Goal: Task Accomplishment & Management: Complete application form

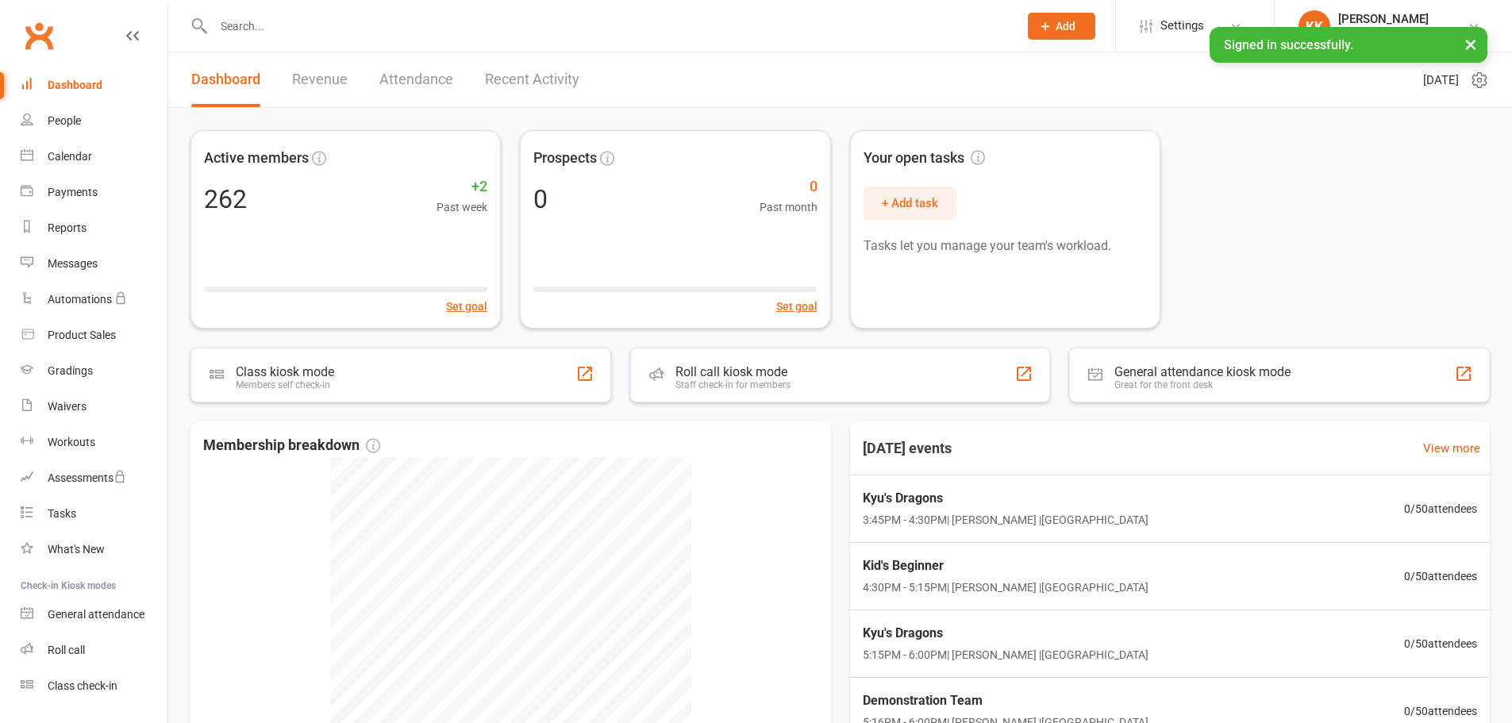
click at [307, 24] on input "text" at bounding box center [608, 26] width 798 height 22
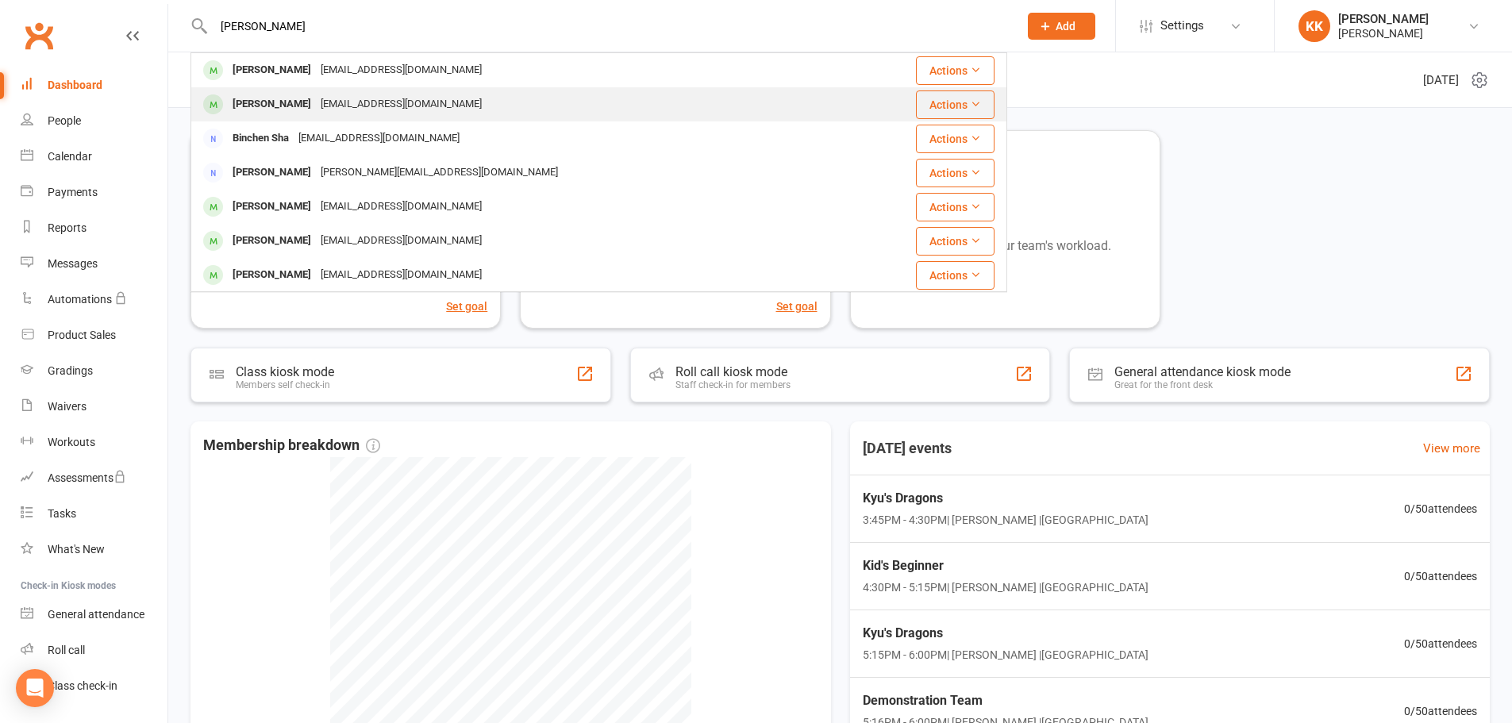
type input "chen"
click at [316, 94] on div "[EMAIL_ADDRESS][DOMAIN_NAME]" at bounding box center [401, 104] width 171 height 23
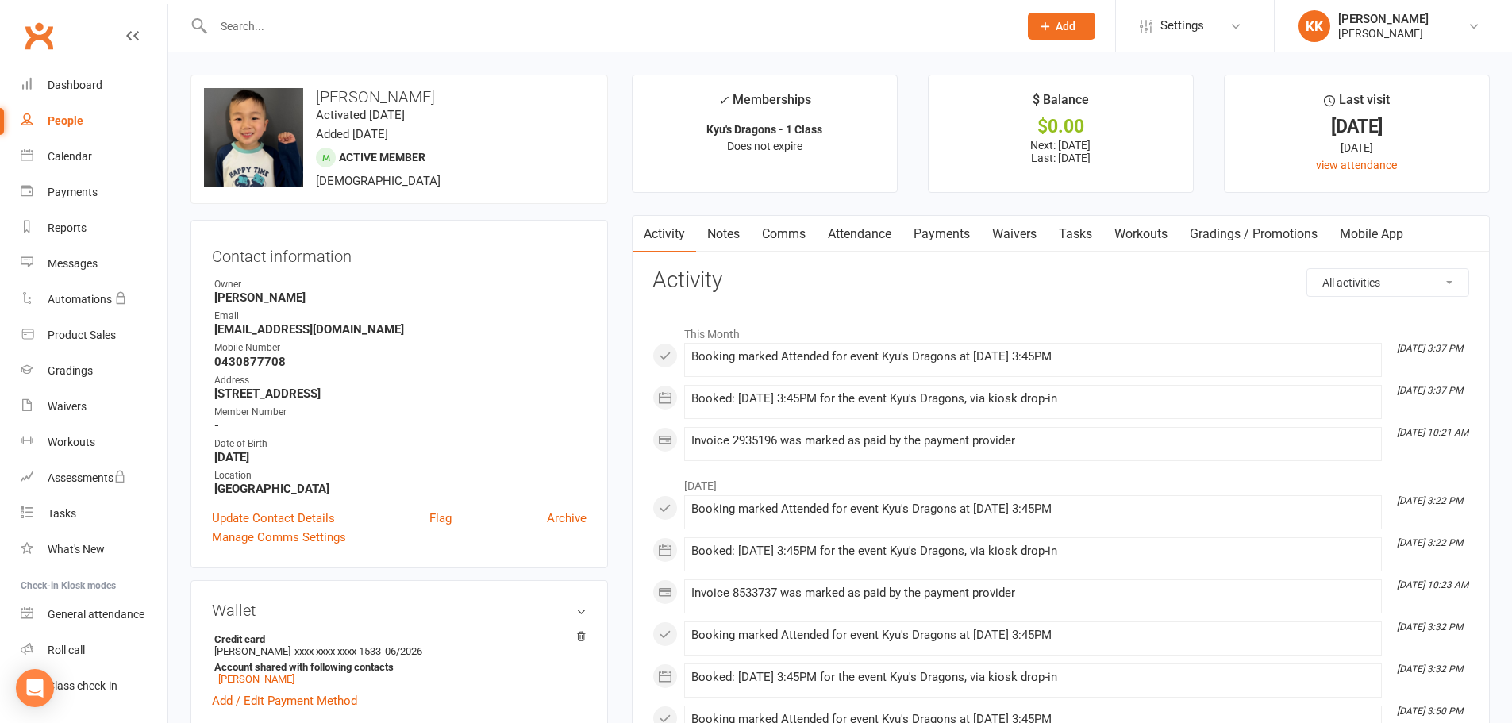
click at [949, 235] on link "Payments" at bounding box center [941, 234] width 79 height 37
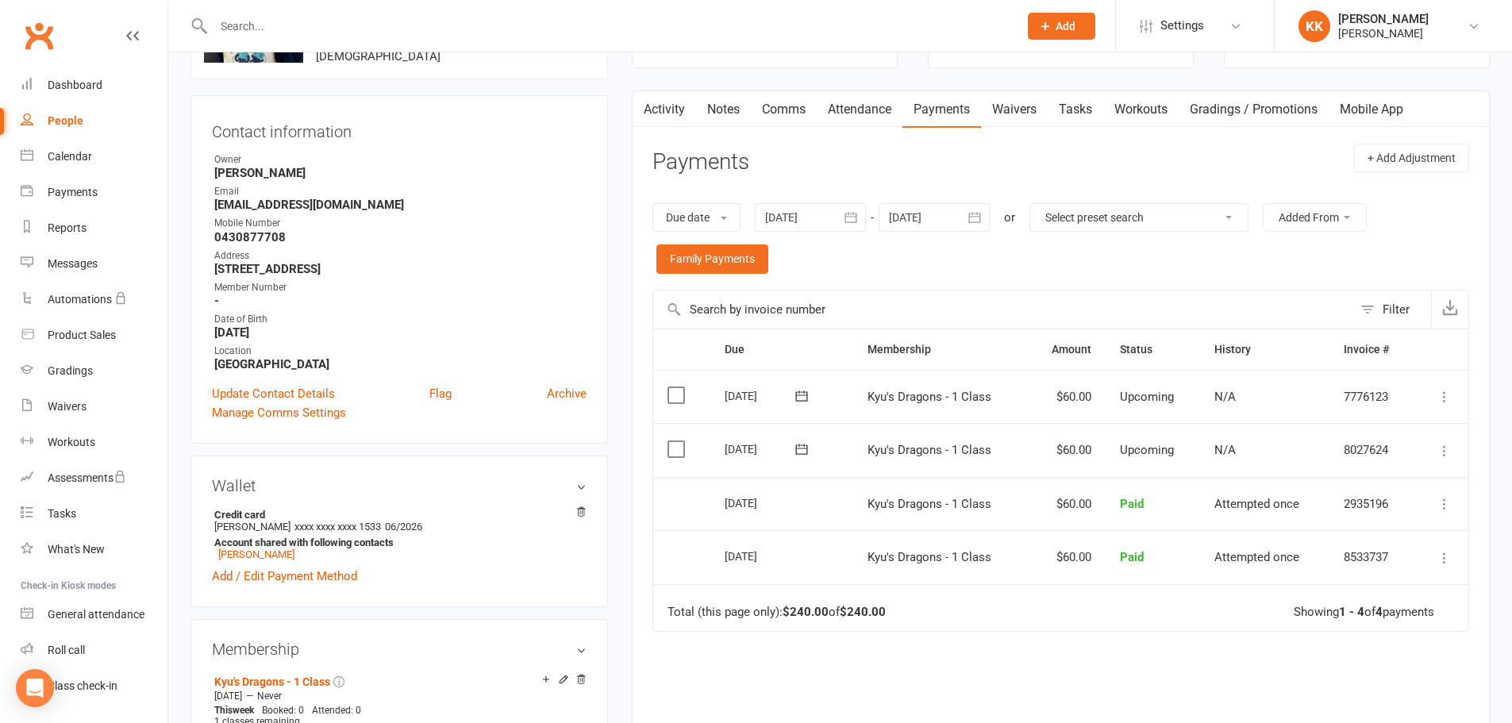
scroll to position [159, 0]
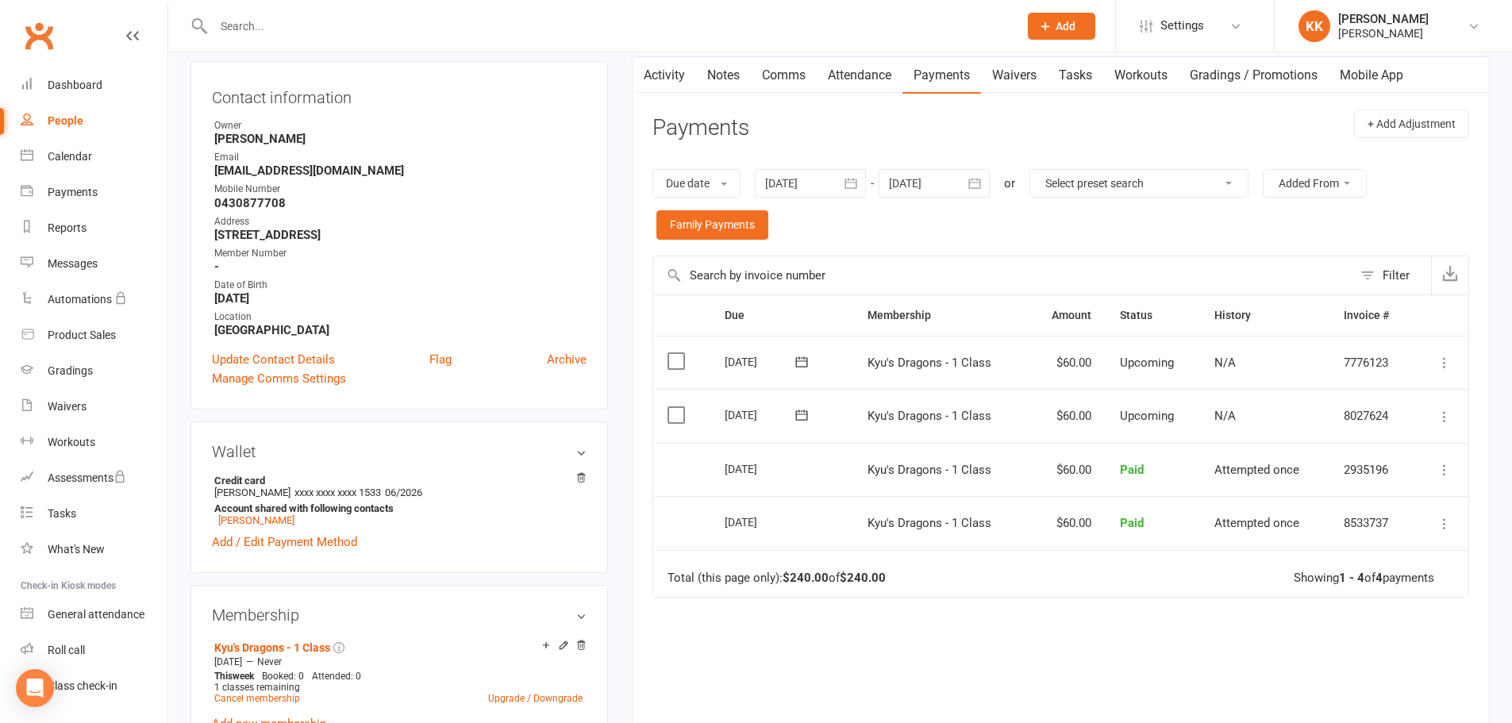
click at [999, 559] on td "Total (this page only): $240.00 of $240.00 Showing 1 - 4 of 4 payments" at bounding box center [1060, 574] width 815 height 48
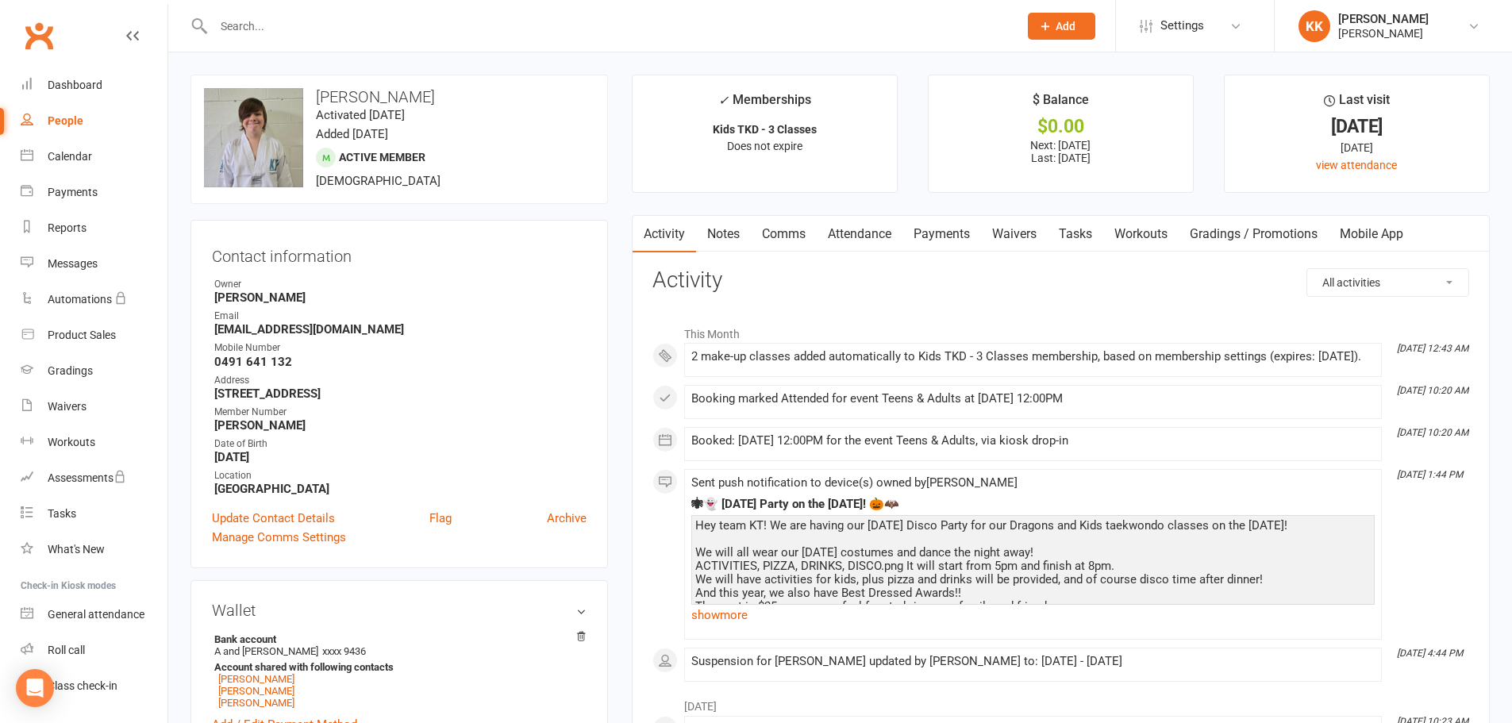
click at [961, 231] on link "Payments" at bounding box center [941, 234] width 79 height 37
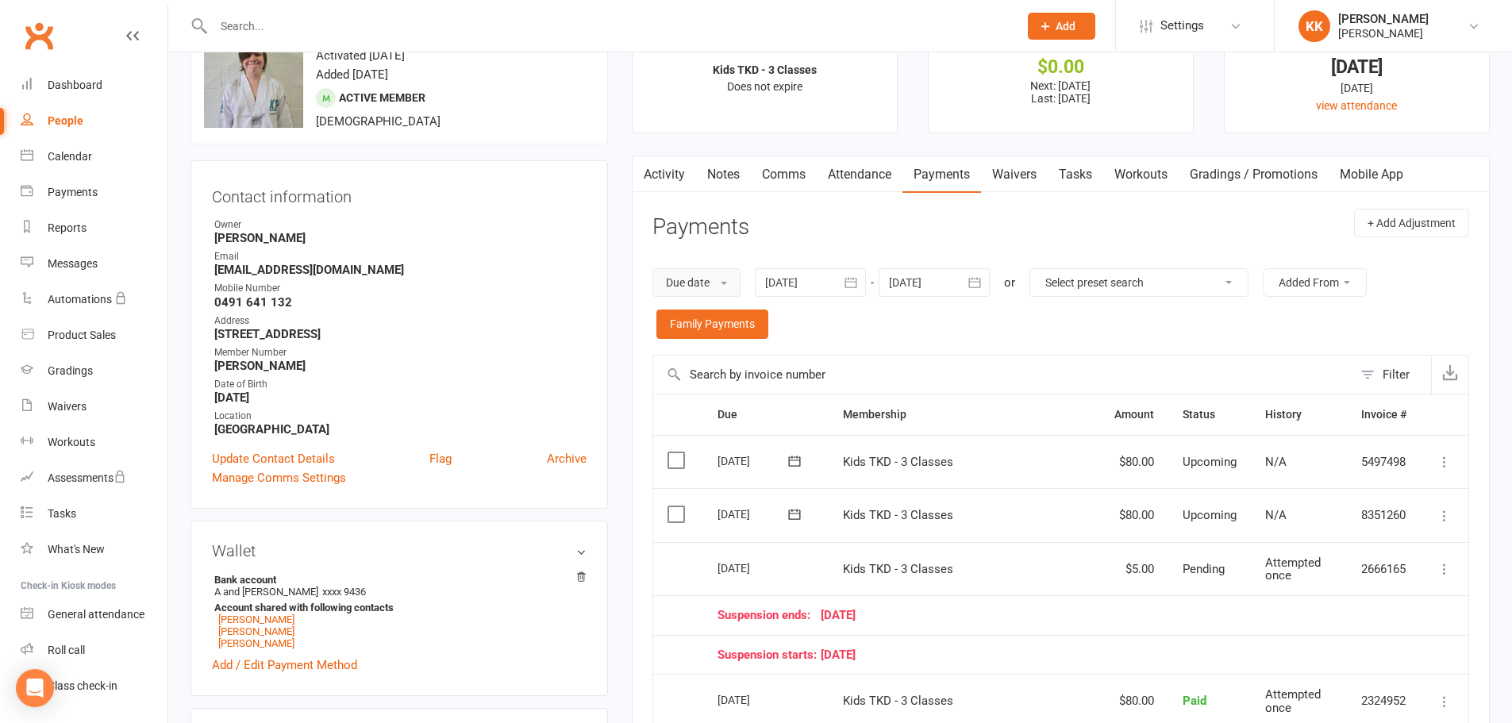
scroll to position [159, 0]
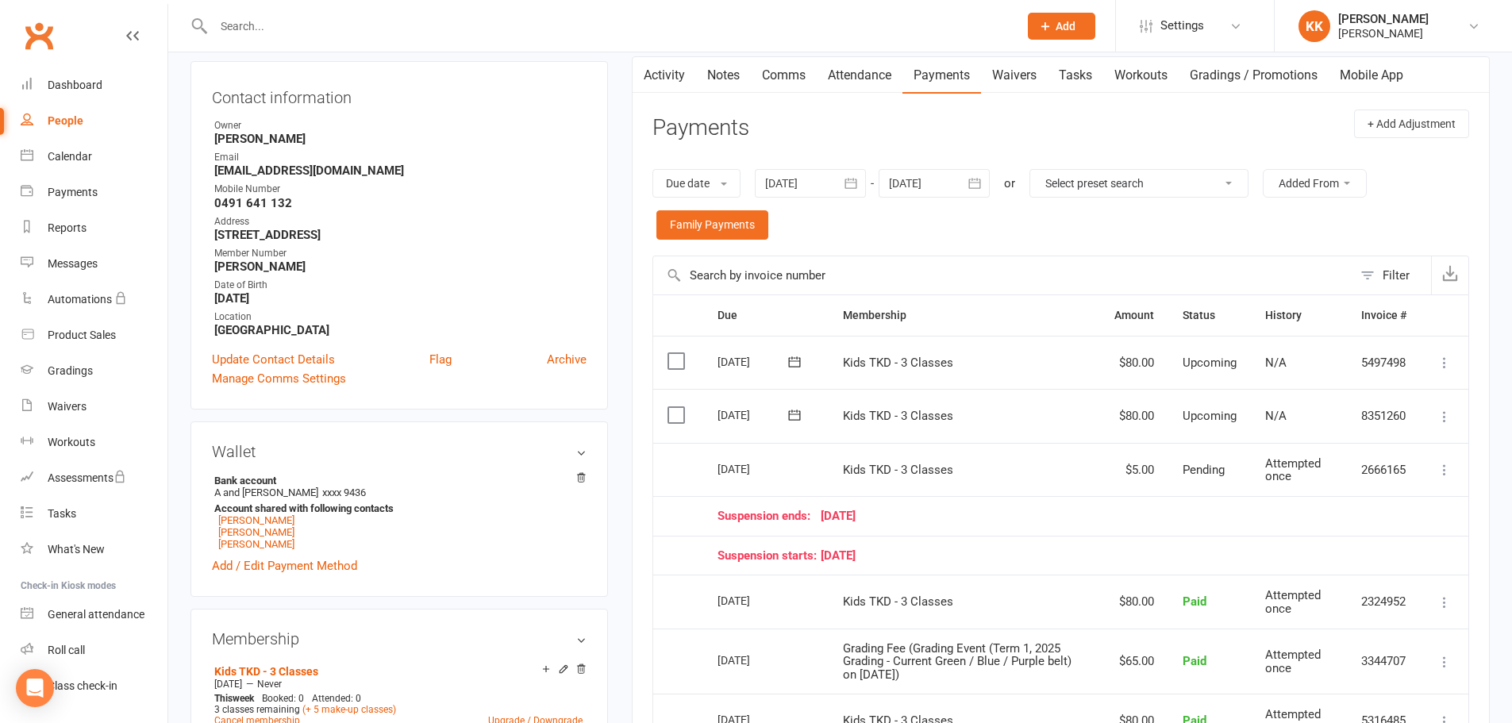
click at [374, 15] on input "text" at bounding box center [608, 26] width 798 height 22
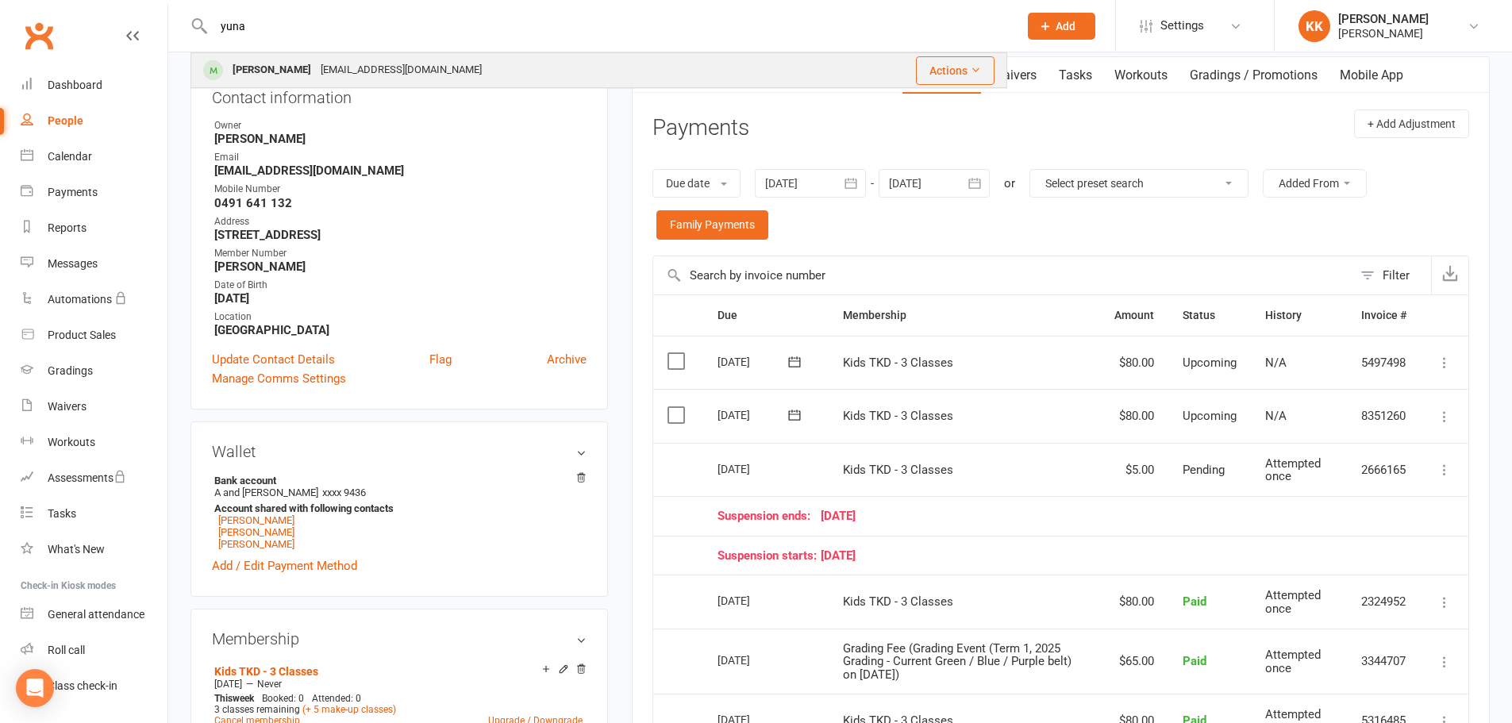
type input "yuna"
click at [367, 62] on div "[EMAIL_ADDRESS][DOMAIN_NAME]" at bounding box center [401, 70] width 171 height 23
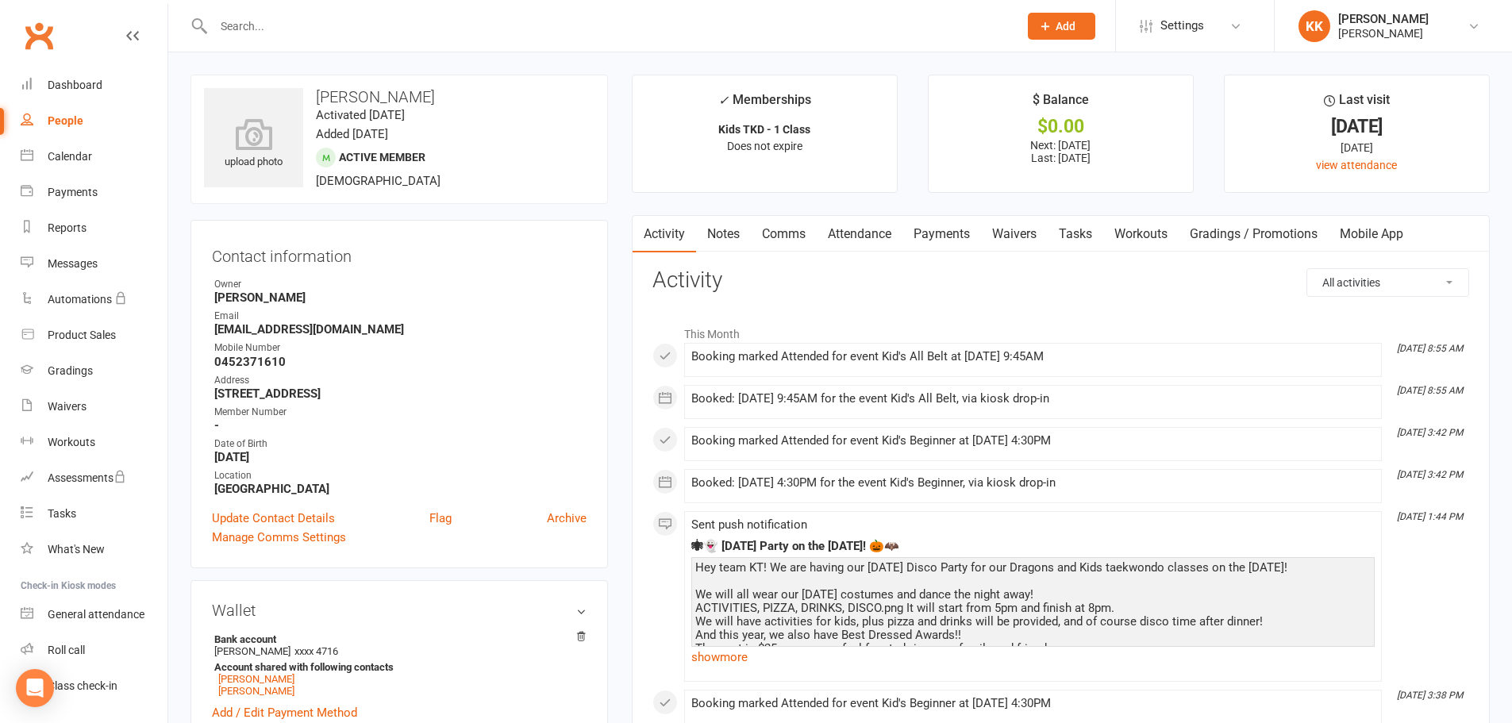
click at [942, 233] on link "Payments" at bounding box center [941, 234] width 79 height 37
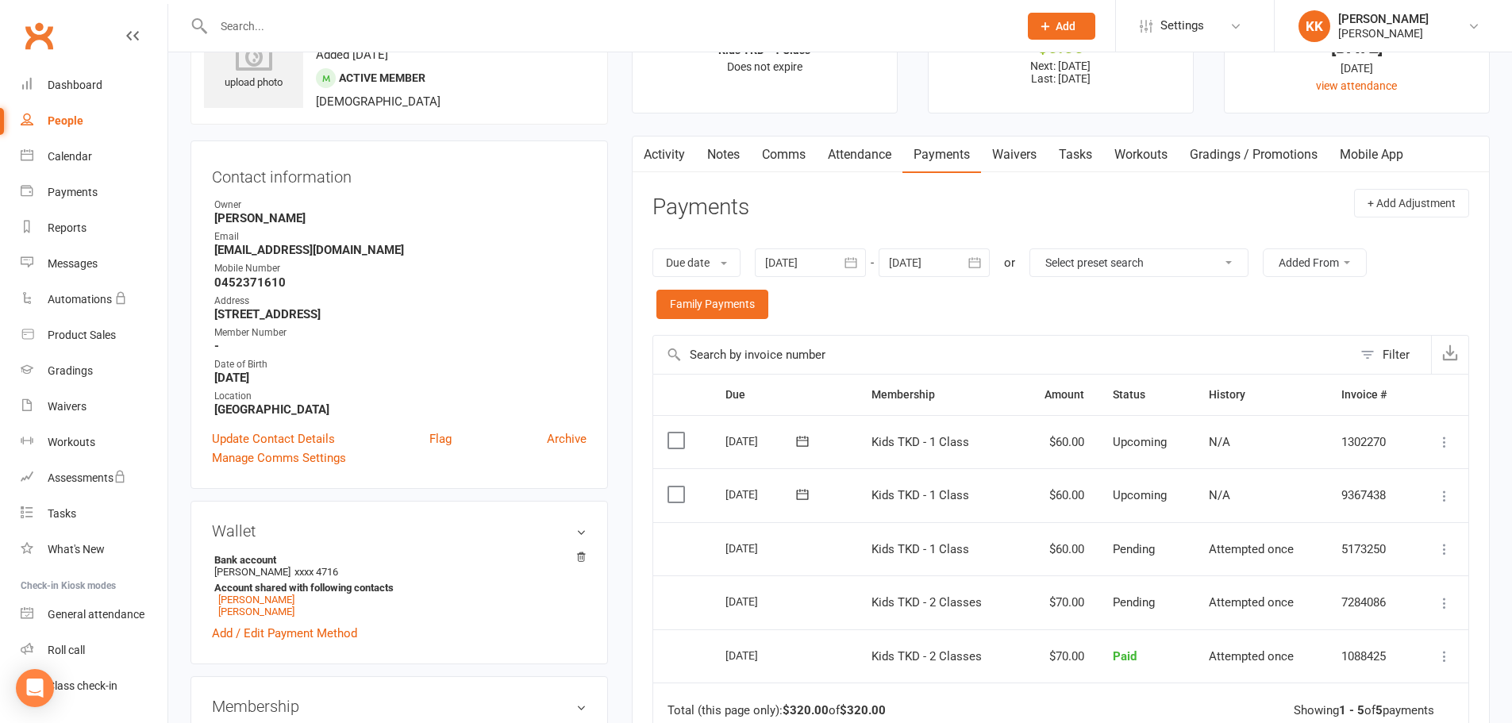
scroll to position [159, 0]
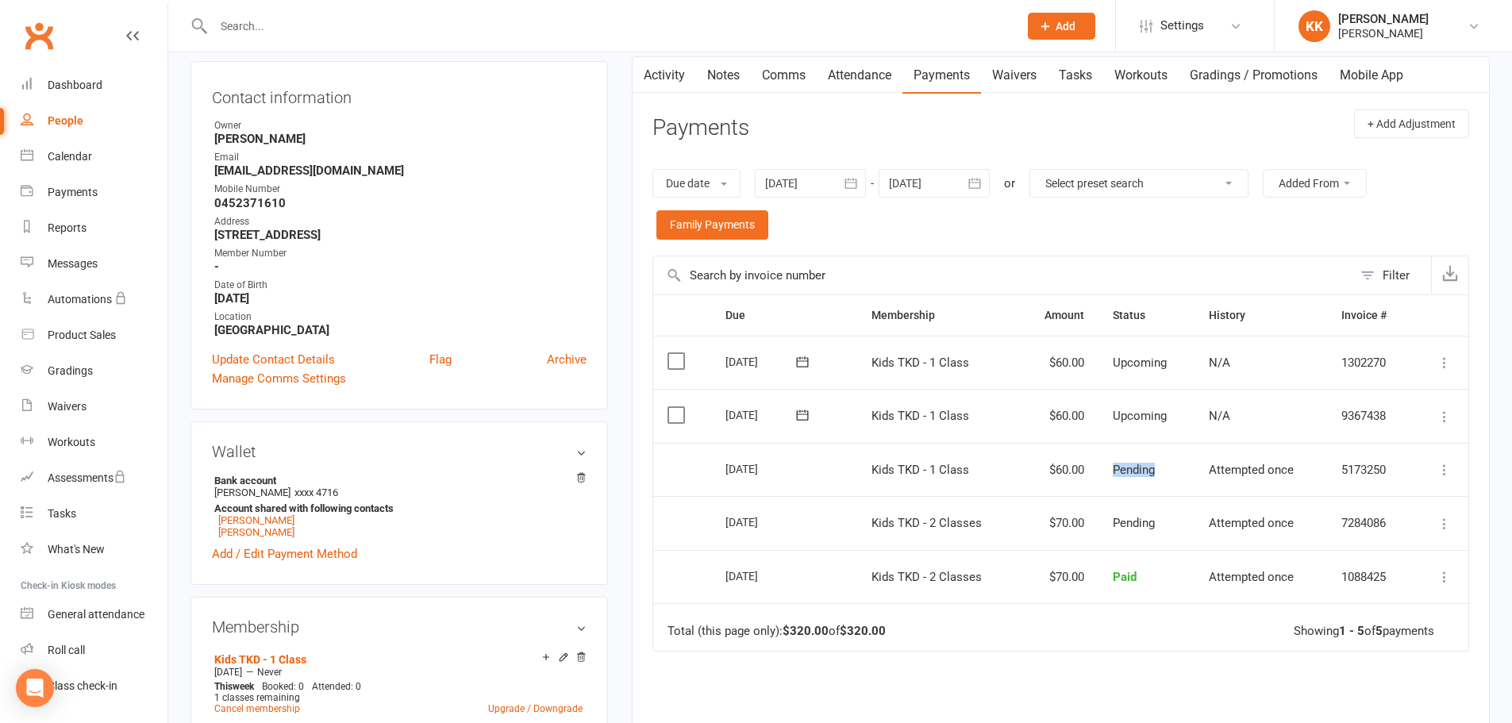
drag, startPoint x: 1148, startPoint y: 469, endPoint x: 1109, endPoint y: 467, distance: 39.7
click at [1109, 467] on td "Pending" at bounding box center [1146, 470] width 96 height 54
click at [1093, 466] on td "$60.00" at bounding box center [1058, 470] width 79 height 54
click at [1184, 528] on td "Pending" at bounding box center [1146, 523] width 96 height 54
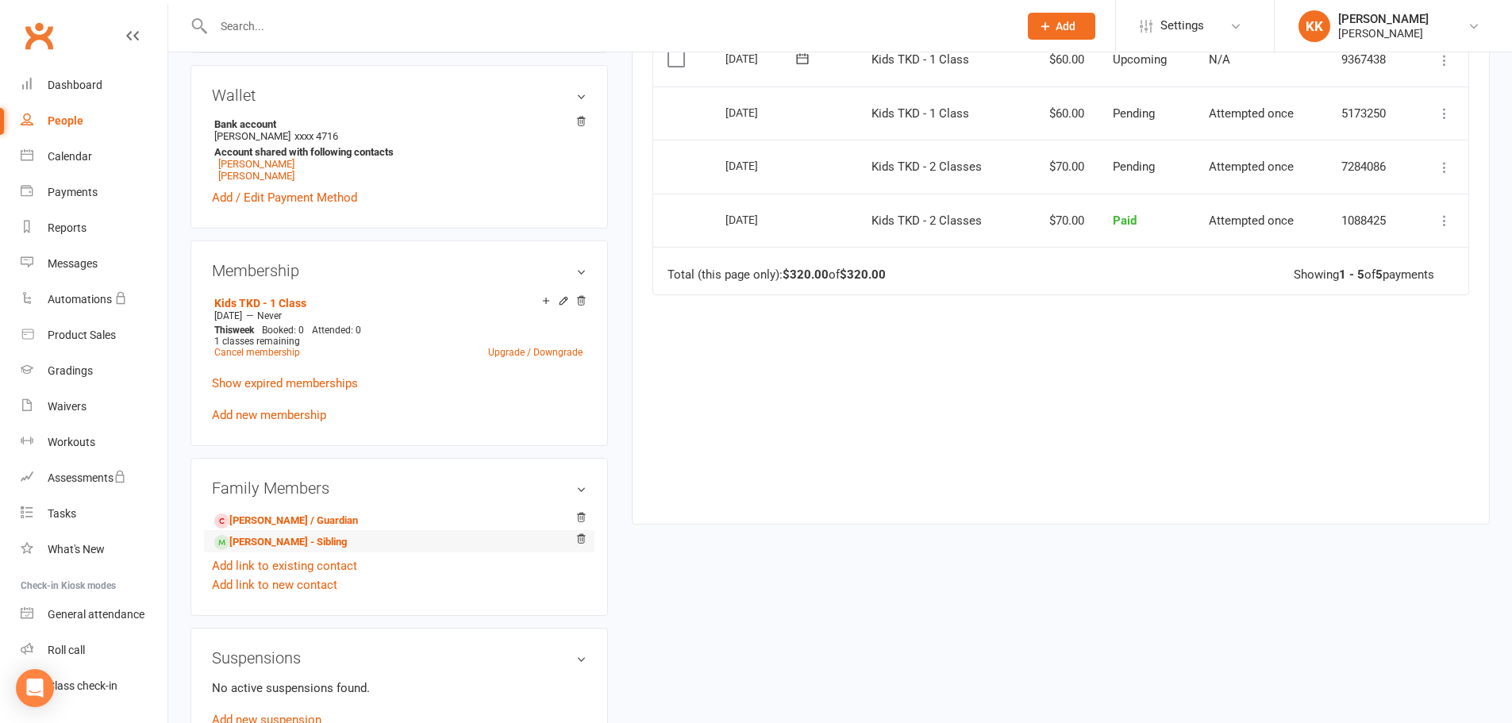
scroll to position [555, 0]
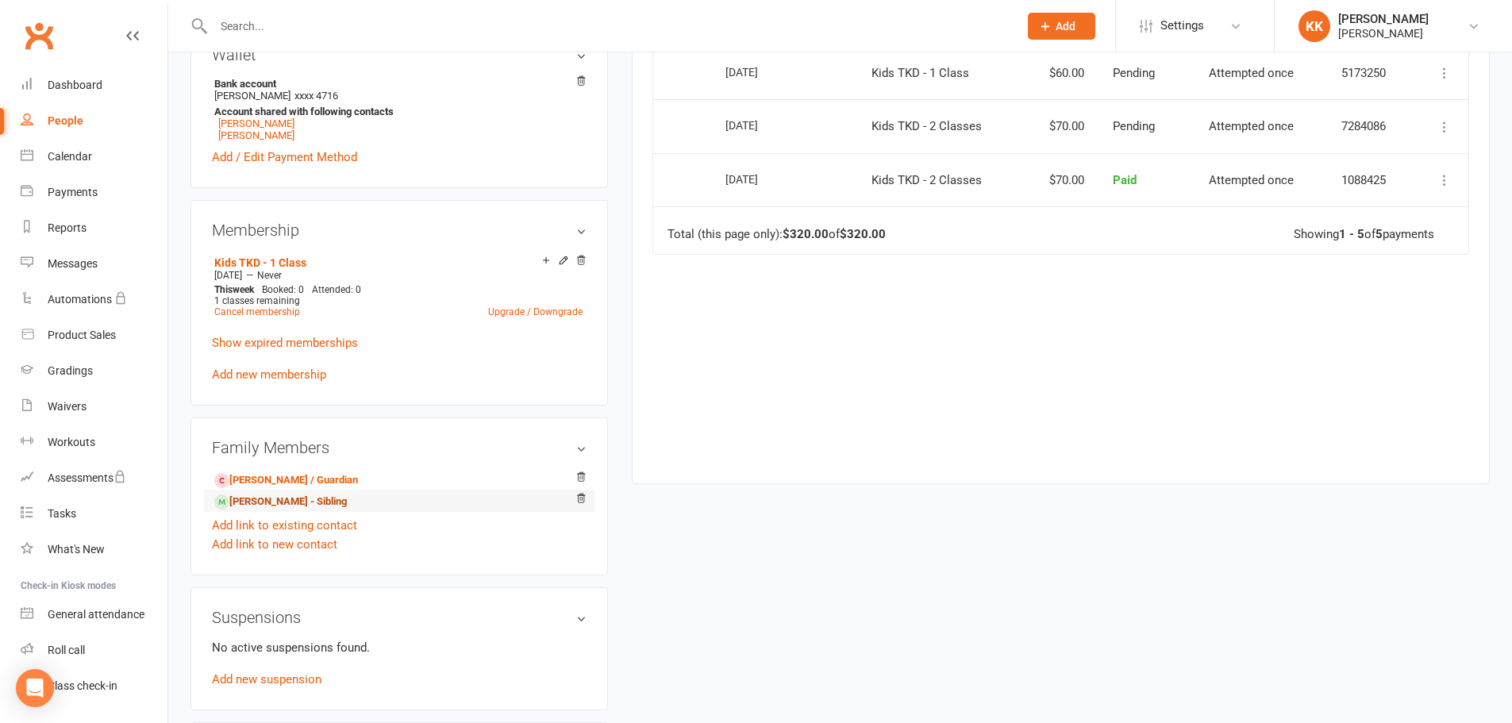
click at [291, 497] on link "[PERSON_NAME] - Sibling" at bounding box center [280, 502] width 133 height 17
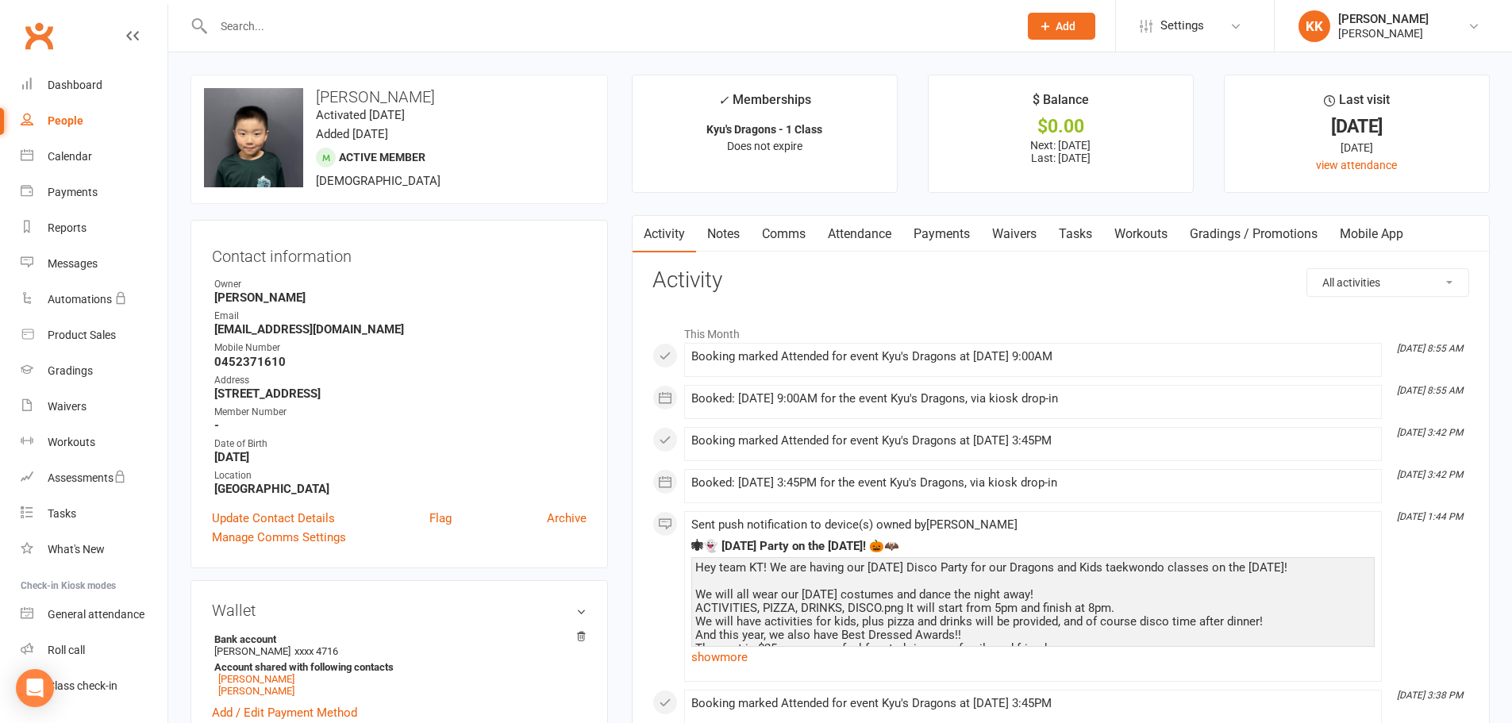
click at [938, 229] on link "Payments" at bounding box center [941, 234] width 79 height 37
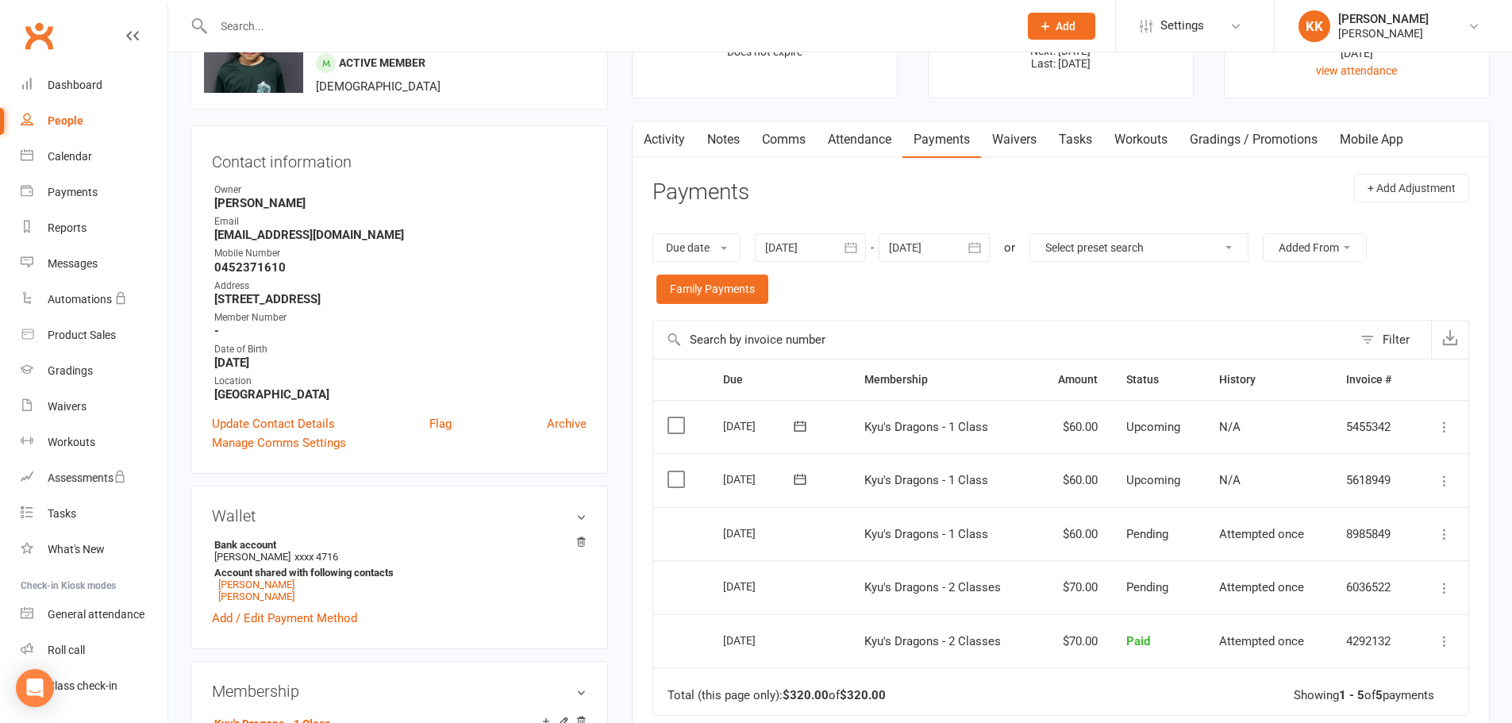
scroll to position [317, 0]
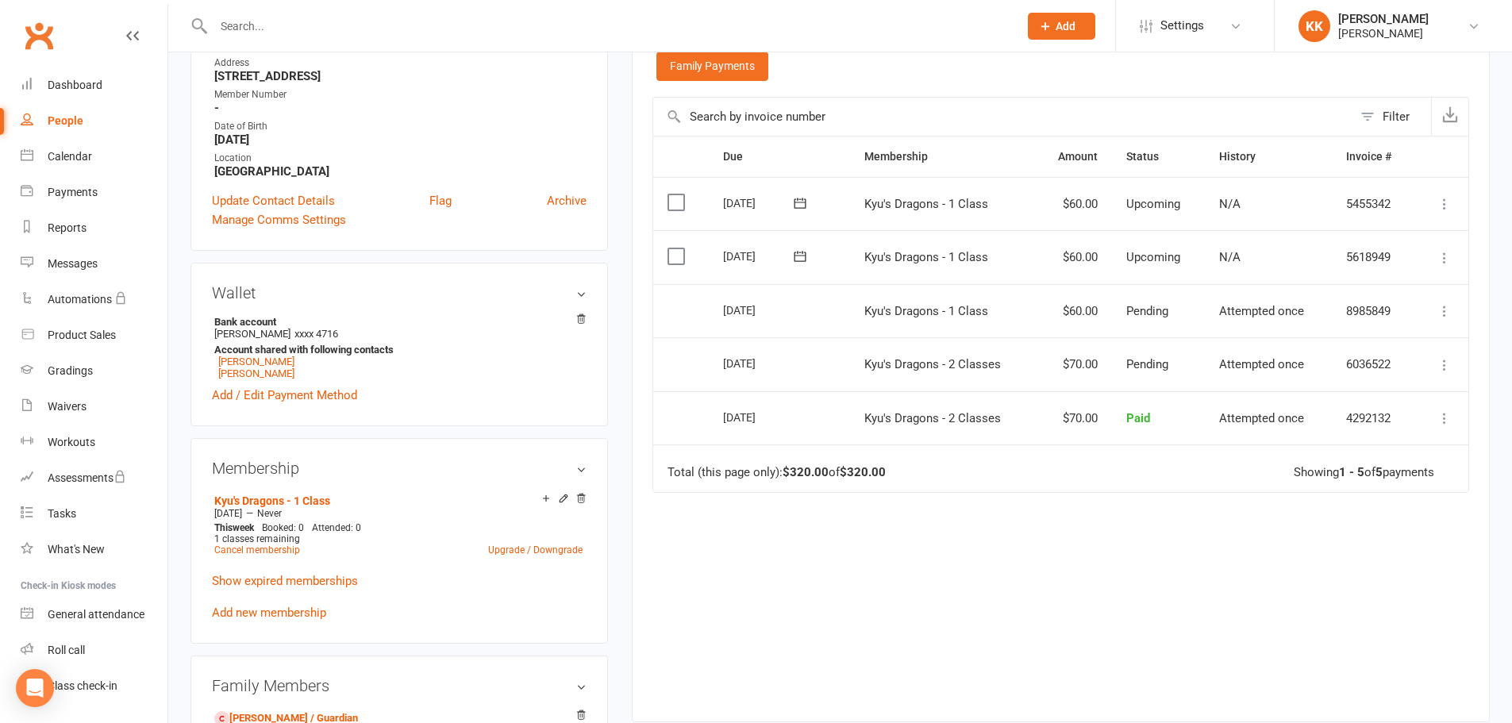
drag, startPoint x: 830, startPoint y: 365, endPoint x: 971, endPoint y: 363, distance: 141.3
click at [971, 363] on tr "Select this [DATE] [PERSON_NAME] Kyu's Dragons - 2 Classes $70.00 Pending Attem…" at bounding box center [1060, 364] width 815 height 54
click at [852, 316] on td "Kyu's Dragons - 1 Class" at bounding box center [943, 311] width 186 height 54
drag, startPoint x: 844, startPoint y: 309, endPoint x: 1000, endPoint y: 310, distance: 156.3
click at [1000, 310] on tr "Select this [DATE] [PERSON_NAME] Kyu's Dragons - 1 Class $60.00 Pending Attempt…" at bounding box center [1060, 311] width 815 height 54
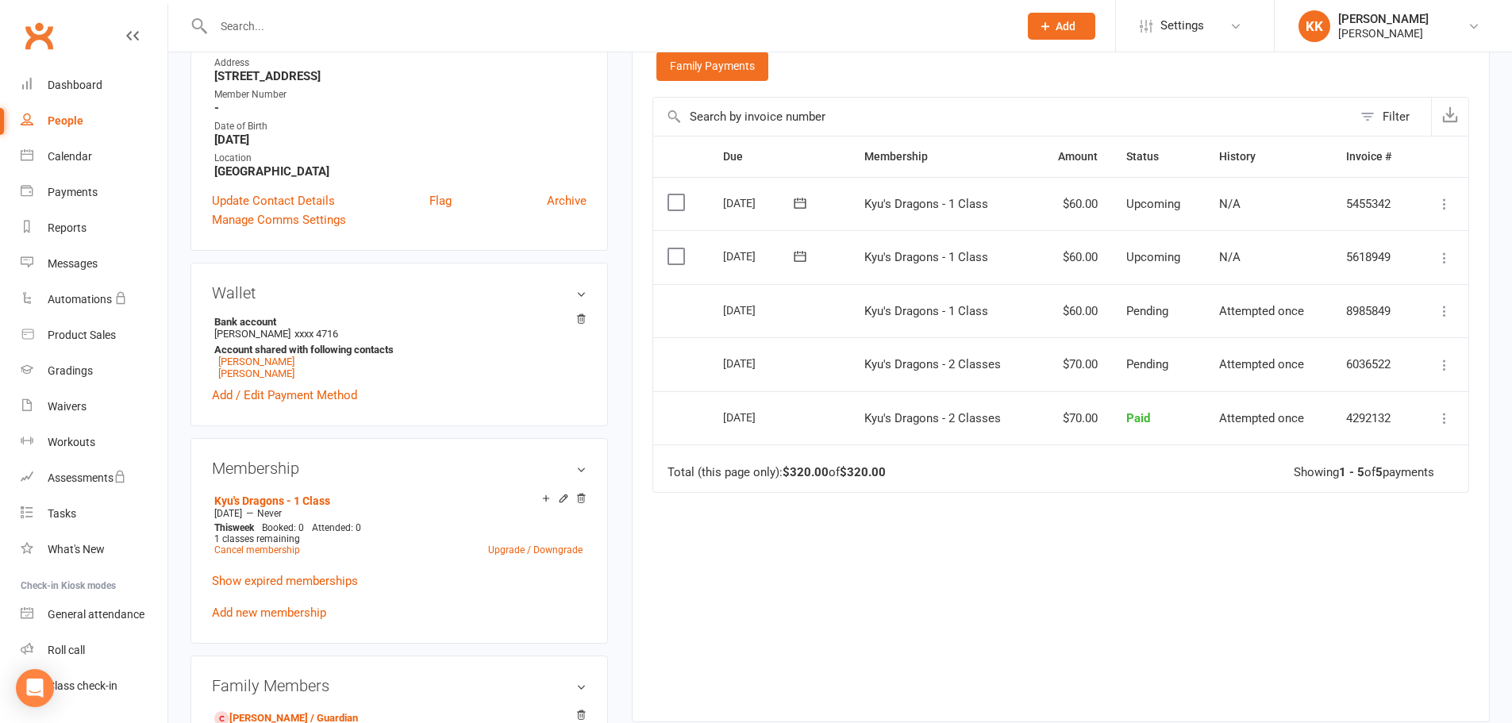
click at [1024, 312] on td "Kyu's Dragons - 1 Class" at bounding box center [943, 311] width 186 height 54
click at [1101, 468] on td "Total (this page only): $320.00 of $320.00 Showing 1 - 5 of 5 payments" at bounding box center [1060, 468] width 815 height 48
click at [521, 548] on link "Upgrade / Downgrade" at bounding box center [535, 549] width 94 height 11
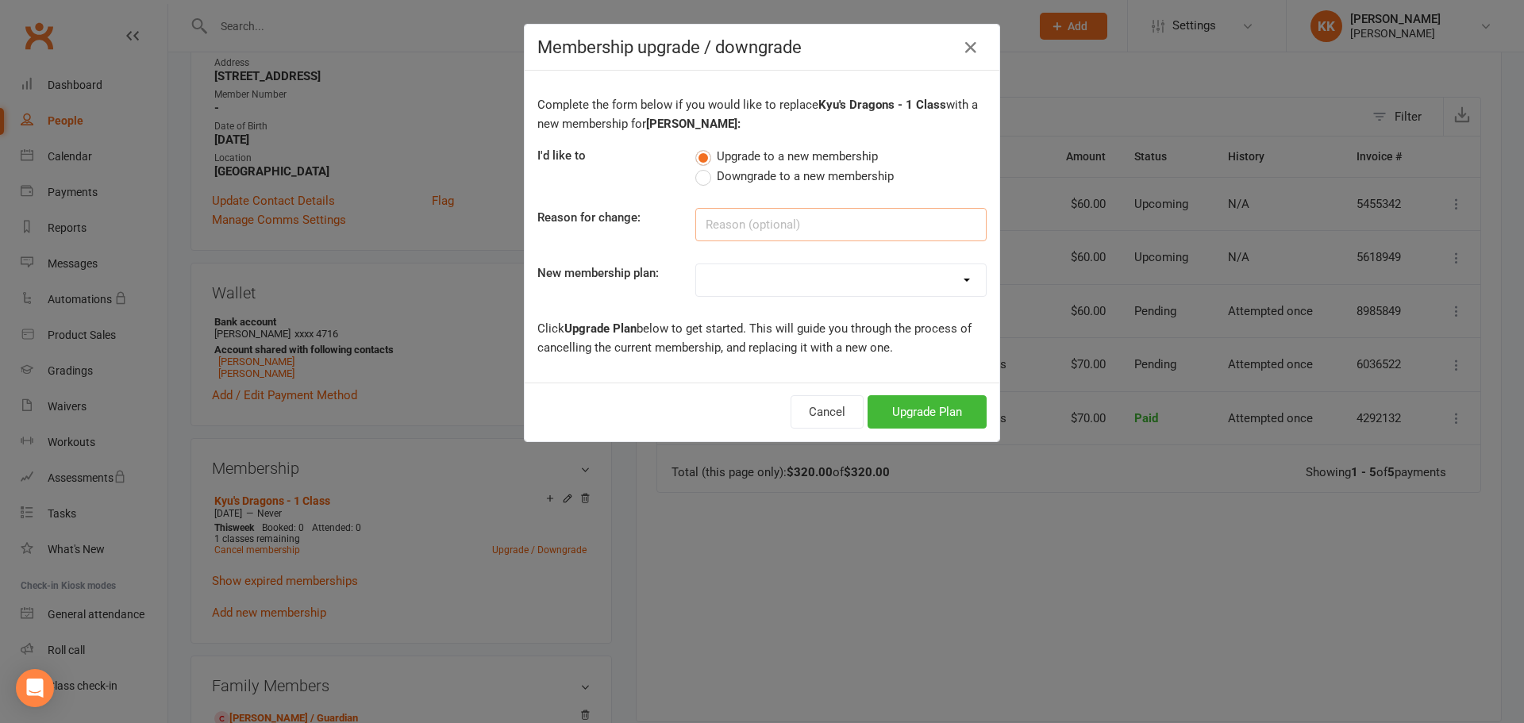
click at [762, 219] on input at bounding box center [840, 224] width 291 height 33
drag, startPoint x: 753, startPoint y: 286, endPoint x: 749, endPoint y: 295, distance: 9.6
click at [752, 286] on select "Kyu's Dragons - 1 Class Kyu's Dragons - 2 Classes Kyu's Dragons - 3 Classes Kyu…" at bounding box center [841, 280] width 290 height 32
select select "1"
click at [696, 264] on select "Kyu's Dragons - 1 Class Kyu's Dragons - 2 Classes Kyu's Dragons - 3 Classes Kyu…" at bounding box center [841, 280] width 290 height 32
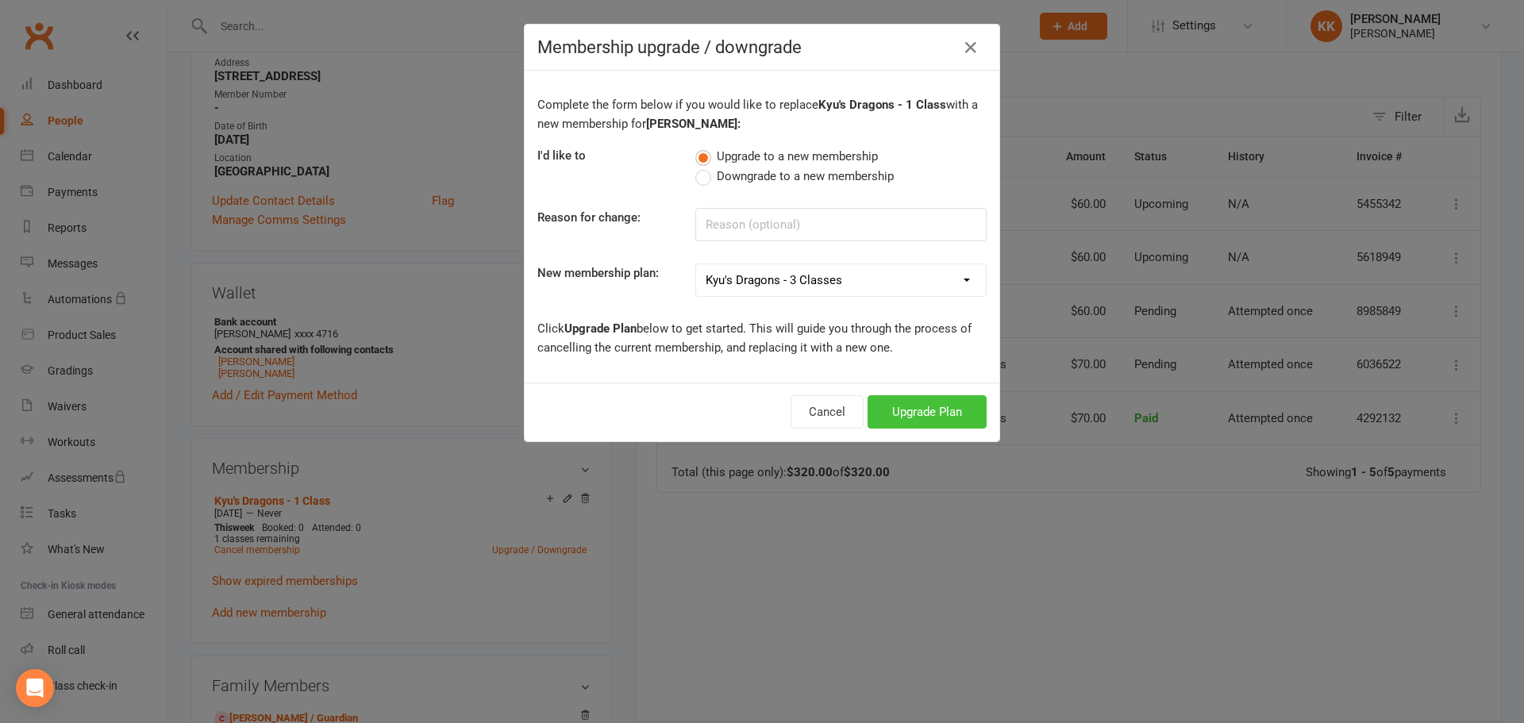
click at [888, 413] on button "Upgrade Plan" at bounding box center [926, 411] width 119 height 33
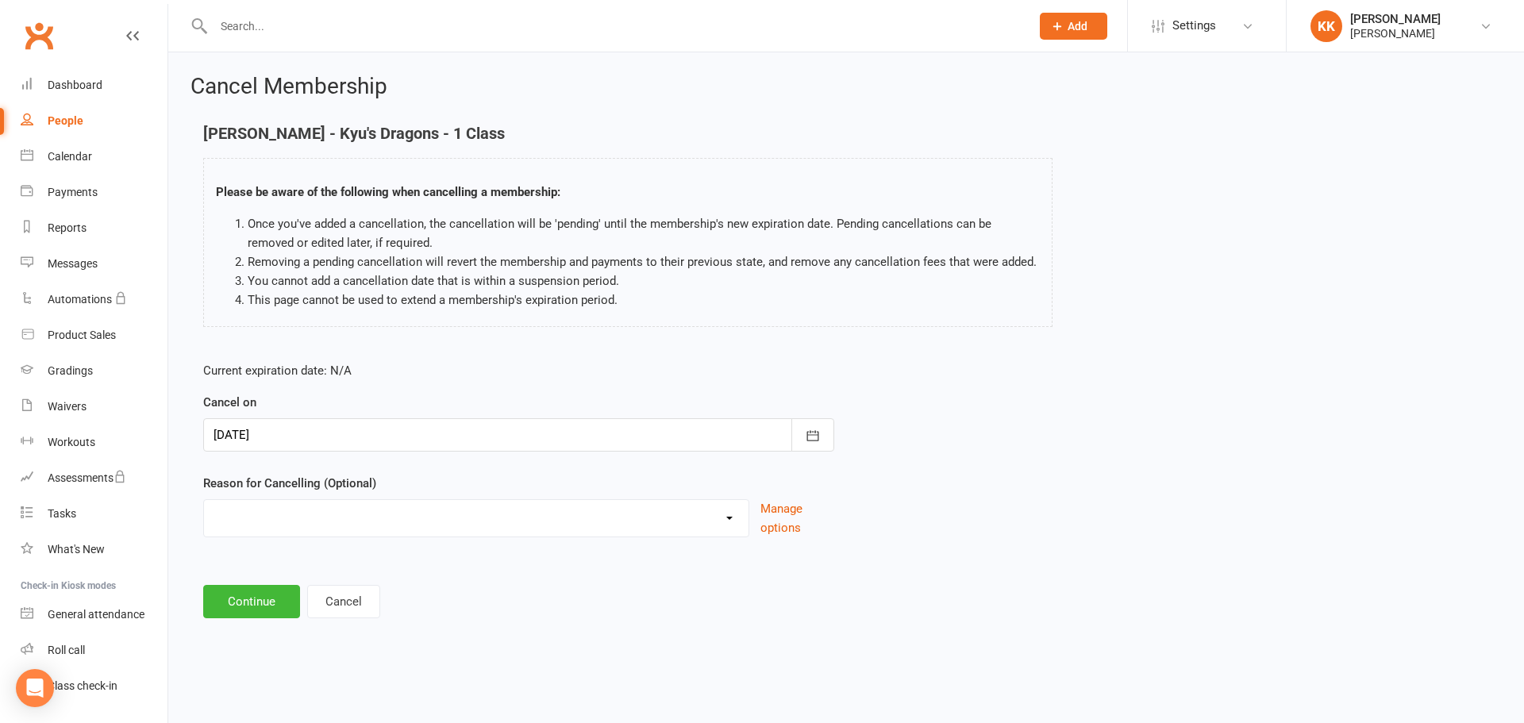
click at [331, 436] on div at bounding box center [518, 434] width 631 height 33
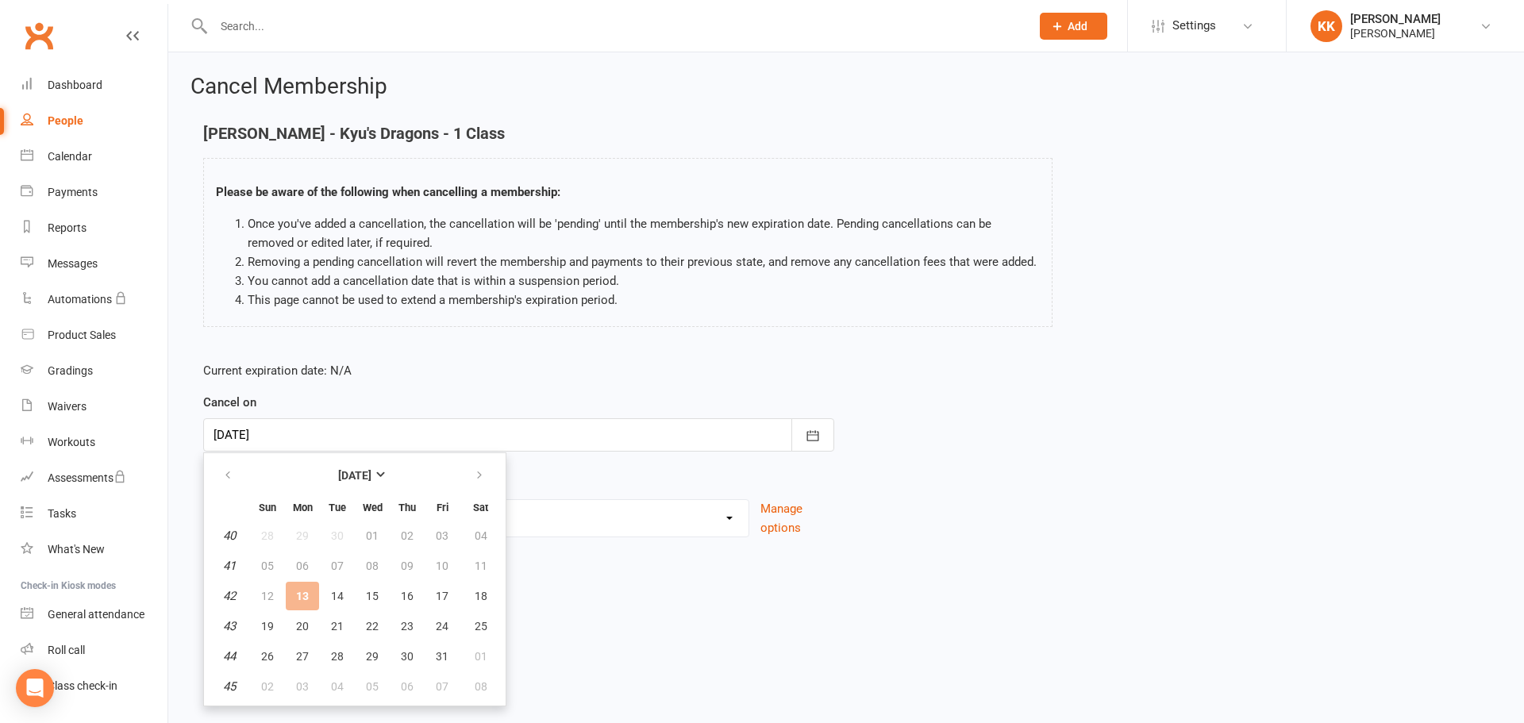
click at [304, 592] on td "13" at bounding box center [302, 596] width 33 height 29
click at [336, 591] on span "14" at bounding box center [337, 596] width 13 height 13
type input "[DATE]"
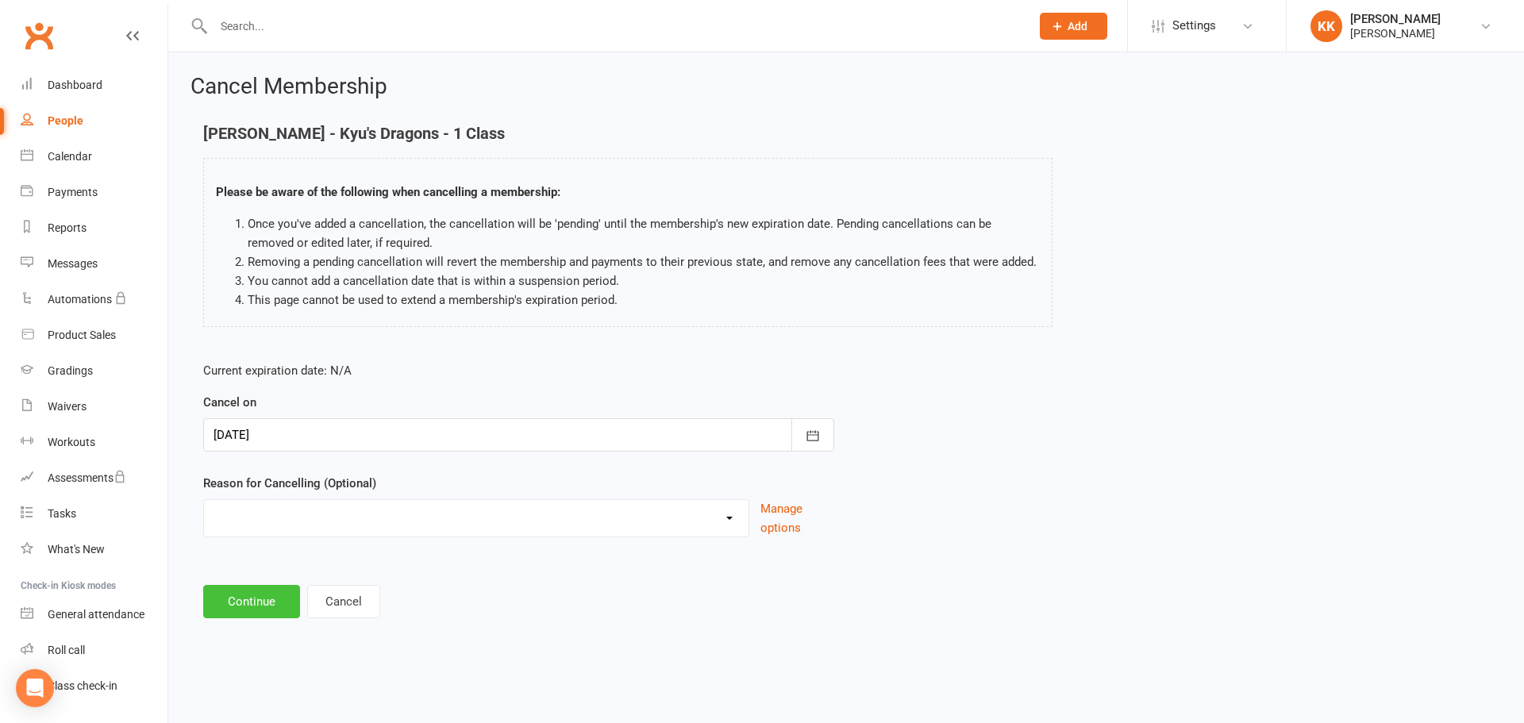
click at [239, 601] on button "Continue" at bounding box center [251, 601] width 97 height 33
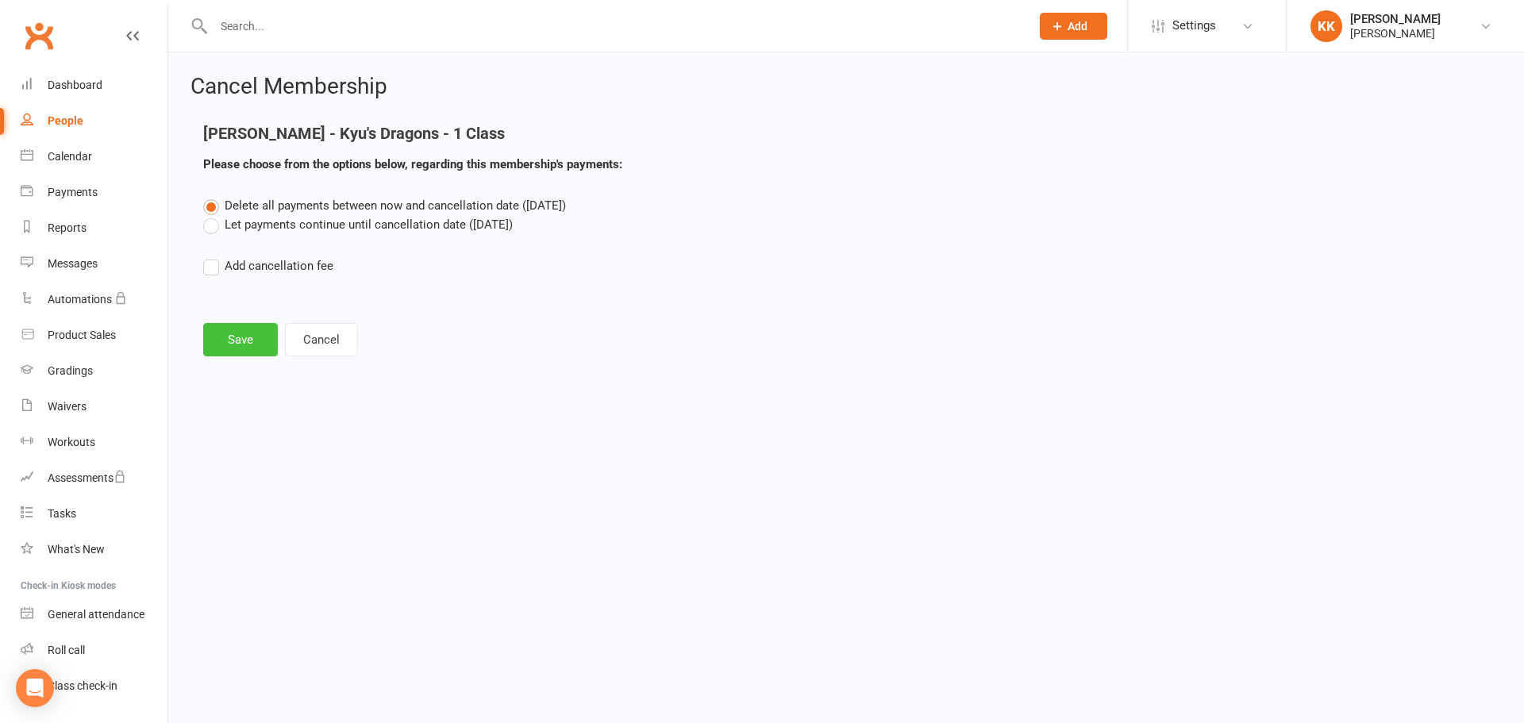
click at [241, 325] on button "Save" at bounding box center [240, 339] width 75 height 33
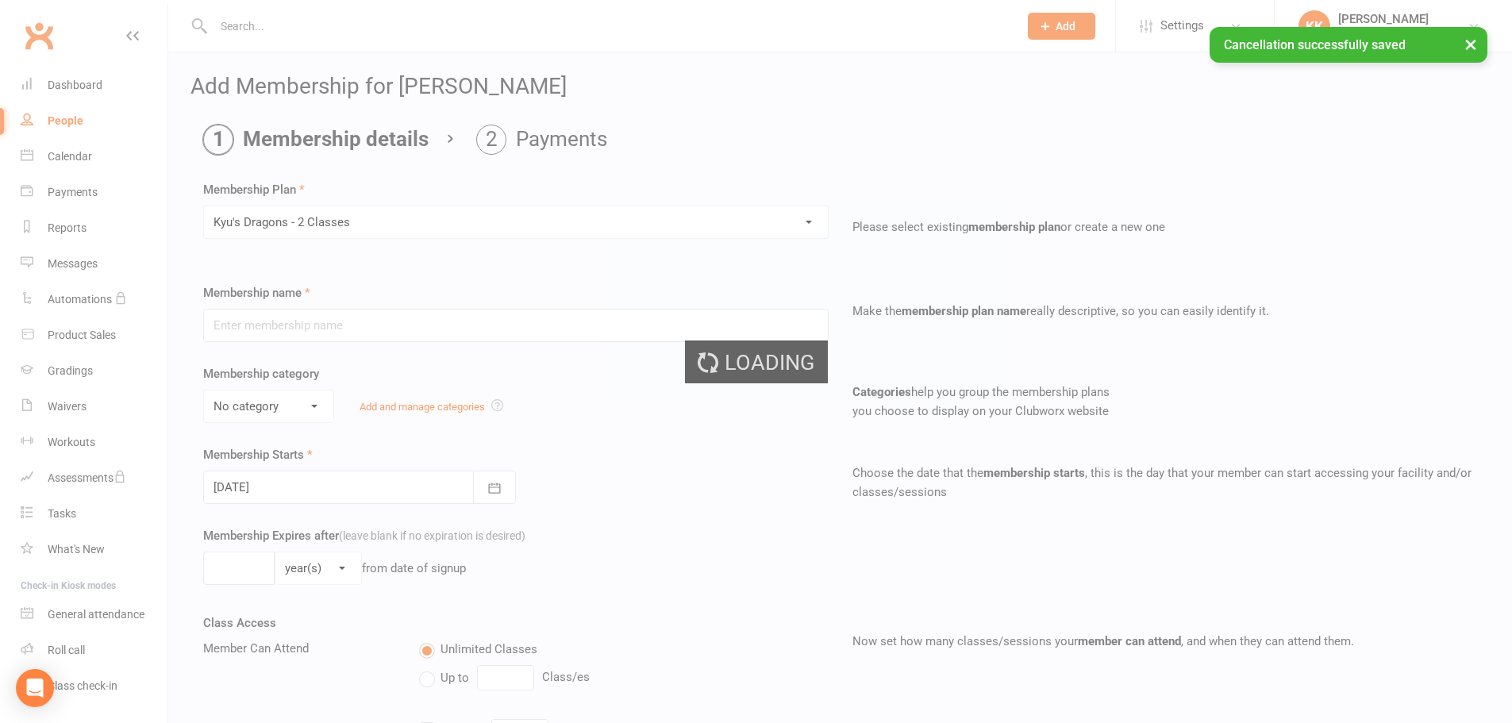
type input "Kyu's Dragons - 2 Classes"
select select "7"
type input "0"
type input "2"
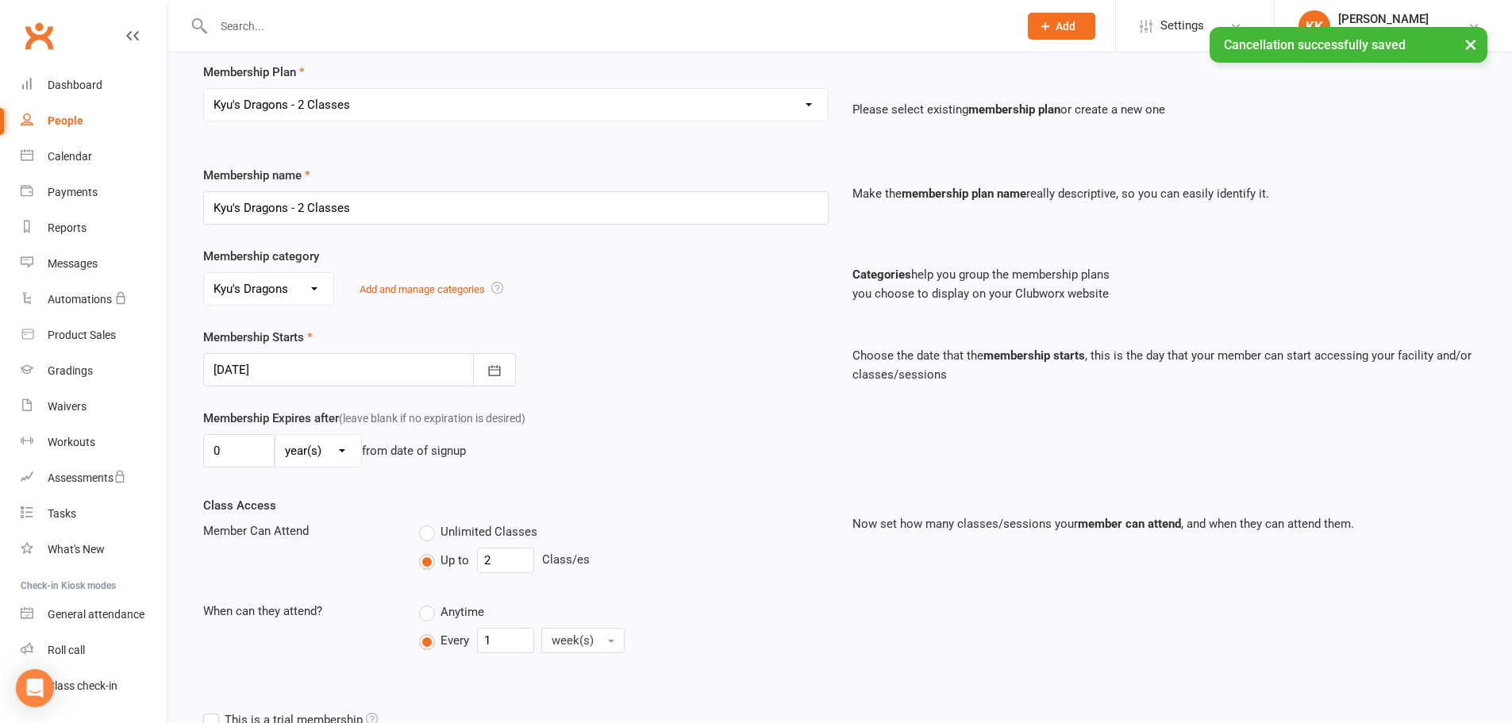
scroll to position [79, 0]
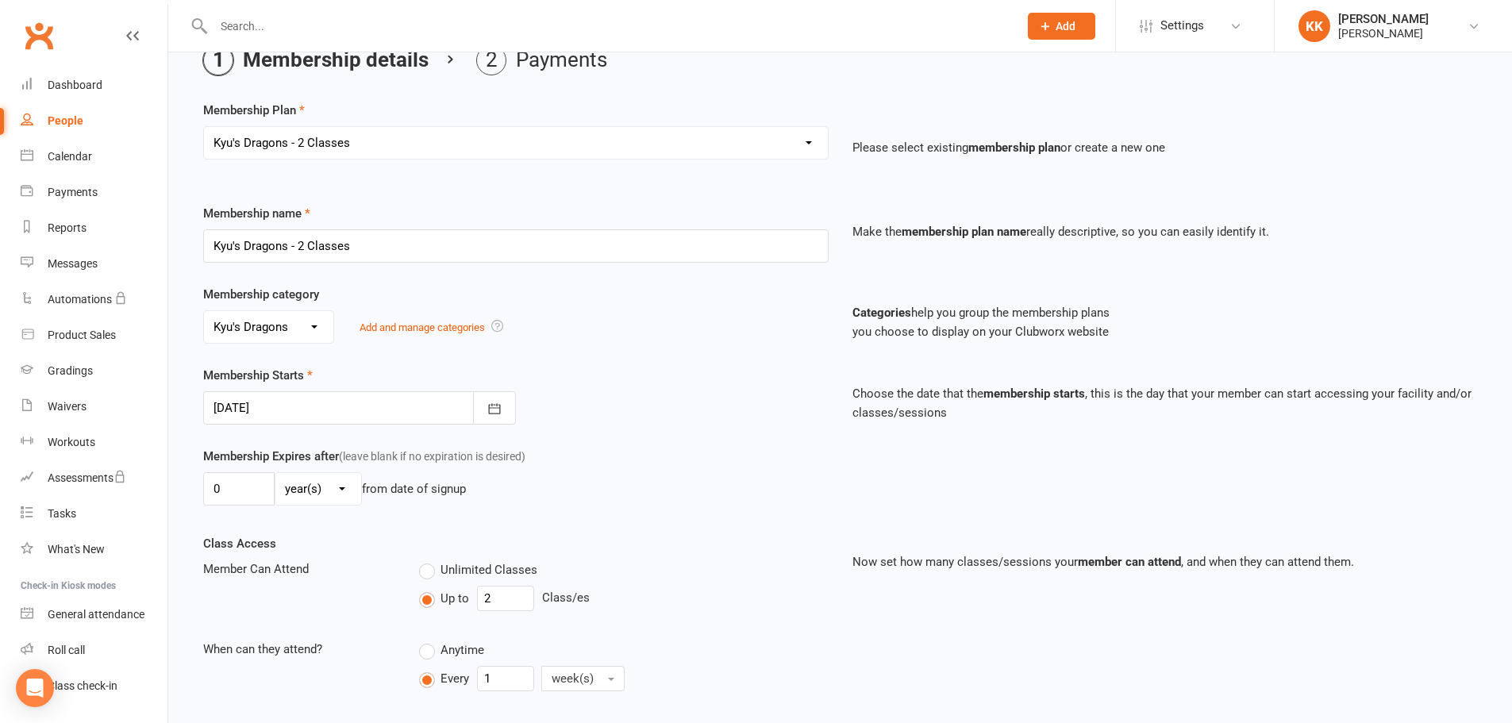
click at [80, 127] on div "People" at bounding box center [66, 120] width 36 height 13
select select "100"
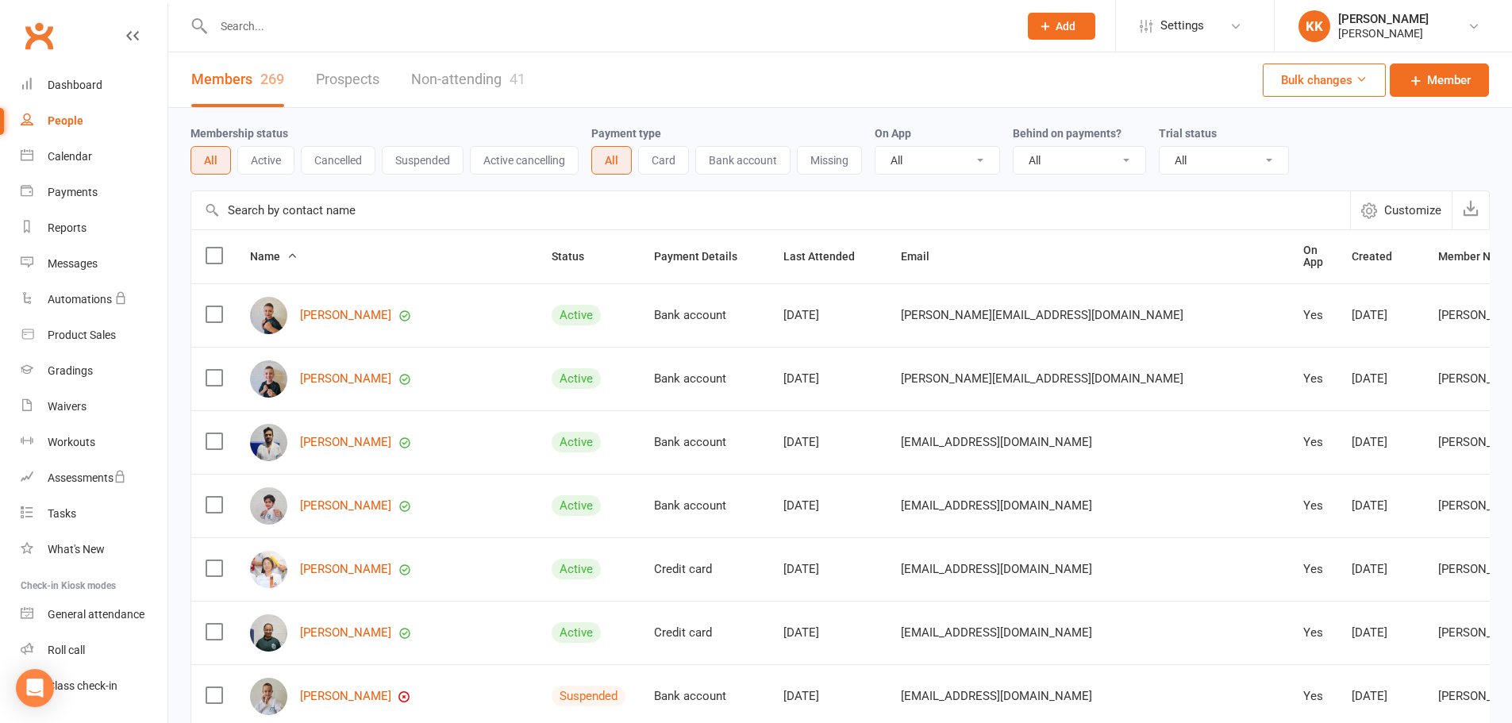
click at [279, 24] on input "text" at bounding box center [608, 26] width 798 height 22
type input "d"
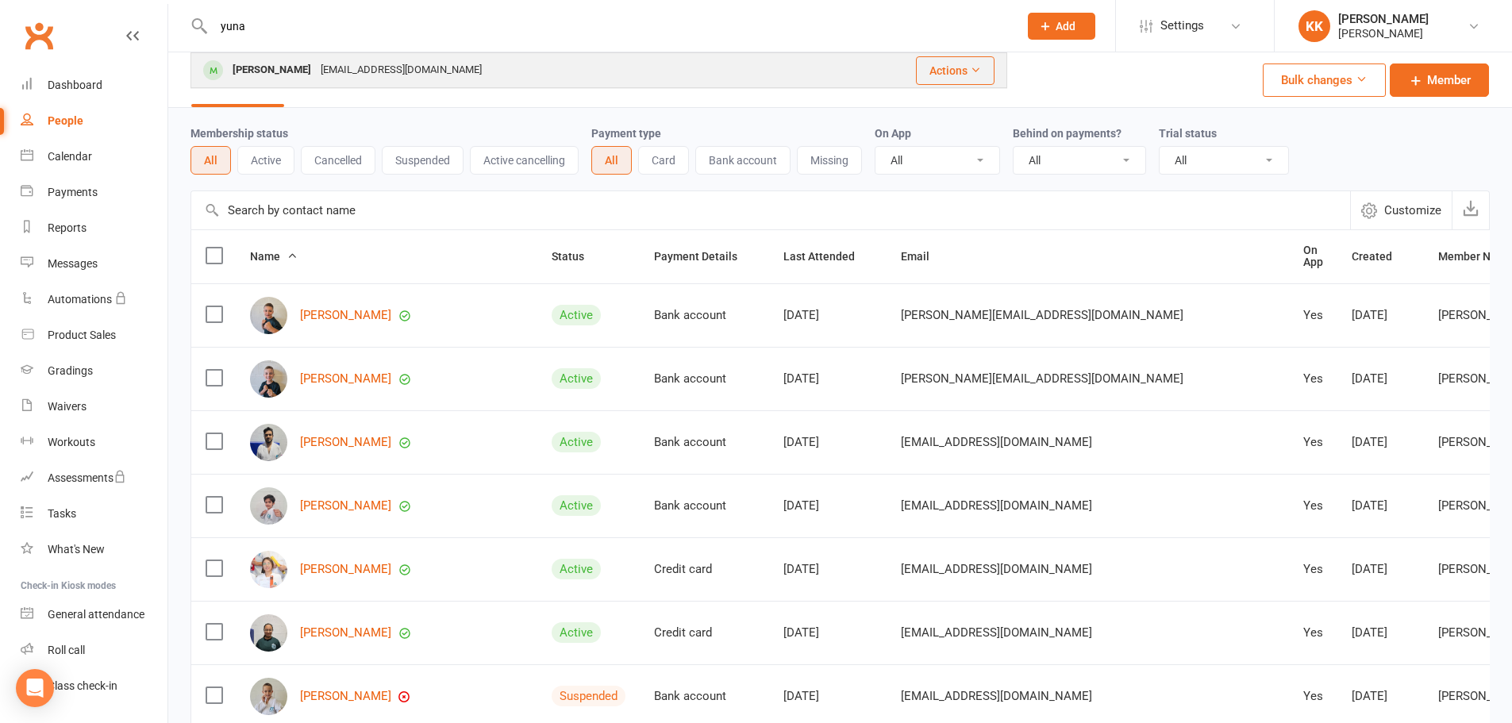
type input "yuna"
click at [286, 53] on td "[PERSON_NAME] [EMAIL_ADDRESS][DOMAIN_NAME]" at bounding box center [504, 70] width 626 height 34
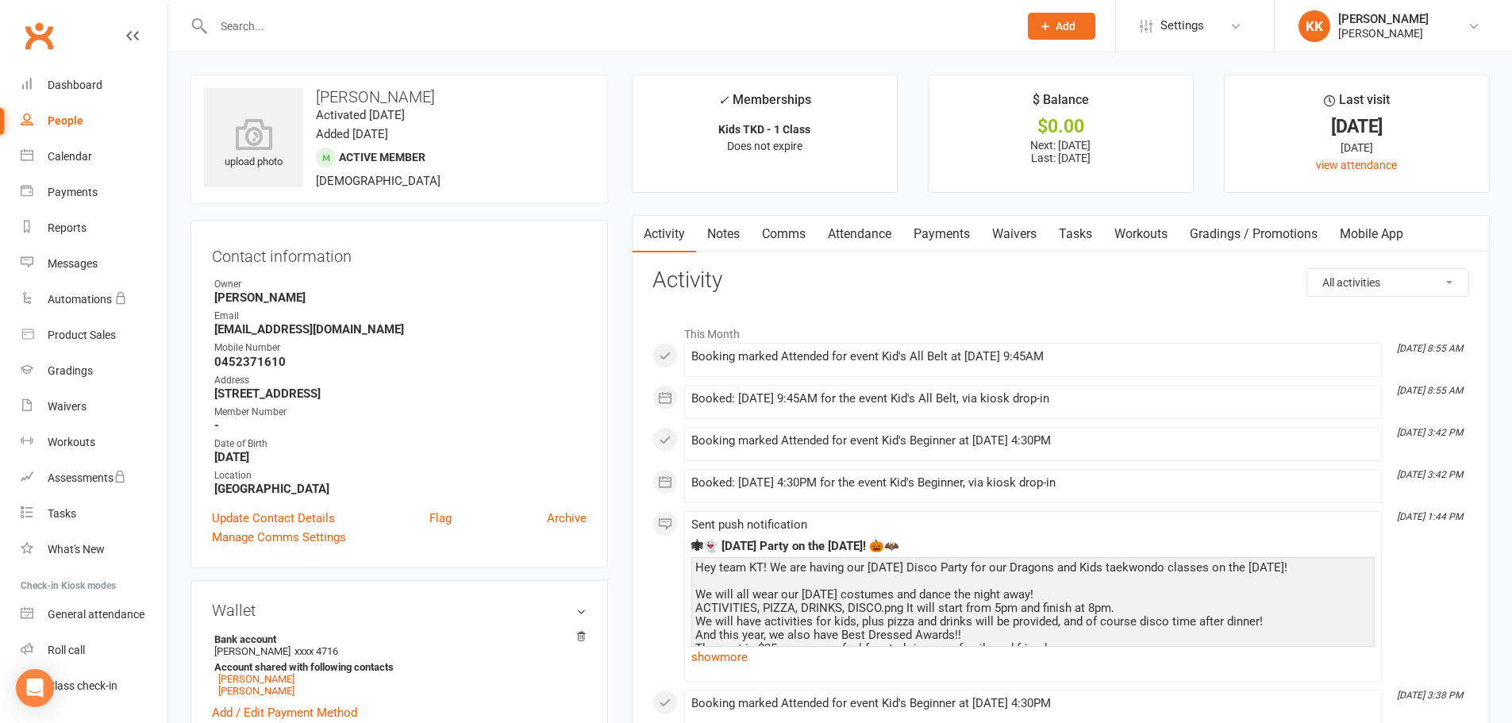
click at [939, 235] on link "Payments" at bounding box center [941, 234] width 79 height 37
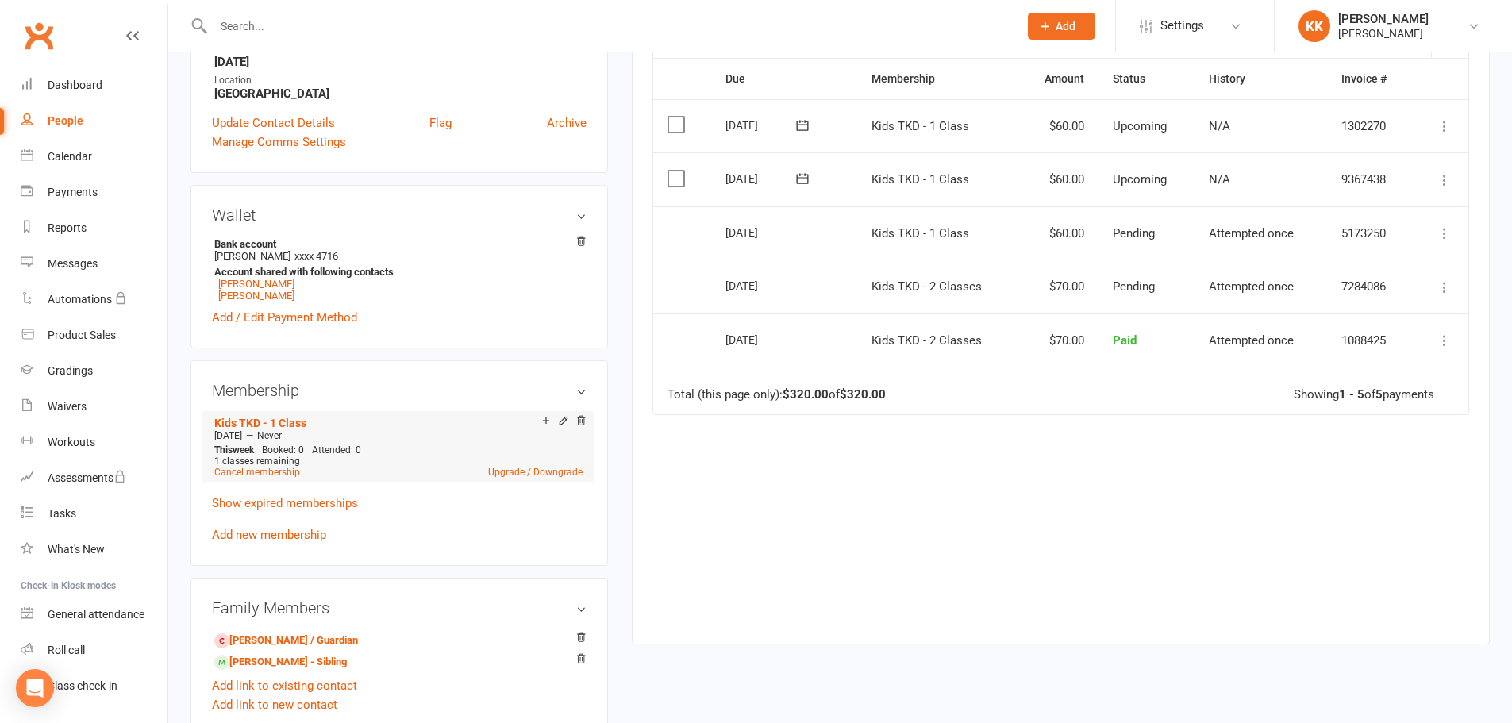
scroll to position [397, 0]
click at [578, 421] on icon at bounding box center [581, 418] width 8 height 9
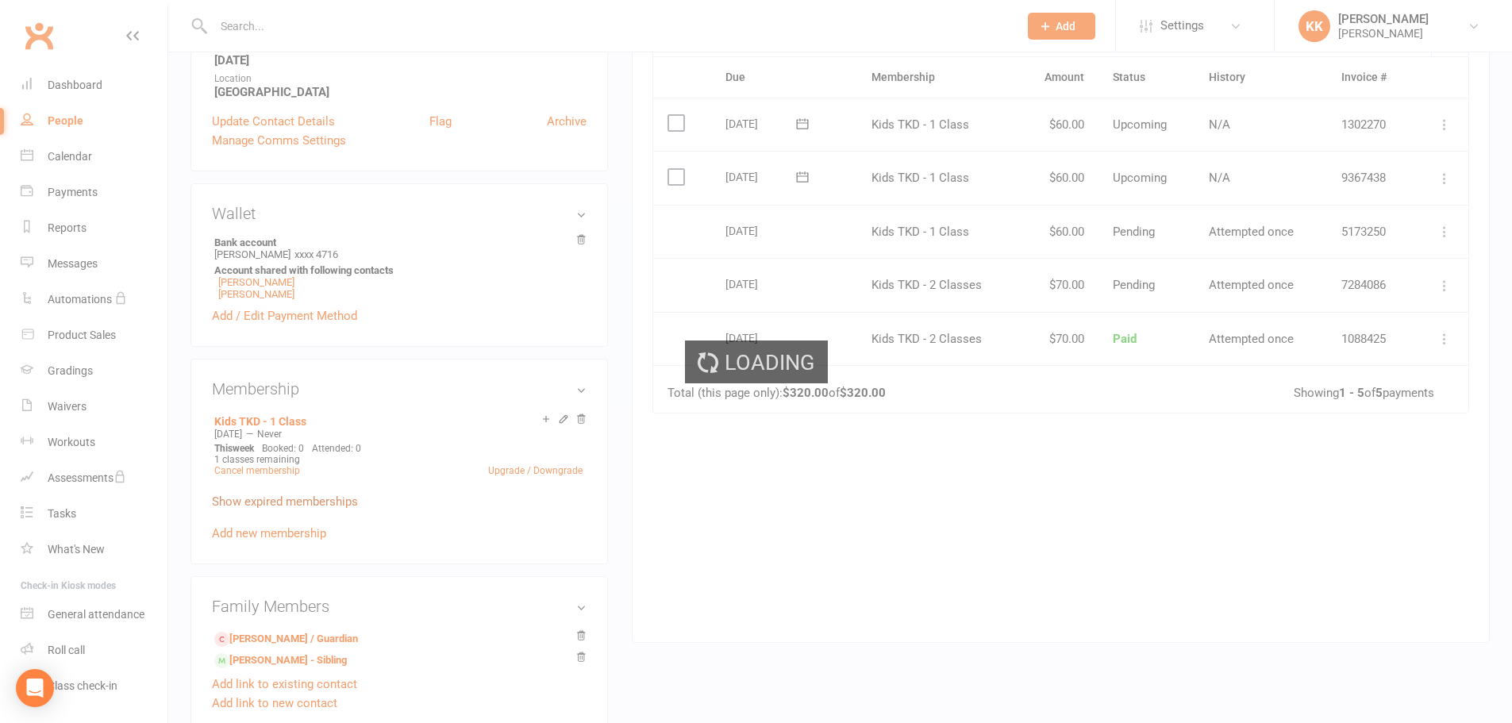
scroll to position [394, 0]
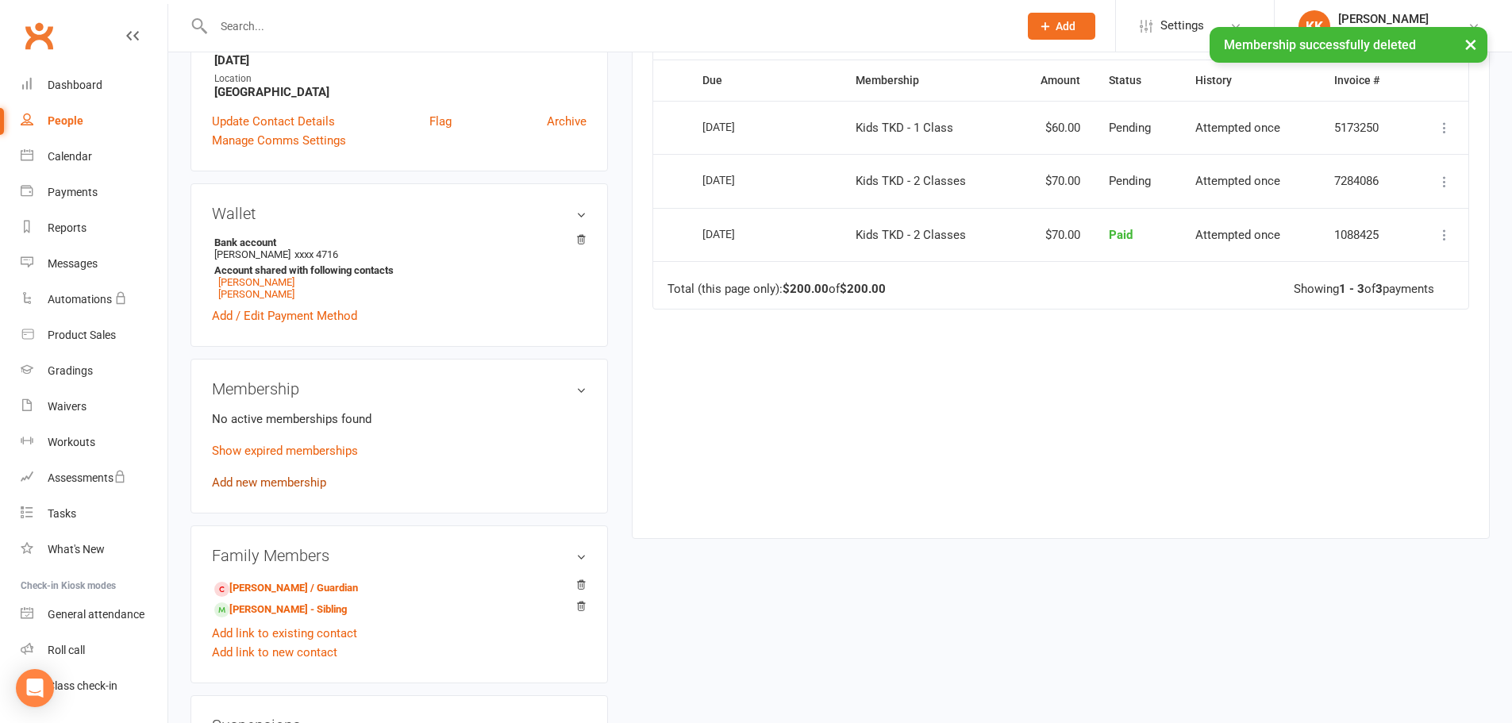
click at [284, 482] on link "Add new membership" at bounding box center [269, 482] width 114 height 14
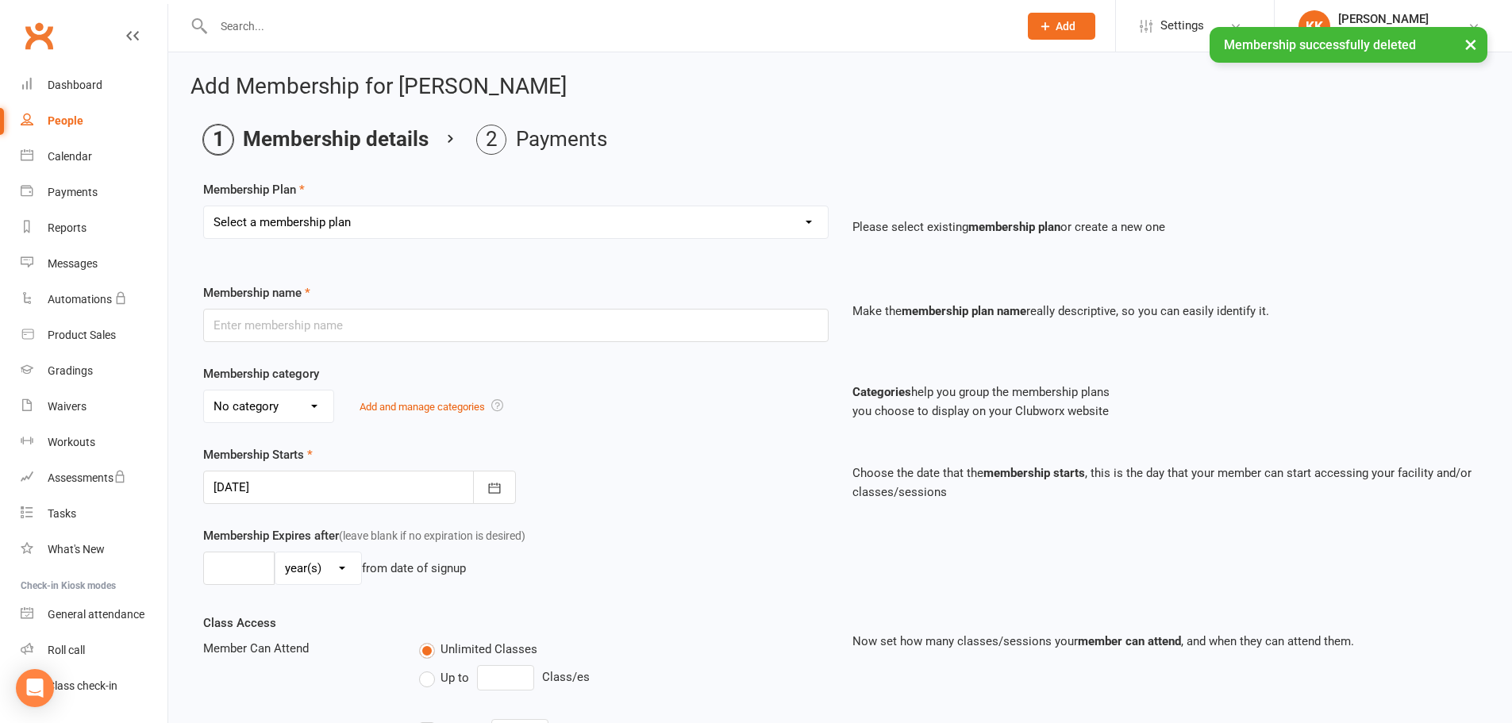
click at [362, 232] on select "Select a membership plan Create new Membership Plan Kyu's Dragons - 1 Class Kyu…" at bounding box center [516, 222] width 624 height 32
select select "6"
click at [204, 206] on select "Select a membership plan Create new Membership Plan Kyu's Dragons - 1 Class Kyu…" at bounding box center [516, 222] width 624 height 32
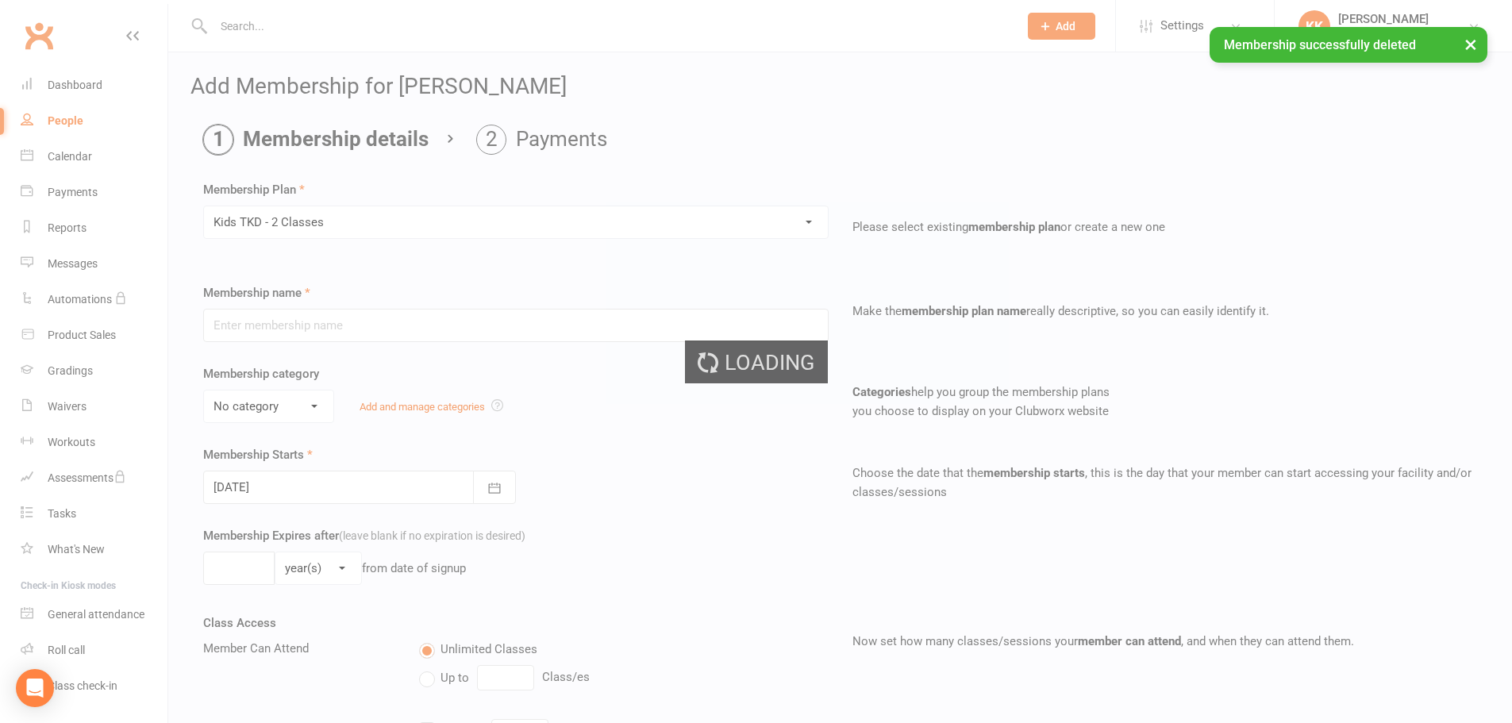
type input "Kids TKD - 2 Classes"
select select "5"
type input "0"
type input "2"
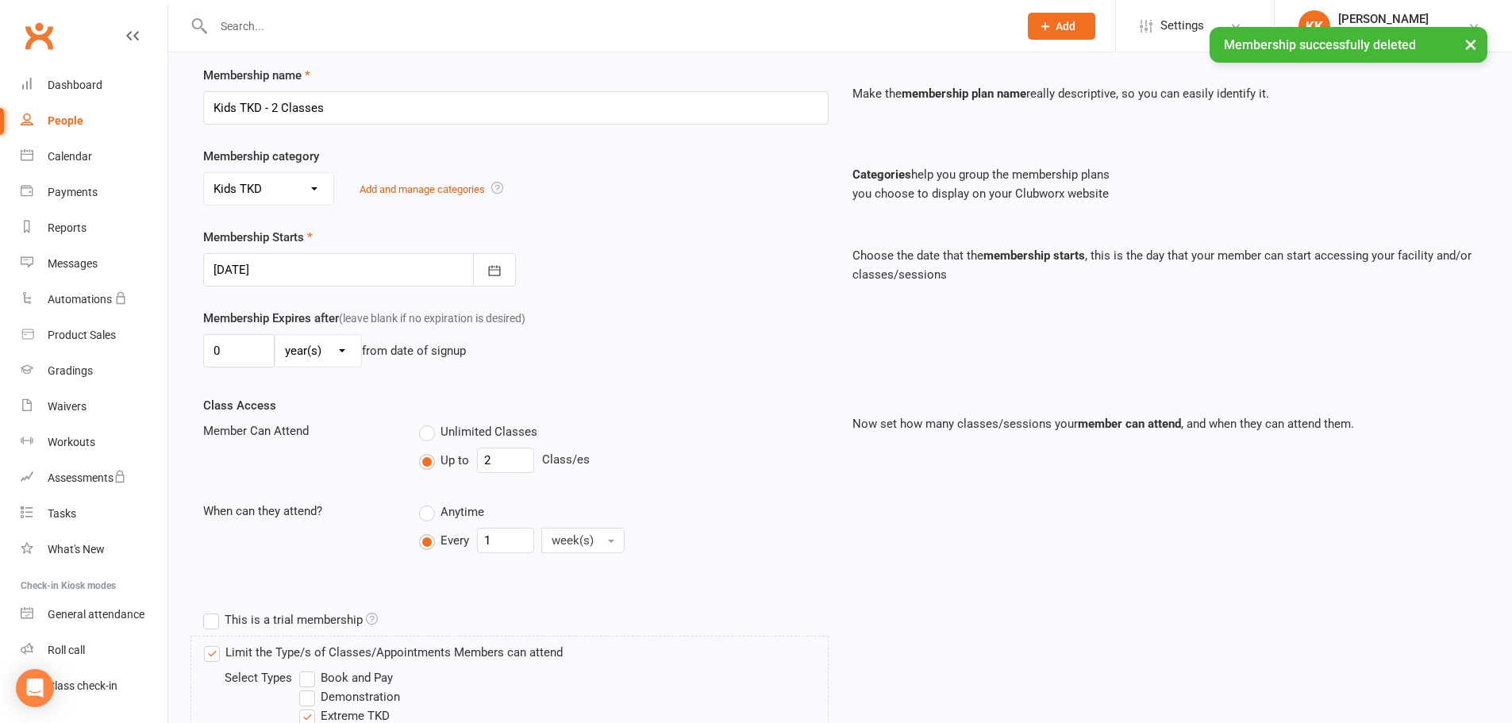
scroll to position [238, 0]
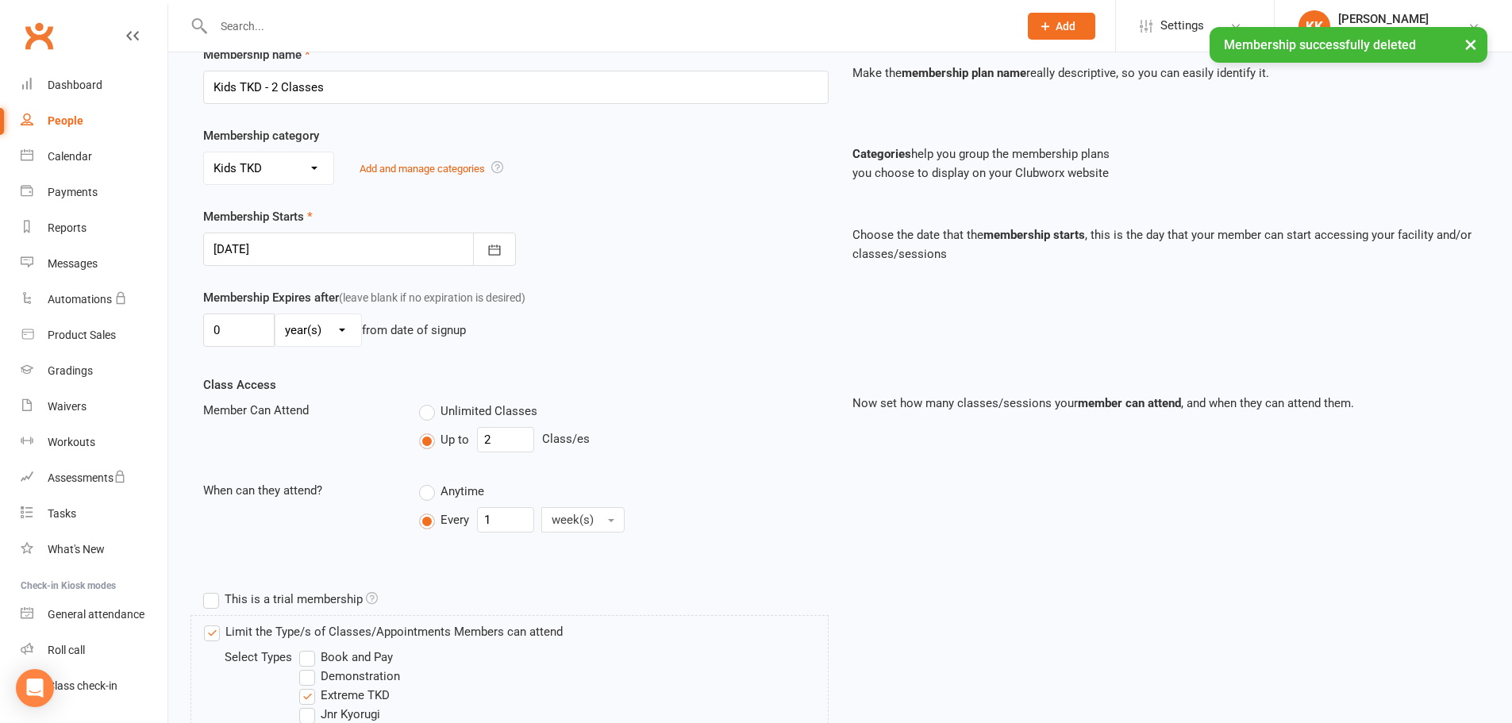
click at [670, 347] on div "0 day(s) week(s) month(s) year(s) from date of signup" at bounding box center [515, 329] width 625 height 33
click at [489, 252] on icon "button" at bounding box center [494, 249] width 12 height 10
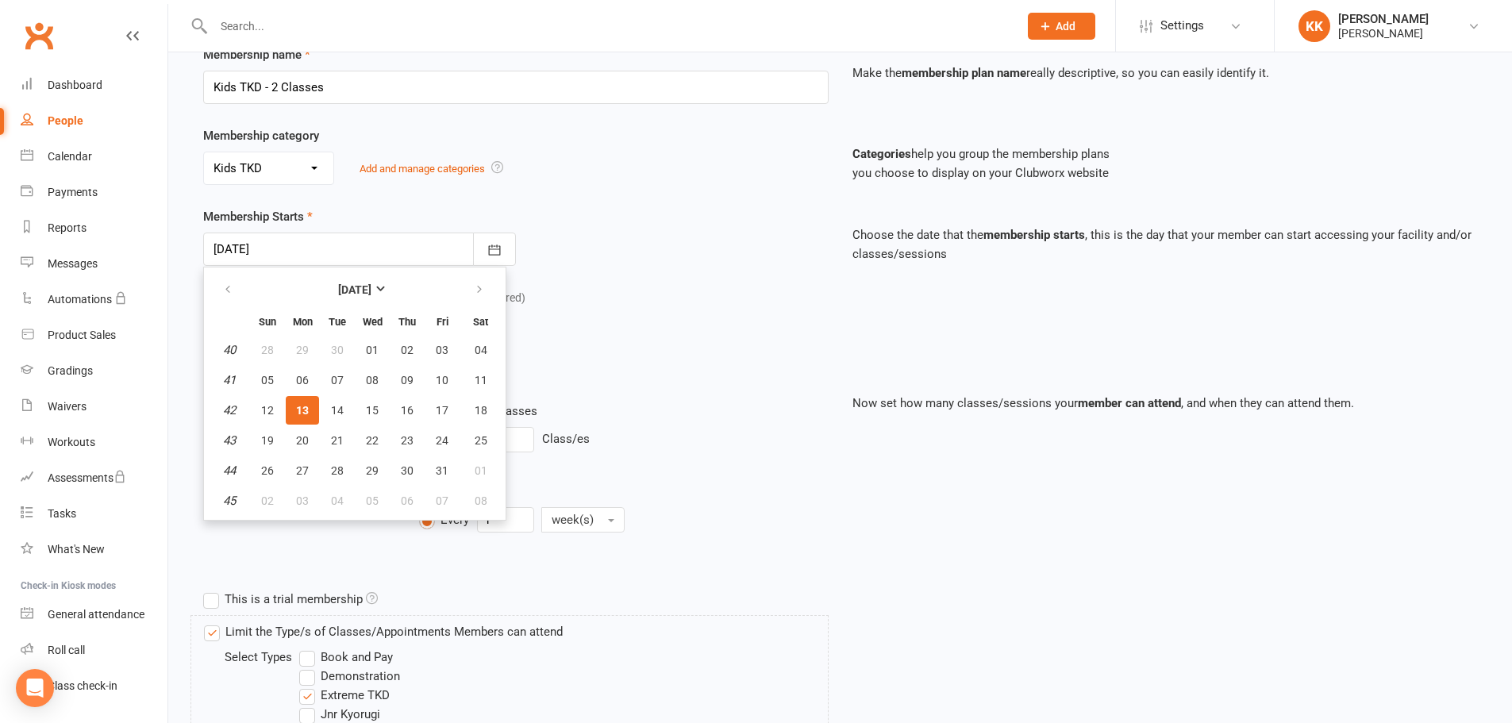
click at [301, 409] on span "13" at bounding box center [302, 410] width 13 height 13
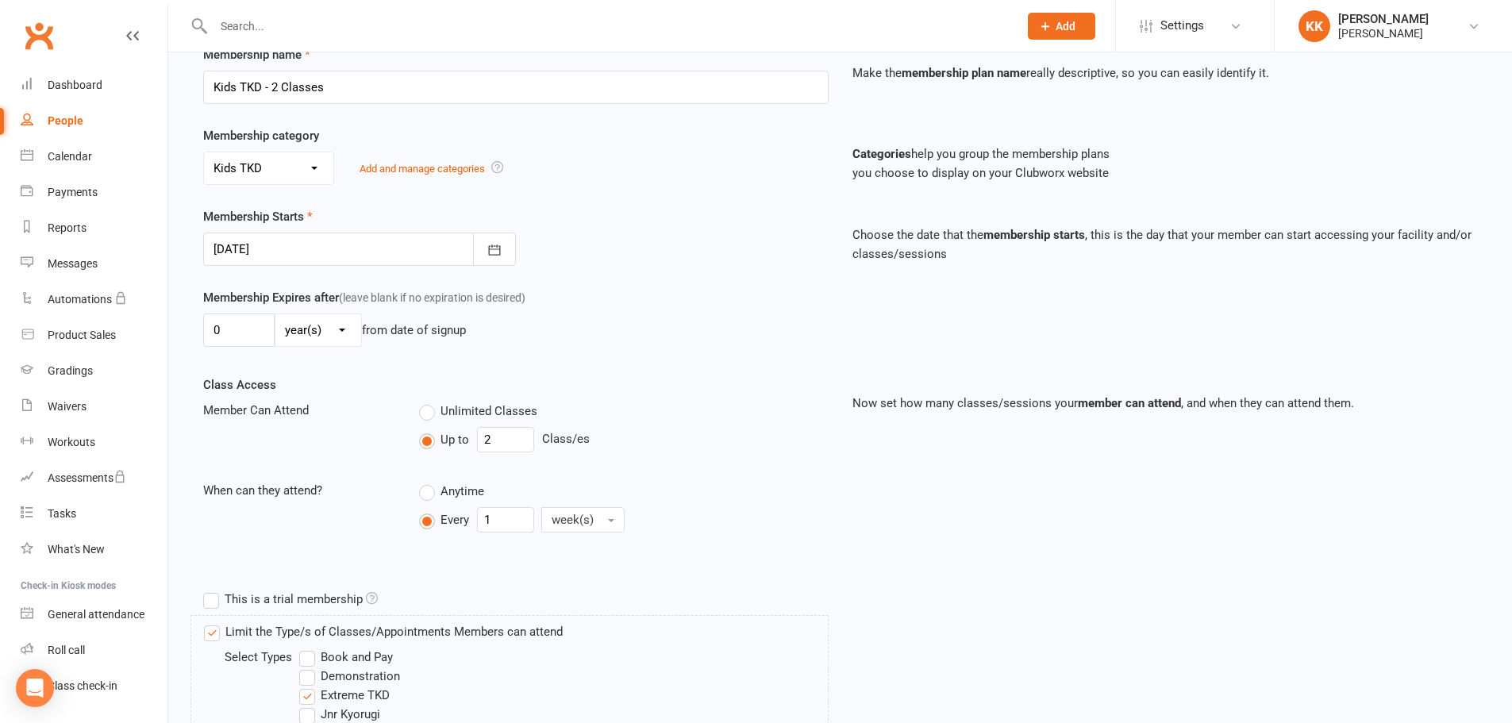
click at [602, 294] on div "Membership Expires after (leave blank if no expiration is desired) 0 day(s) wee…" at bounding box center [515, 320] width 649 height 65
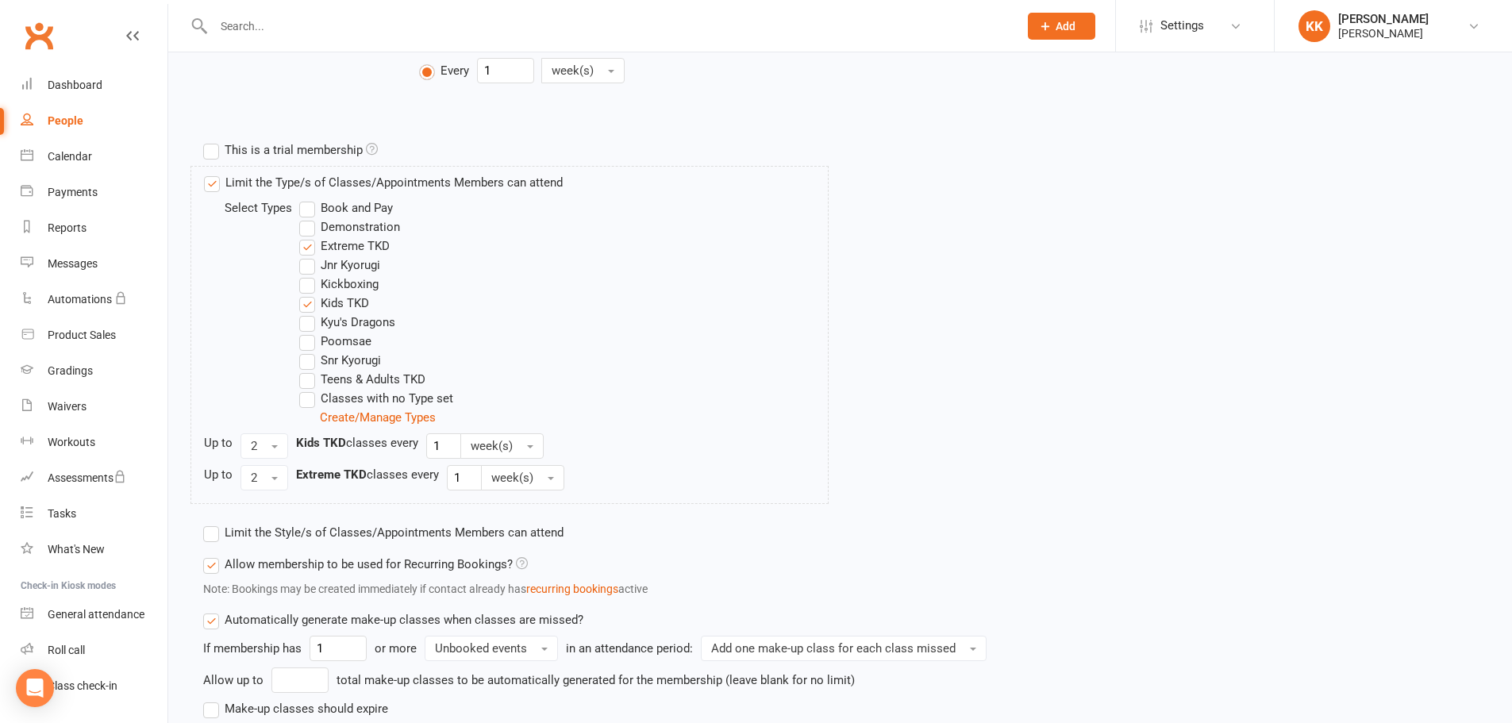
scroll to position [809, 0]
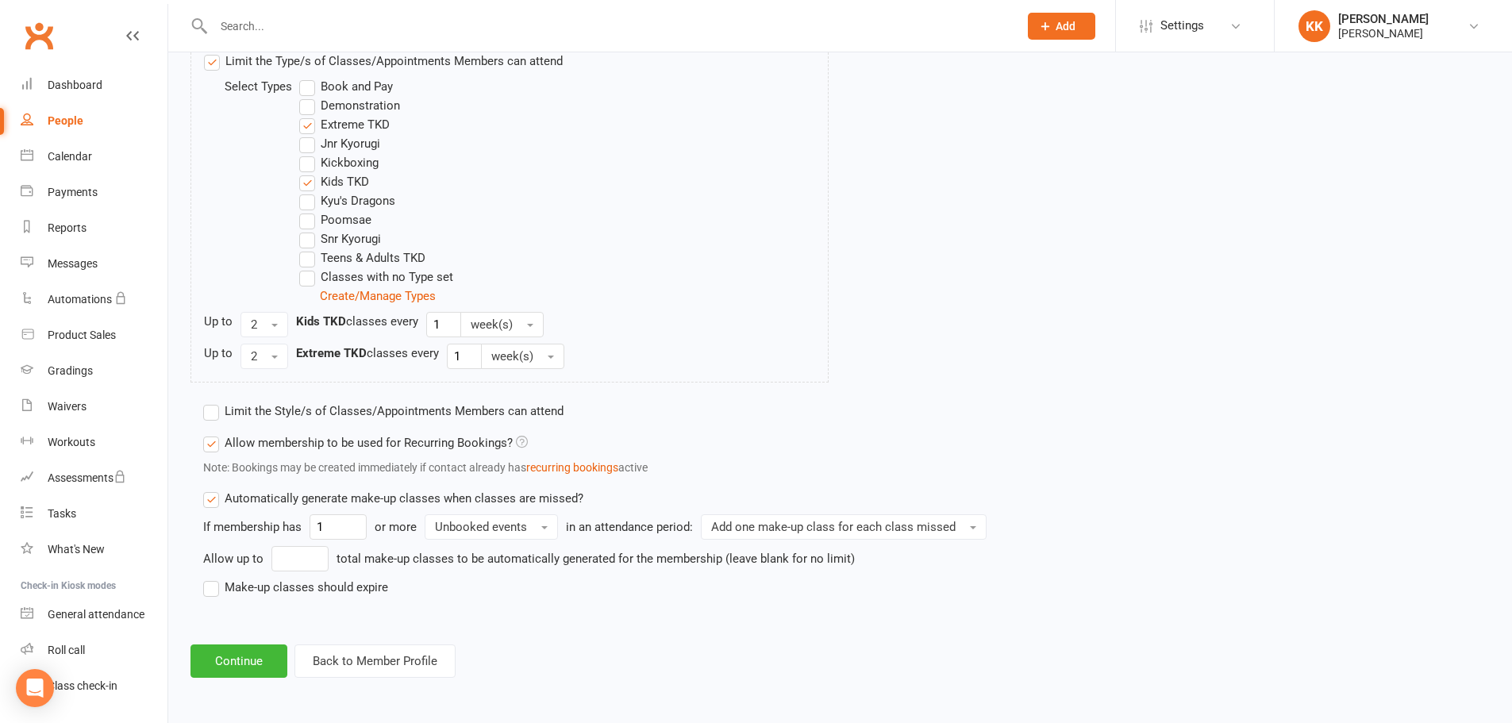
click at [290, 582] on label "Make-up classes should expire" at bounding box center [295, 587] width 185 height 19
click at [213, 578] on input "Make-up classes should expire" at bounding box center [208, 578] width 10 height 0
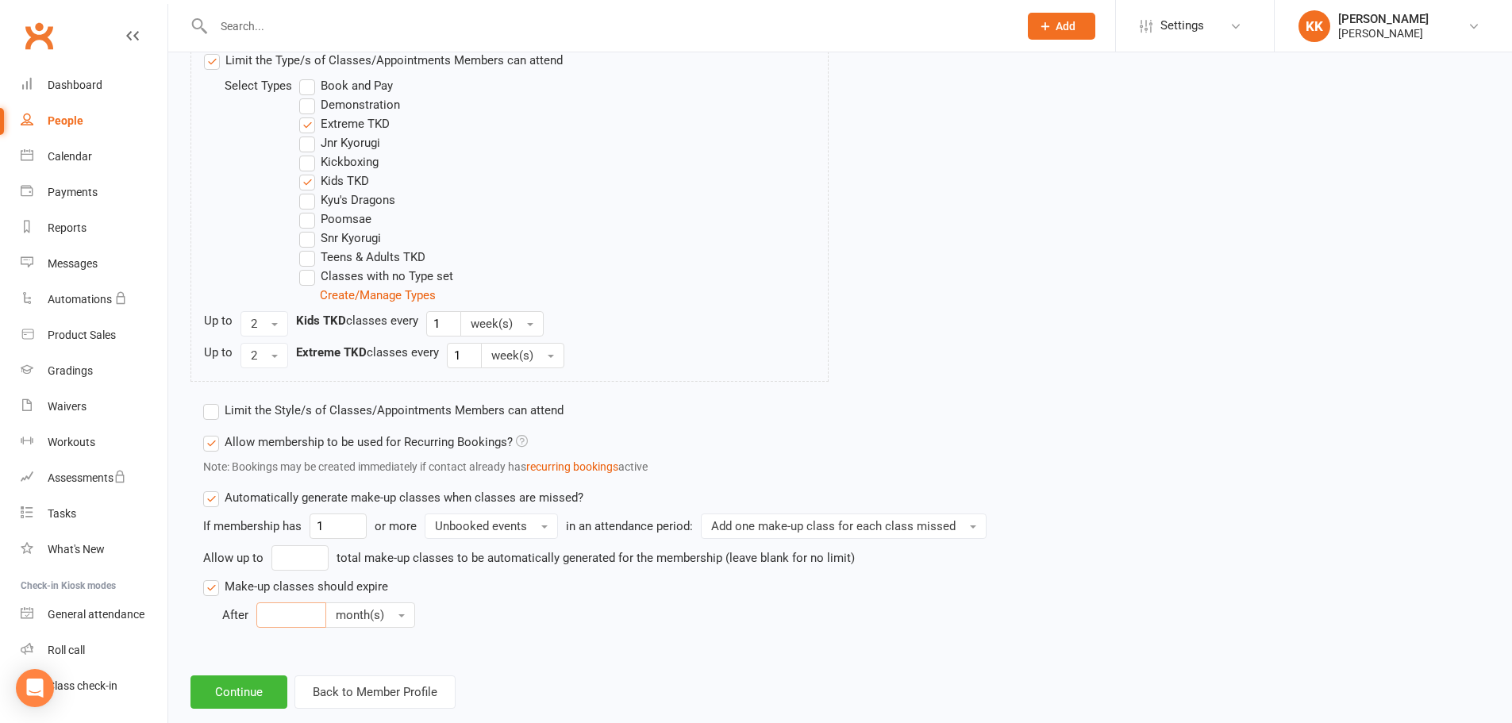
click at [275, 605] on input "number" at bounding box center [291, 614] width 70 height 25
type input "3"
click at [278, 645] on div "Limit the Style/s of Classes/Appointments Members can attend Select Styles Kyu'…" at bounding box center [677, 522] width 973 height 256
click at [255, 685] on button "Continue" at bounding box center [238, 691] width 97 height 33
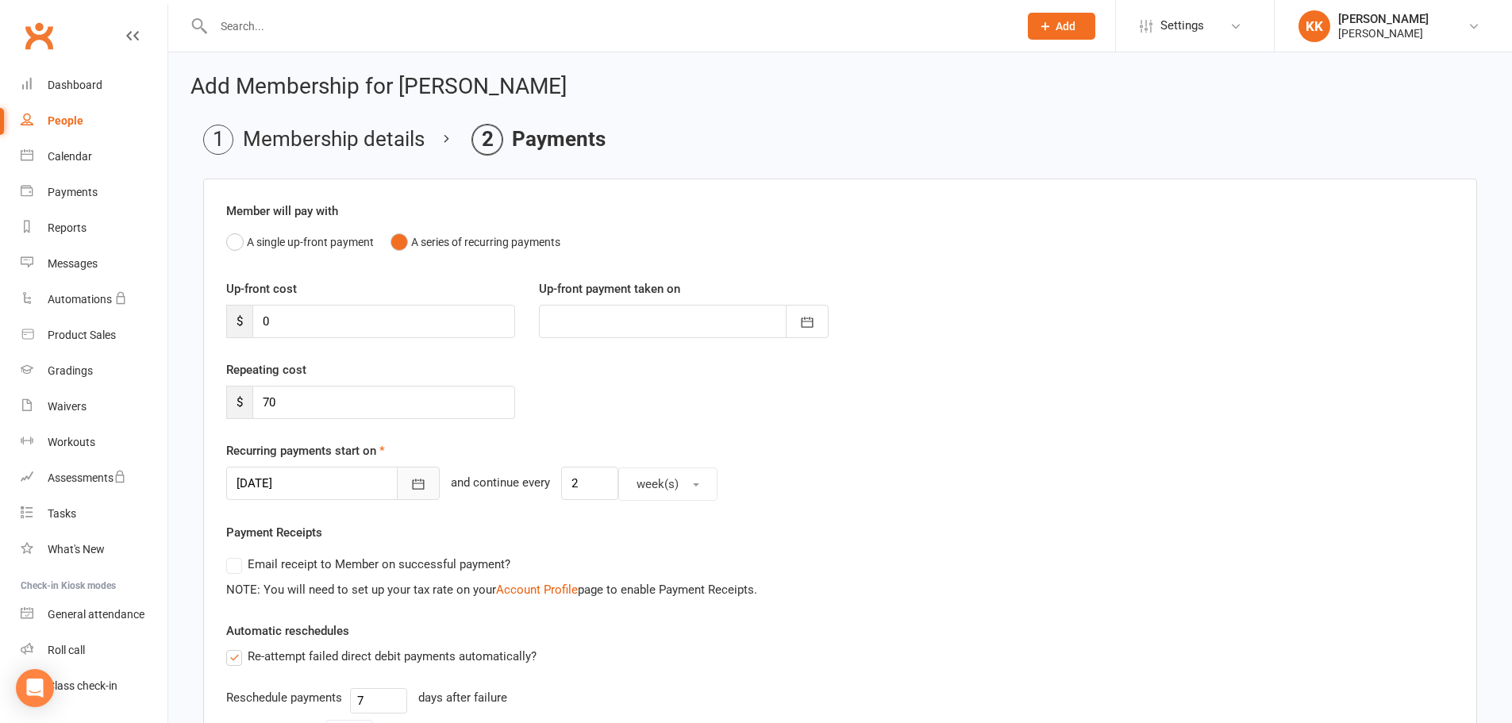
click at [413, 472] on button "button" at bounding box center [418, 483] width 43 height 33
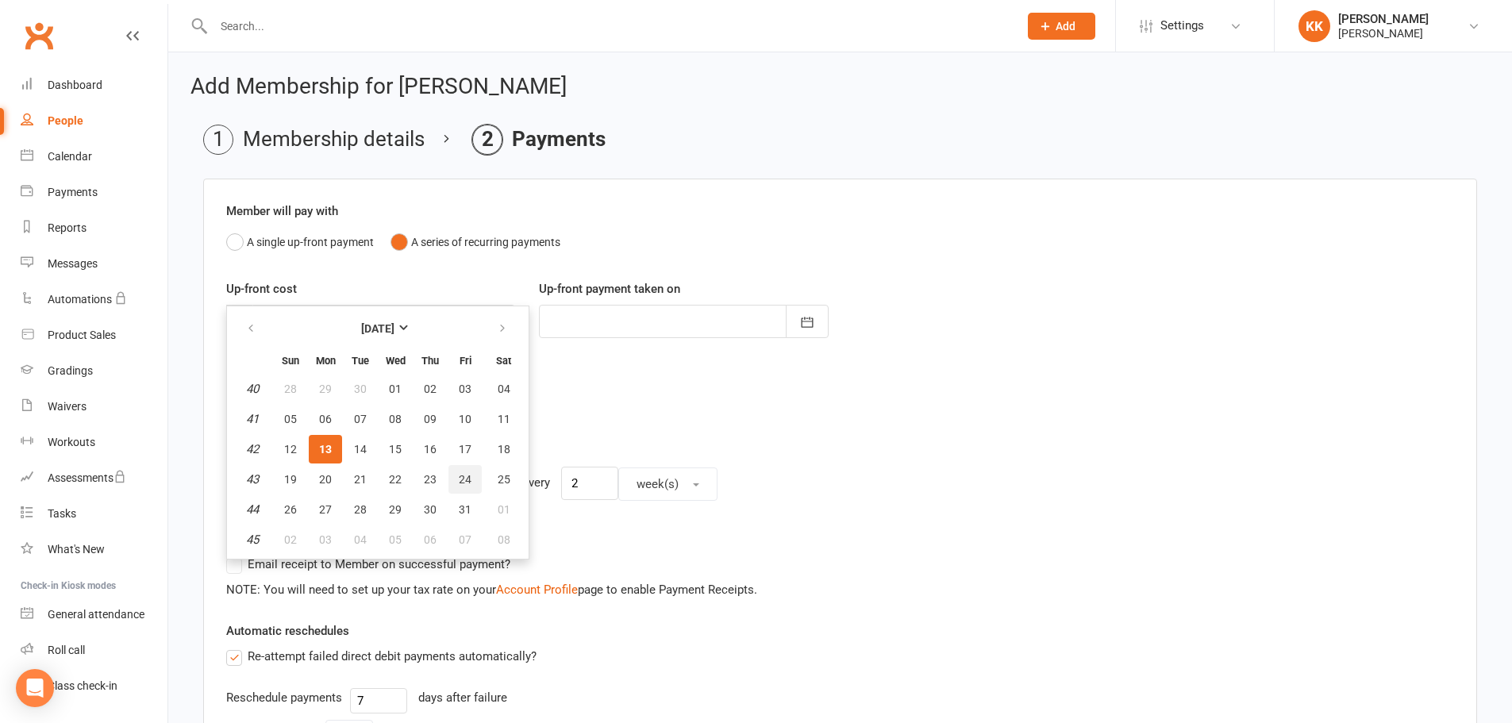
click at [463, 480] on span "24" at bounding box center [465, 479] width 13 height 13
type input "[DATE]"
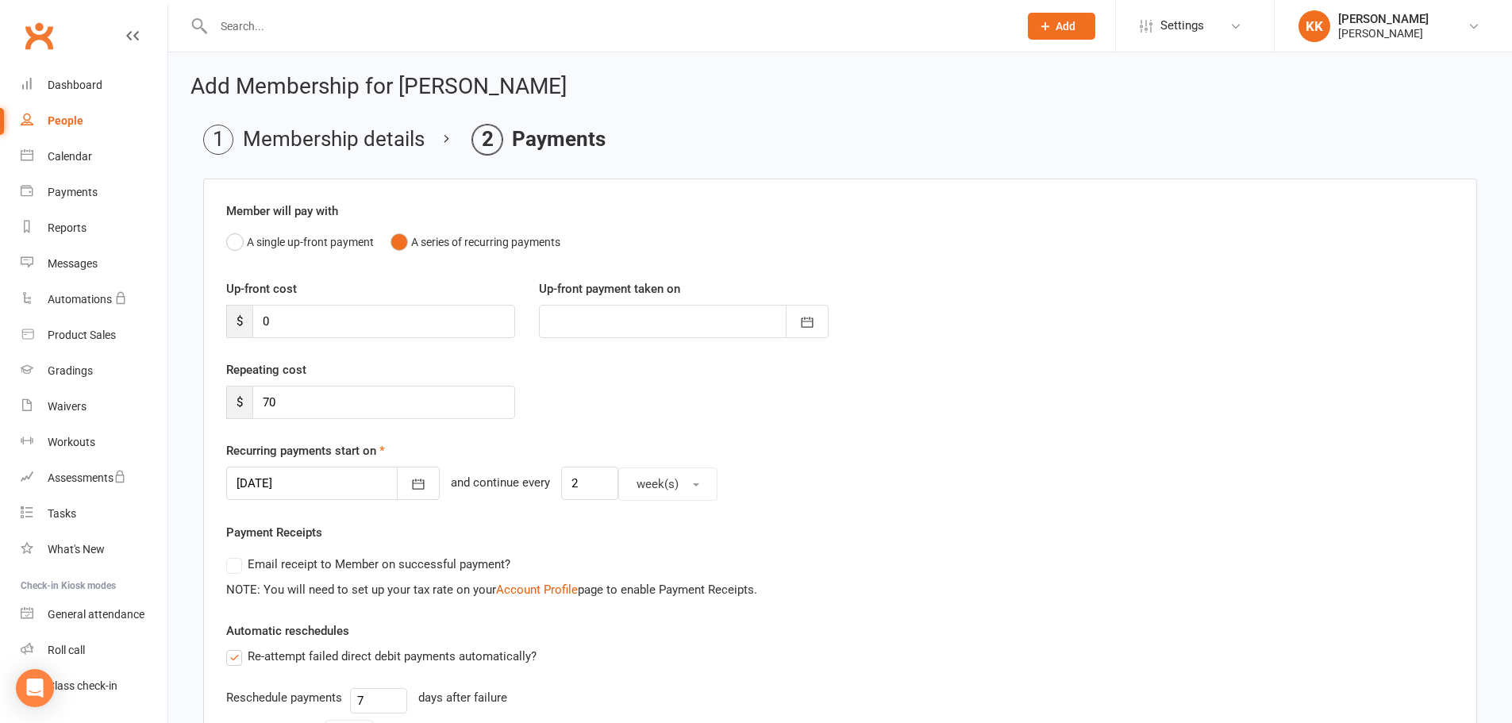
click at [632, 394] on div "Repeating cost $ 70" at bounding box center [839, 400] width 1251 height 81
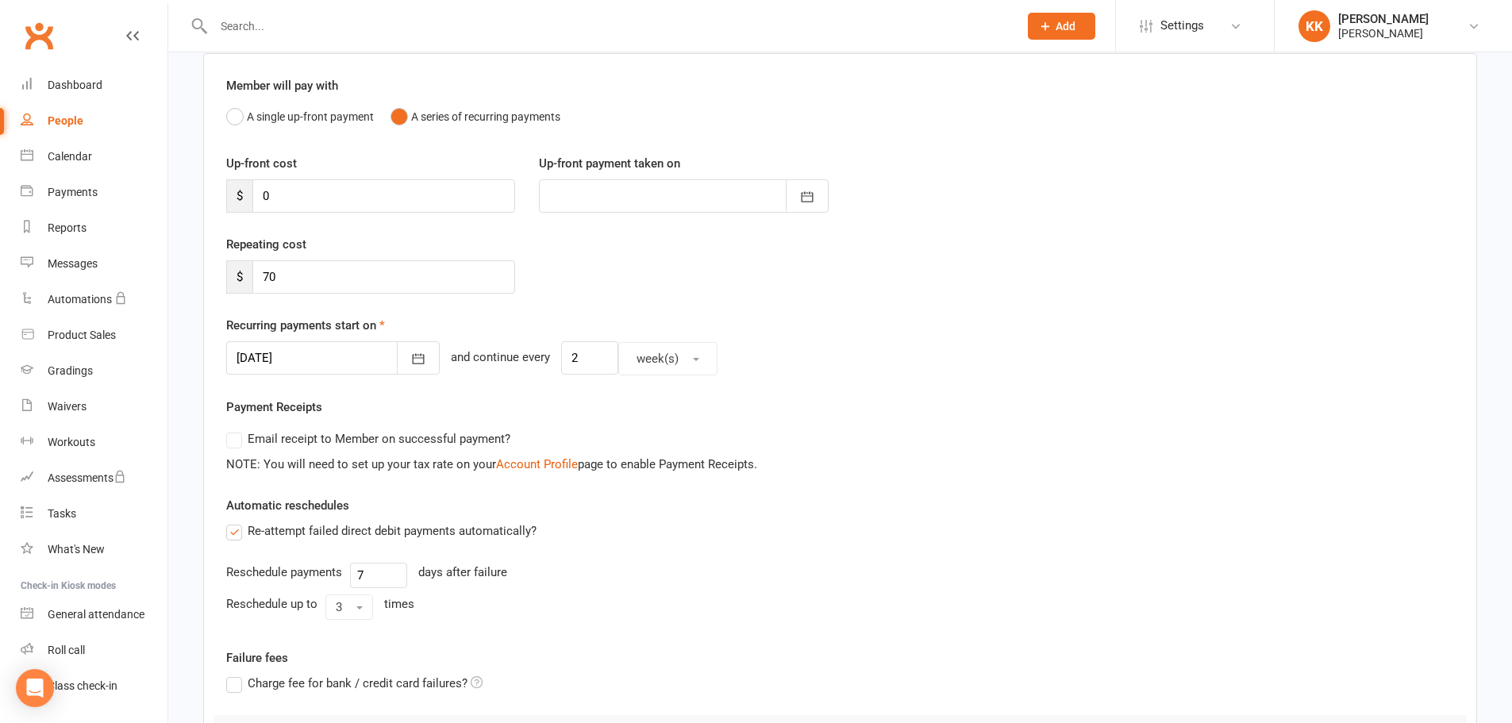
scroll to position [317, 0]
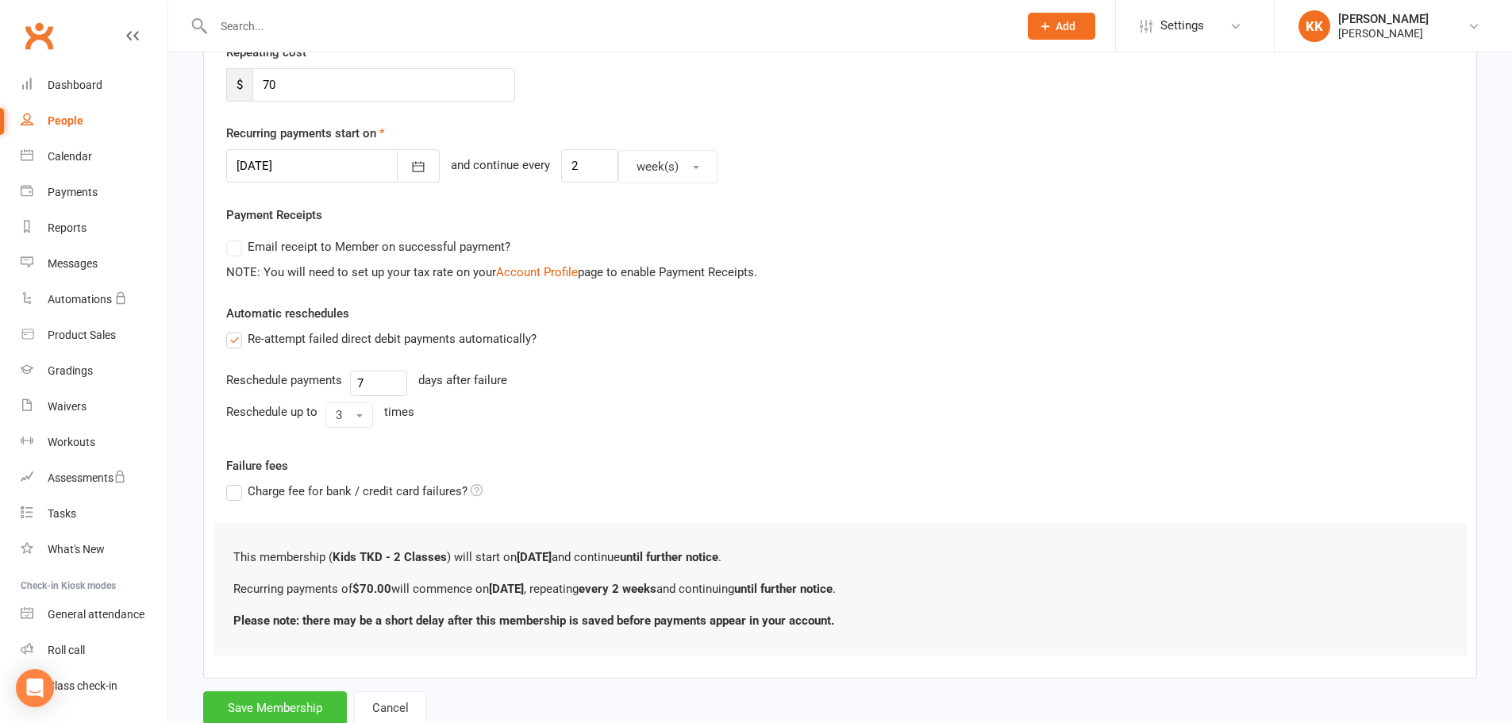
click at [302, 707] on button "Save Membership" at bounding box center [275, 707] width 144 height 33
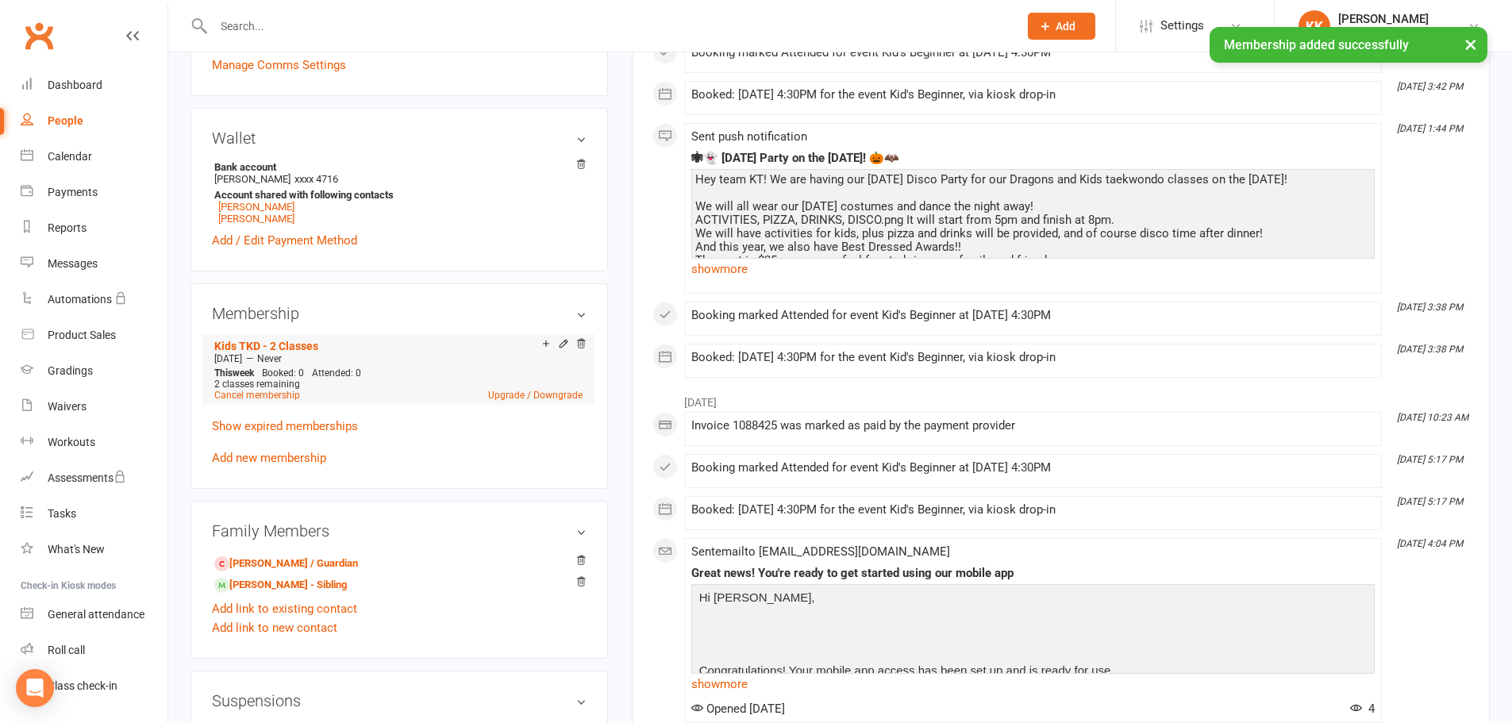
scroll to position [476, 0]
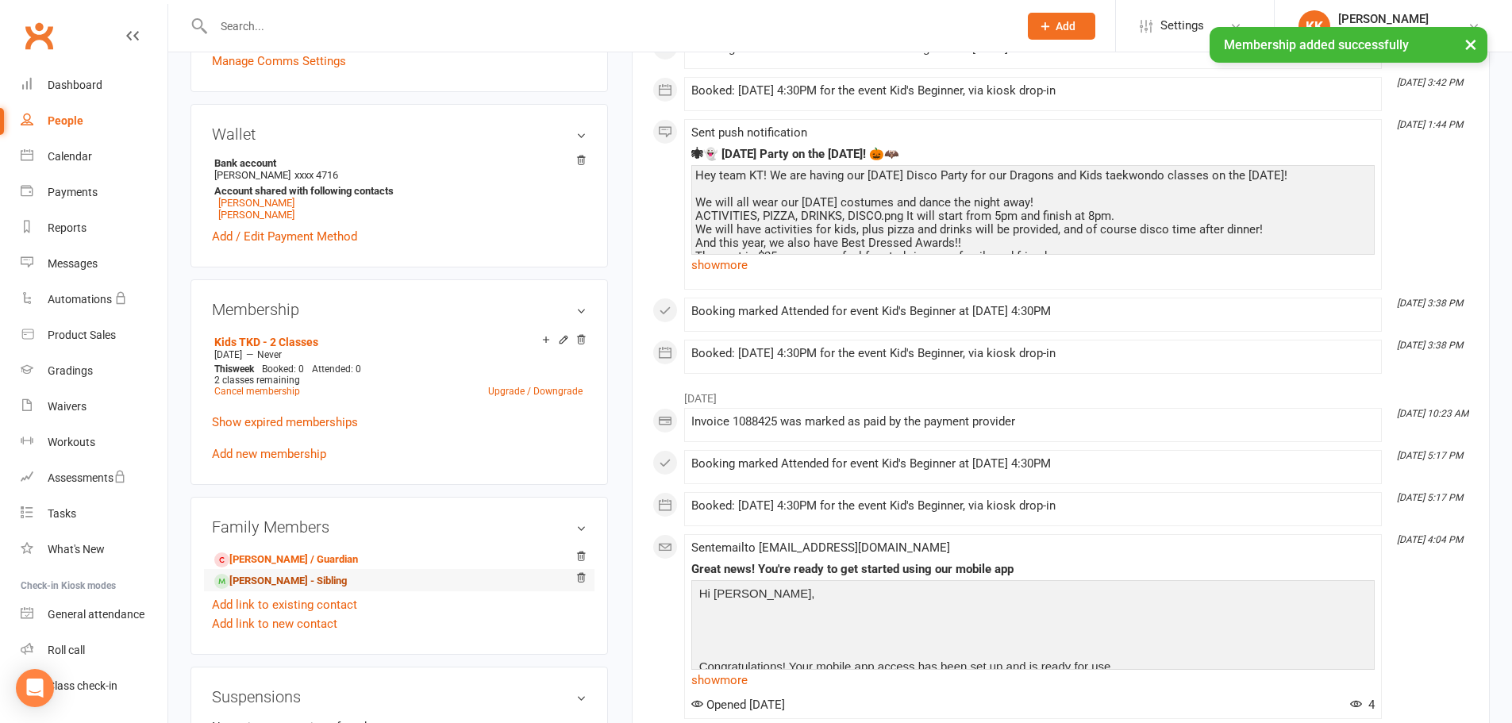
click at [279, 573] on link "[PERSON_NAME] - Sibling" at bounding box center [280, 581] width 133 height 17
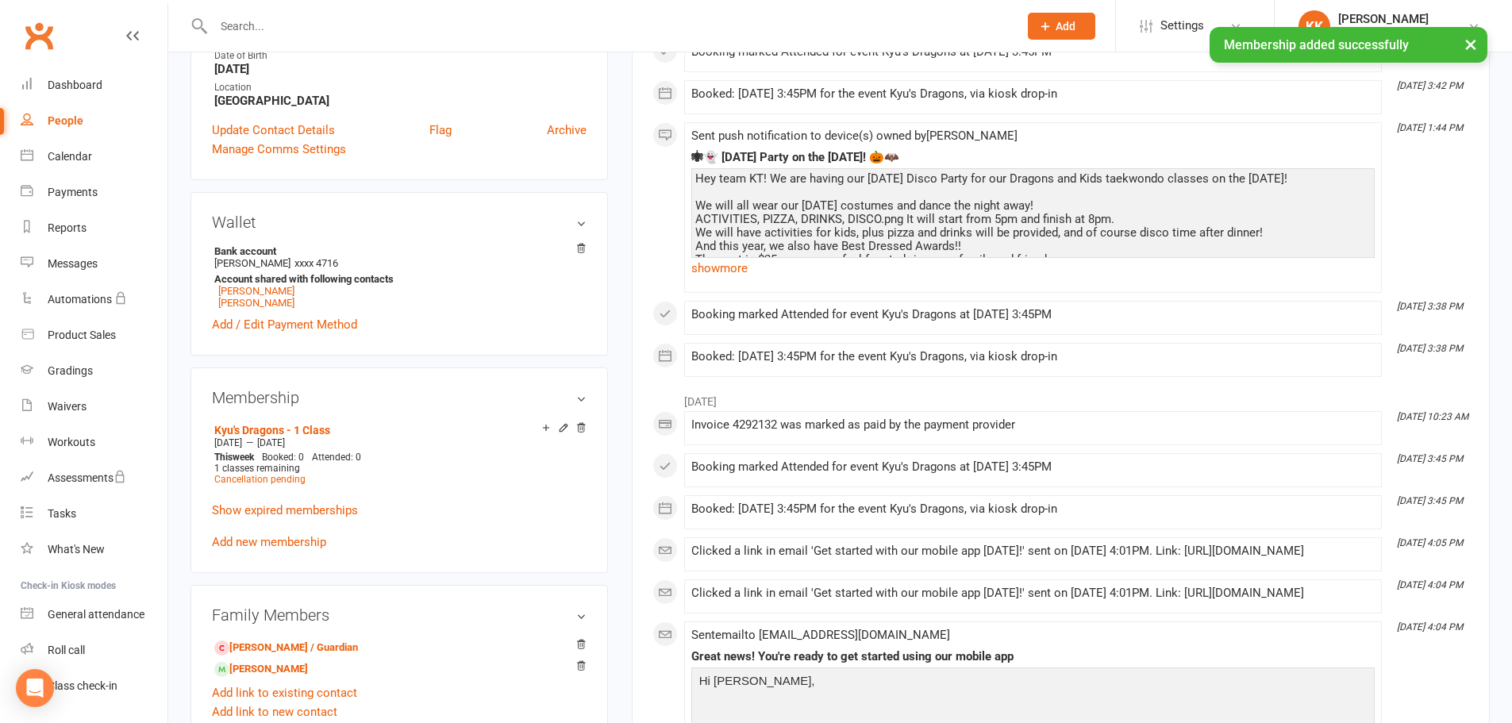
scroll to position [476, 0]
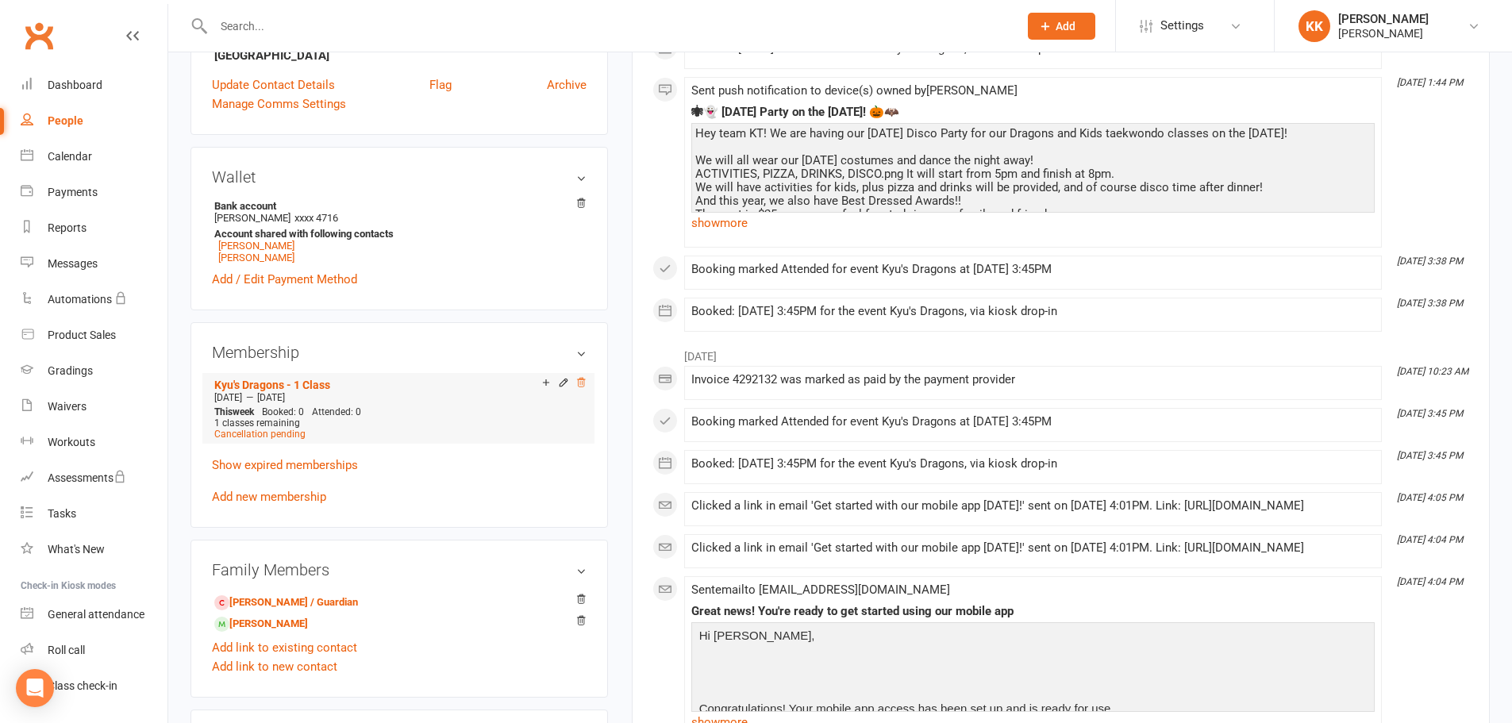
click at [582, 381] on icon at bounding box center [580, 382] width 11 height 11
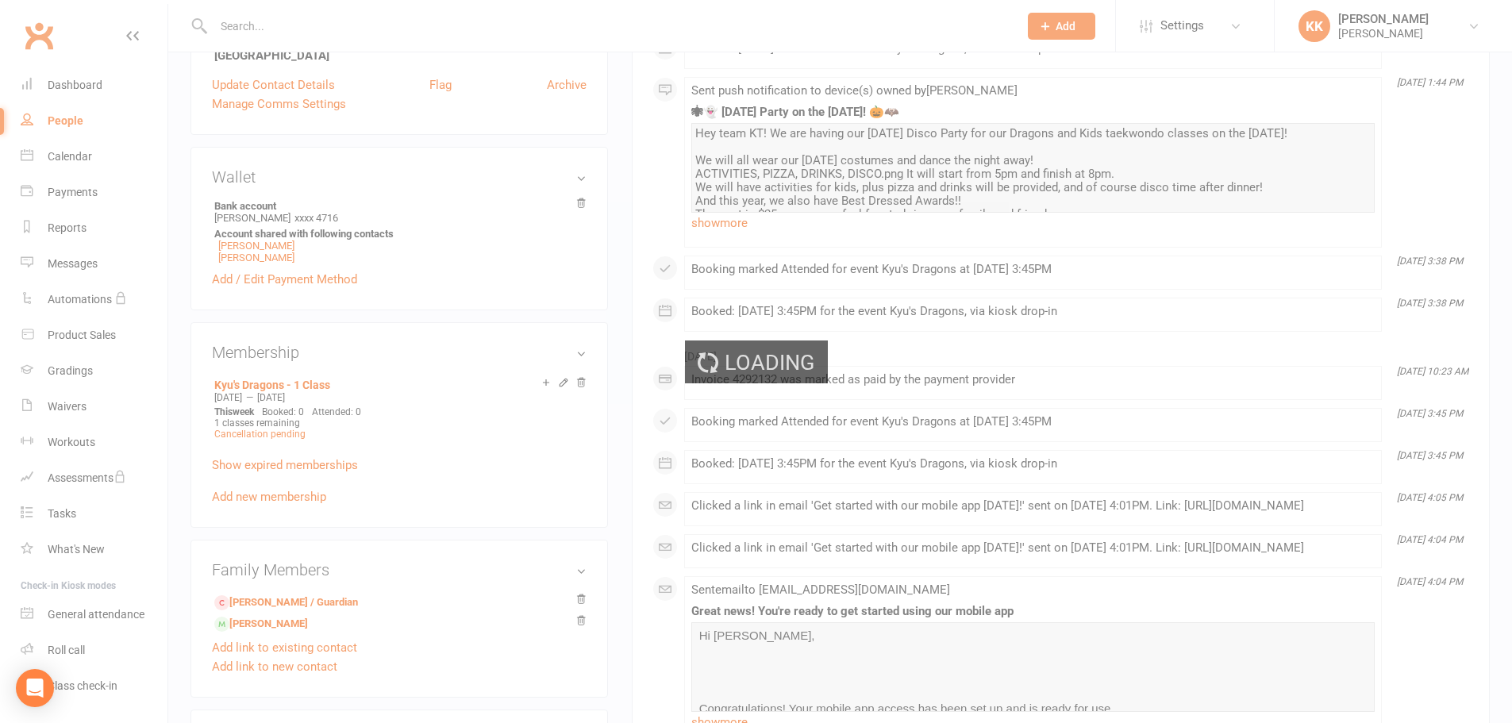
scroll to position [430, 0]
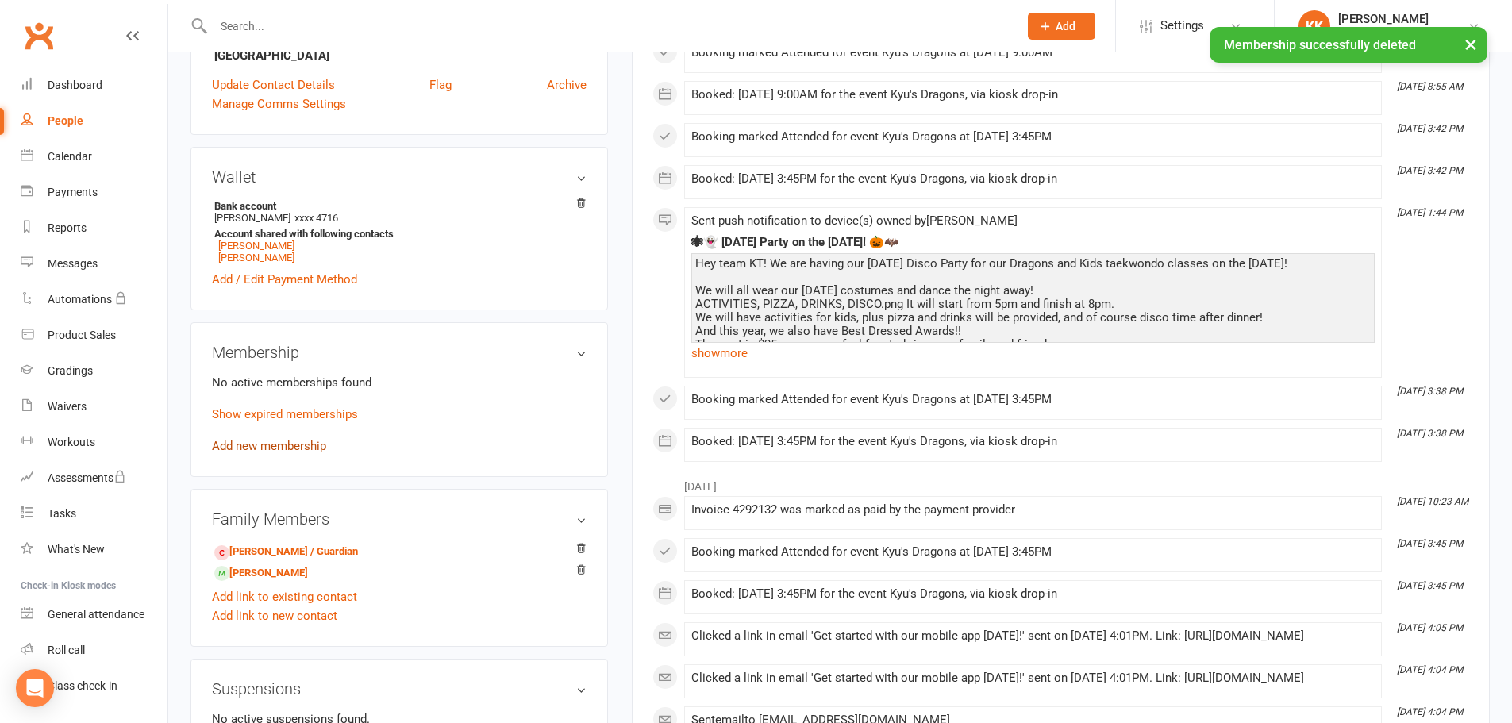
click at [276, 444] on link "Add new membership" at bounding box center [269, 446] width 114 height 14
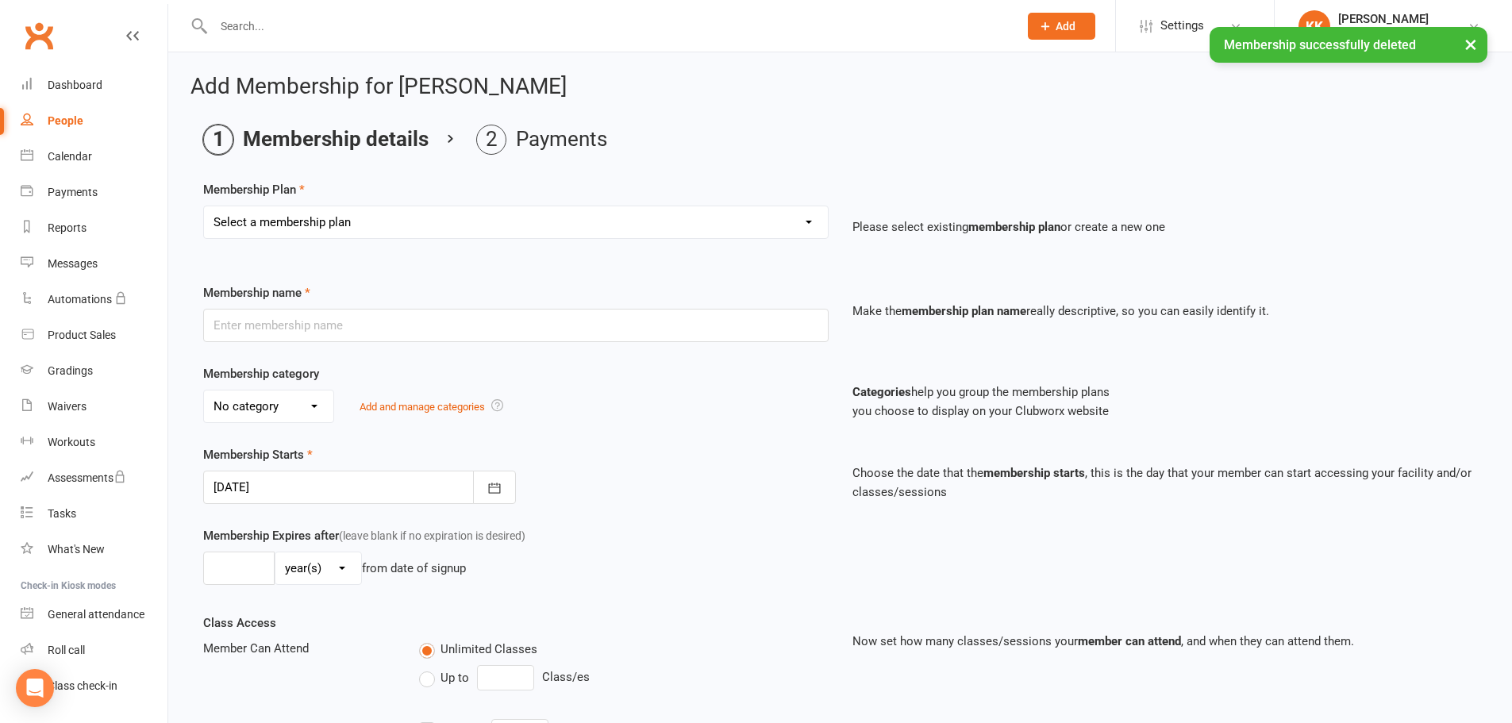
click at [344, 229] on select "Select a membership plan Create new Membership Plan Kyu's Dragons - 1 Class Kyu…" at bounding box center [516, 222] width 624 height 32
select select "2"
click at [204, 206] on select "Select a membership plan Create new Membership Plan Kyu's Dragons - 1 Class Kyu…" at bounding box center [516, 222] width 624 height 32
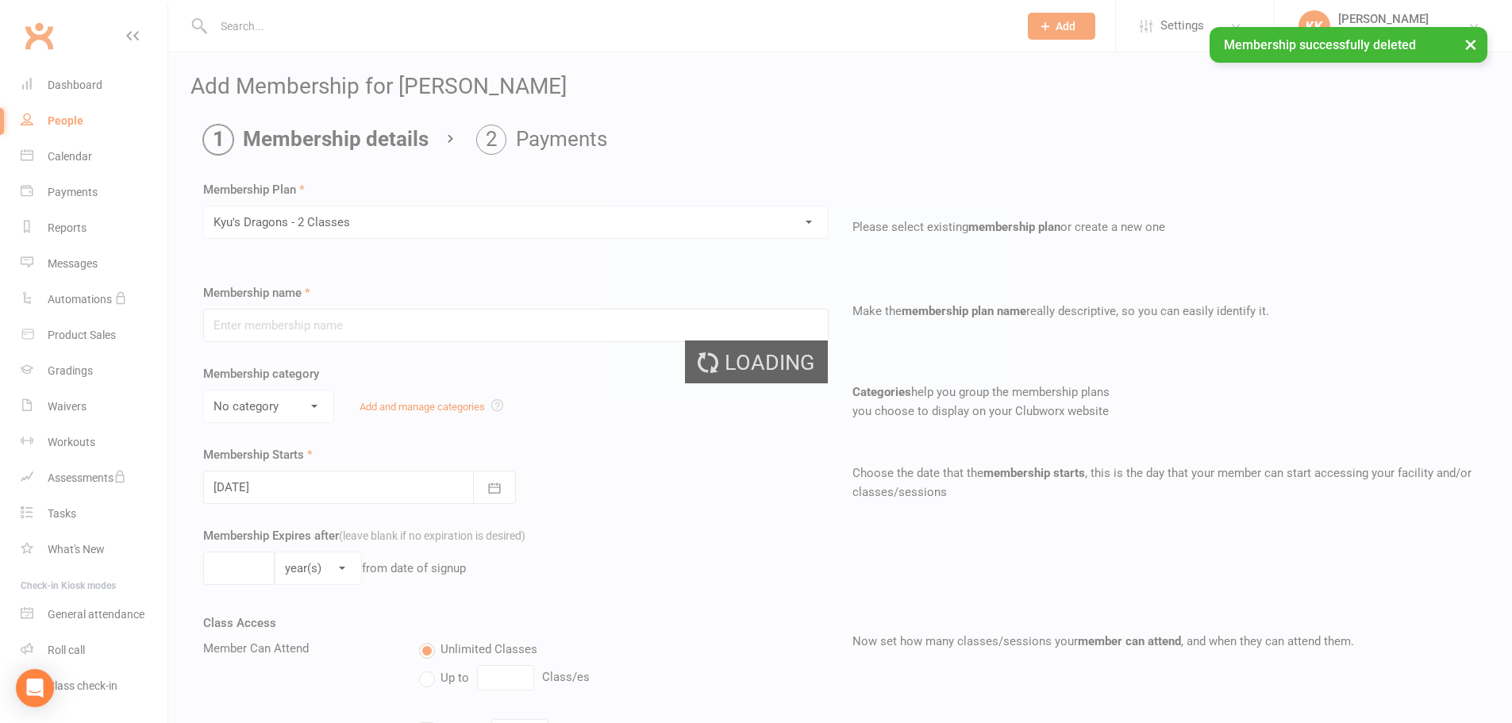
type input "Kyu's Dragons - 2 Classes"
select select "7"
type input "0"
type input "2"
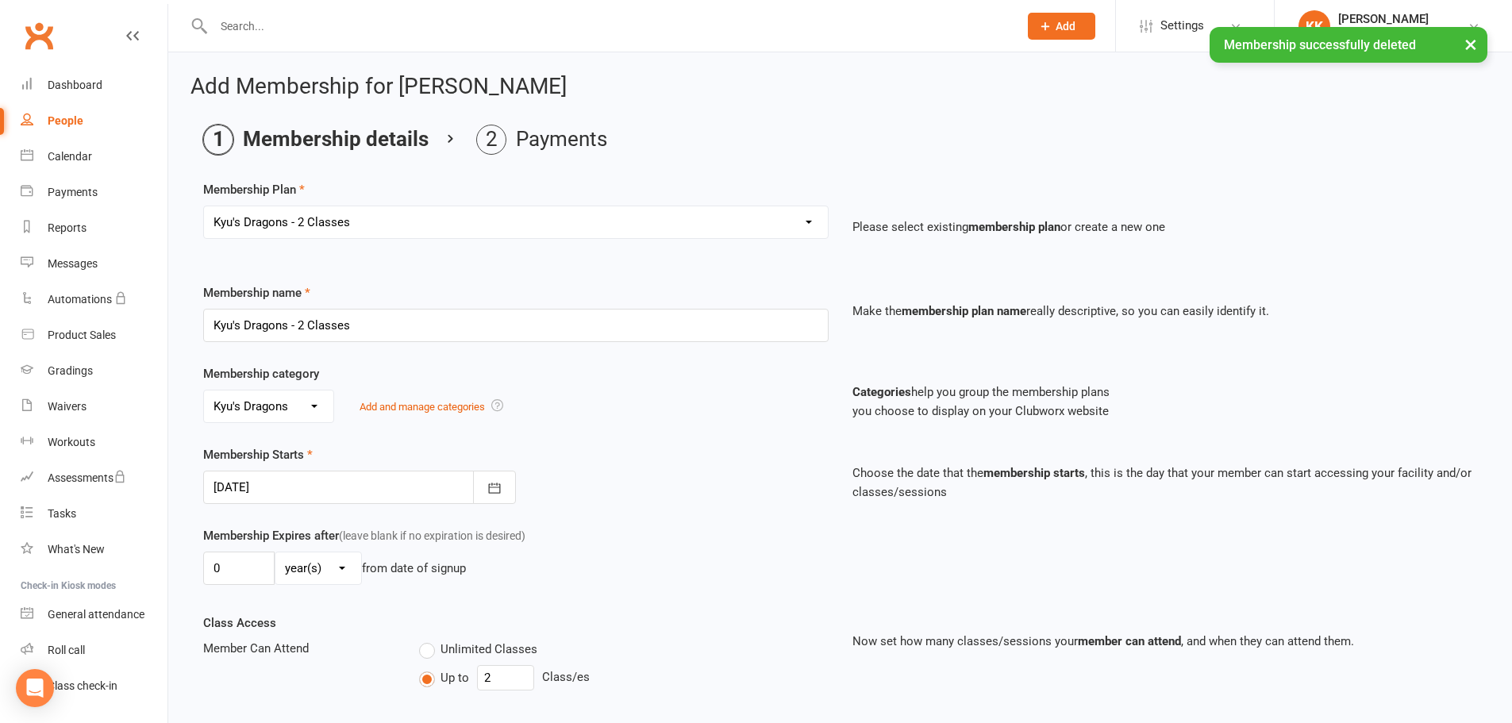
click at [660, 471] on div "Membership Starts [DATE] [DATE] Sun Mon Tue Wed Thu Fri Sat 40 28 29 30 01 02 0…" at bounding box center [515, 474] width 649 height 59
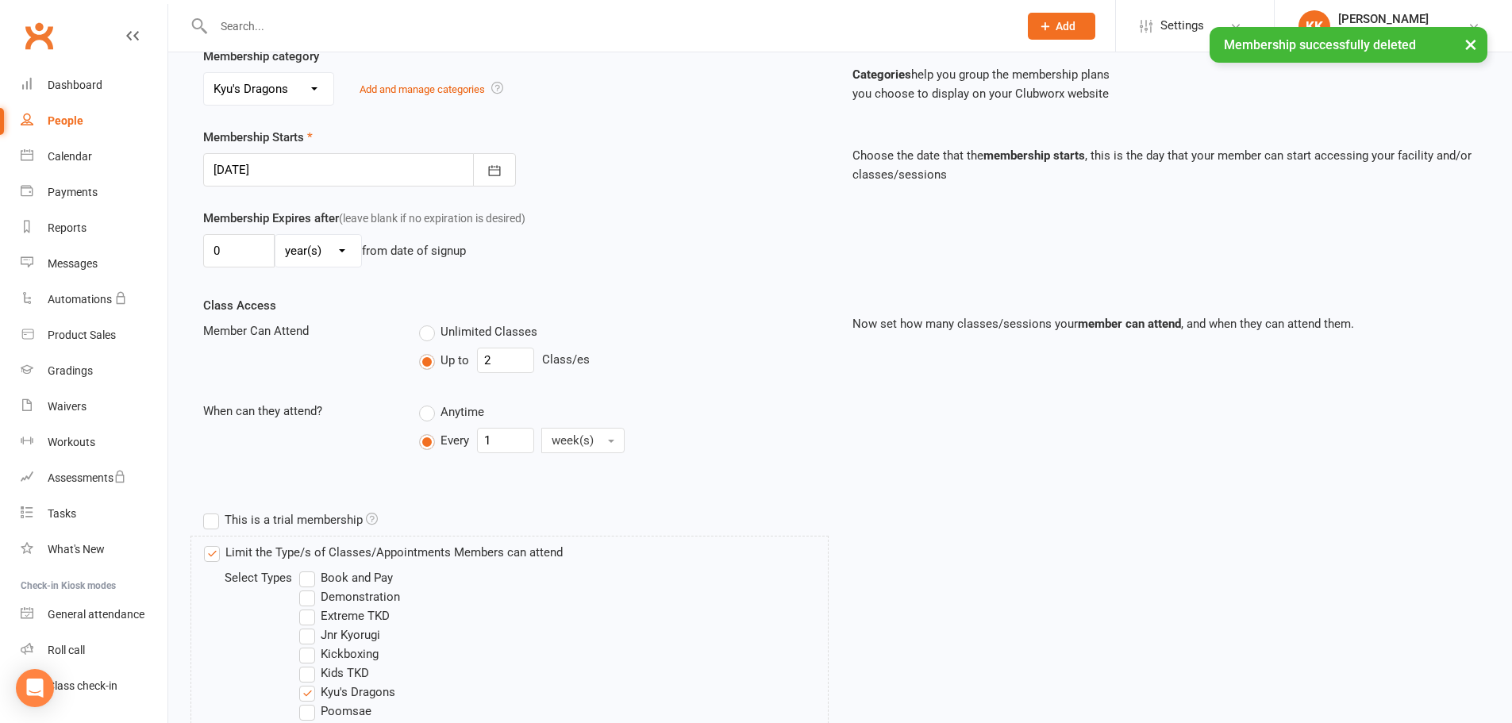
click at [681, 397] on div "Class Access Member Can Attend Unlimited Classes Up to 2 Class/es When can they…" at bounding box center [515, 389] width 649 height 186
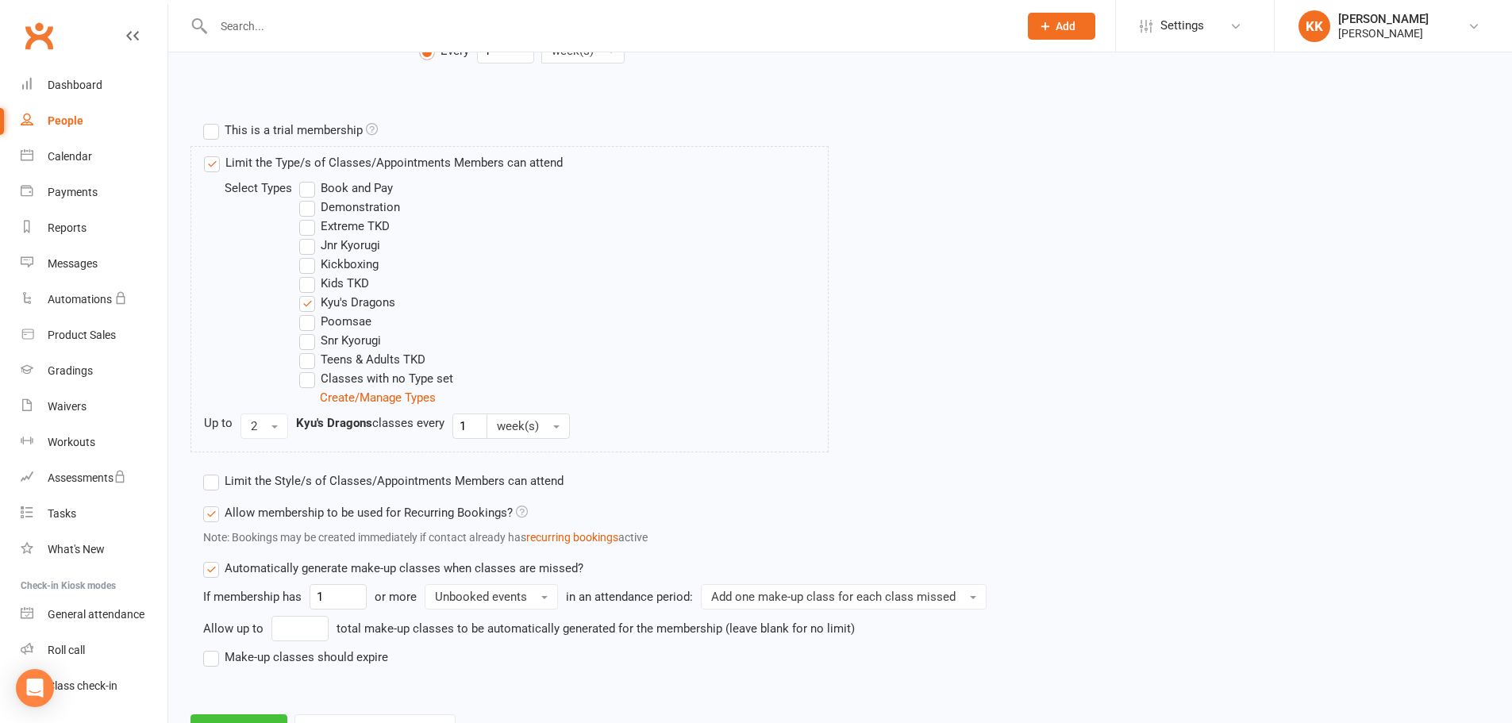
scroll to position [778, 0]
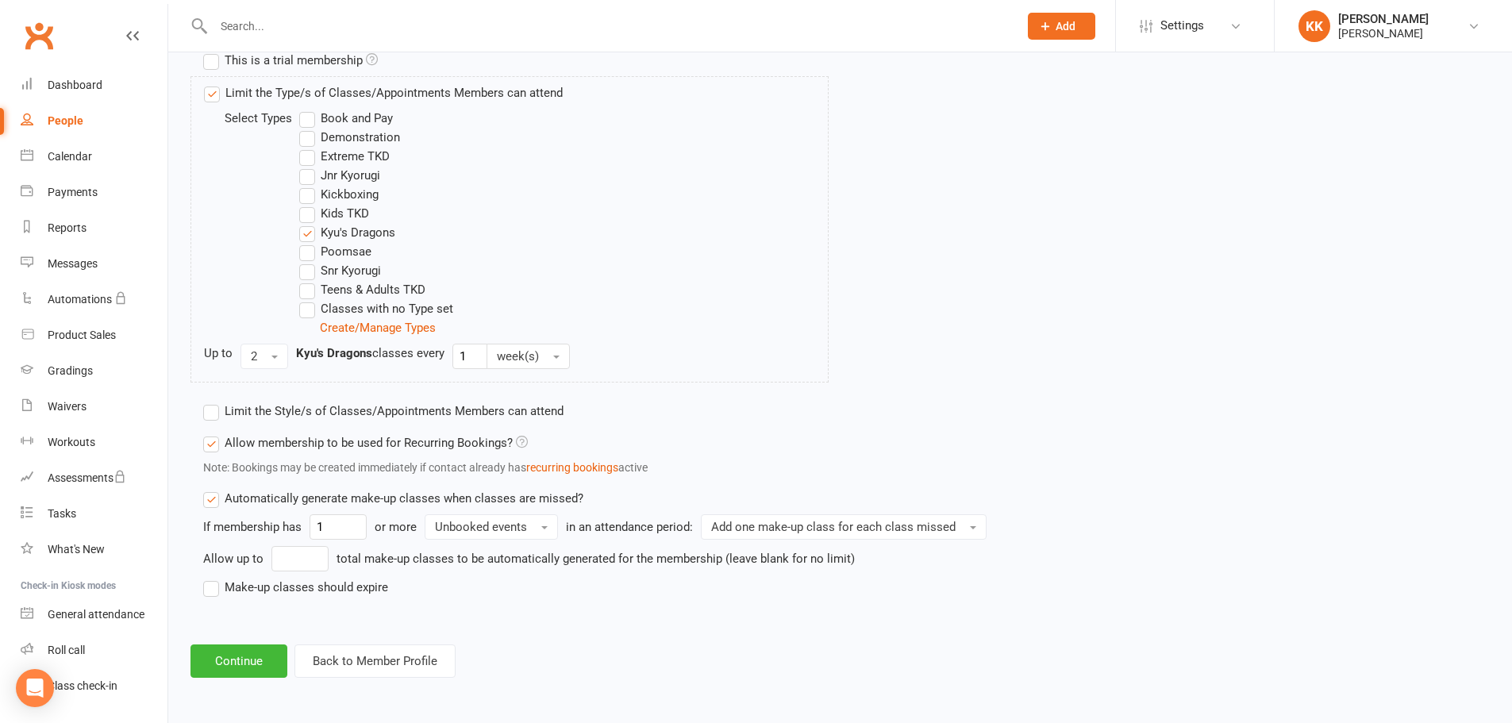
click at [303, 585] on label "Make-up classes should expire" at bounding box center [295, 587] width 185 height 19
click at [213, 578] on input "Make-up classes should expire" at bounding box center [208, 578] width 10 height 0
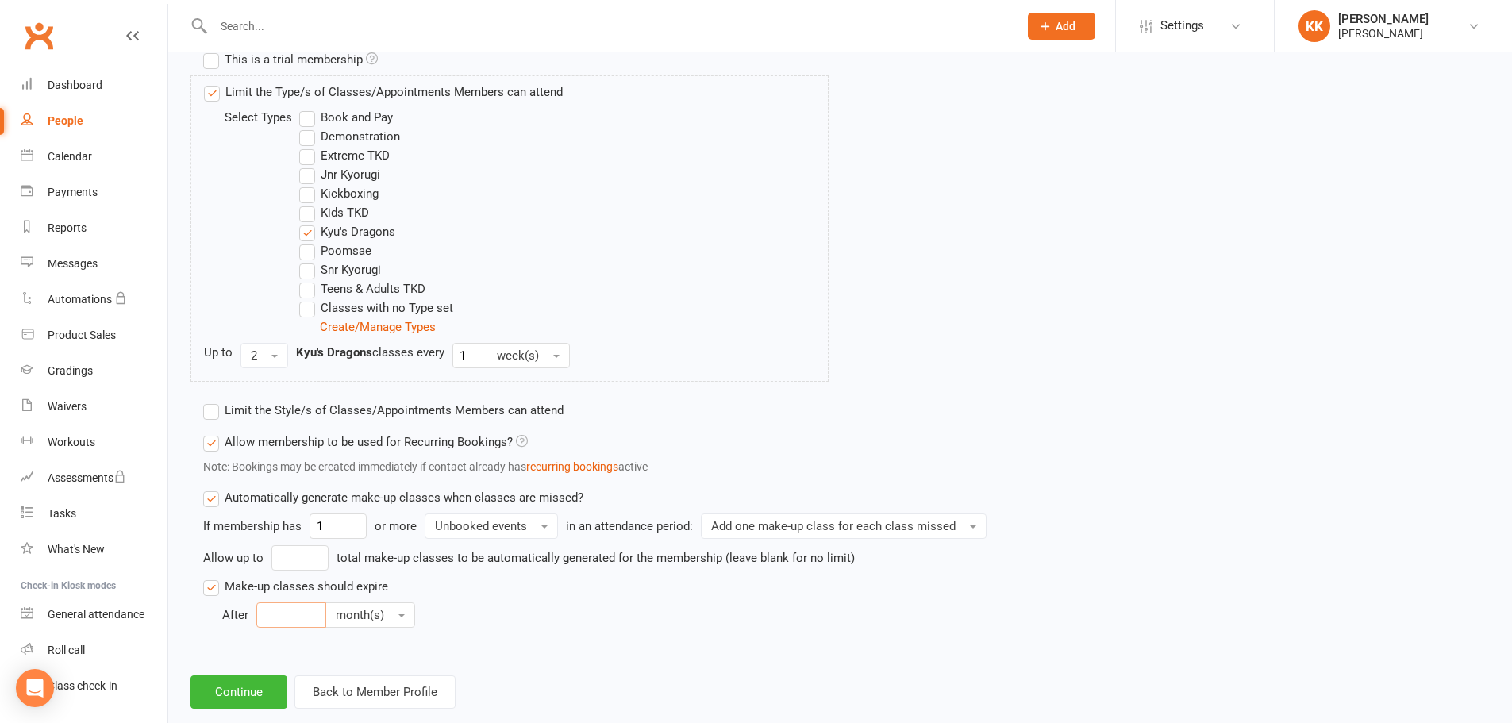
click at [296, 615] on input "number" at bounding box center [291, 614] width 70 height 25
type input "3"
click at [263, 655] on div "Add Membership for [PERSON_NAME] Membership details Payments Membership Plan Se…" at bounding box center [840, 3] width 1344 height 1456
click at [243, 693] on button "Continue" at bounding box center [238, 691] width 97 height 33
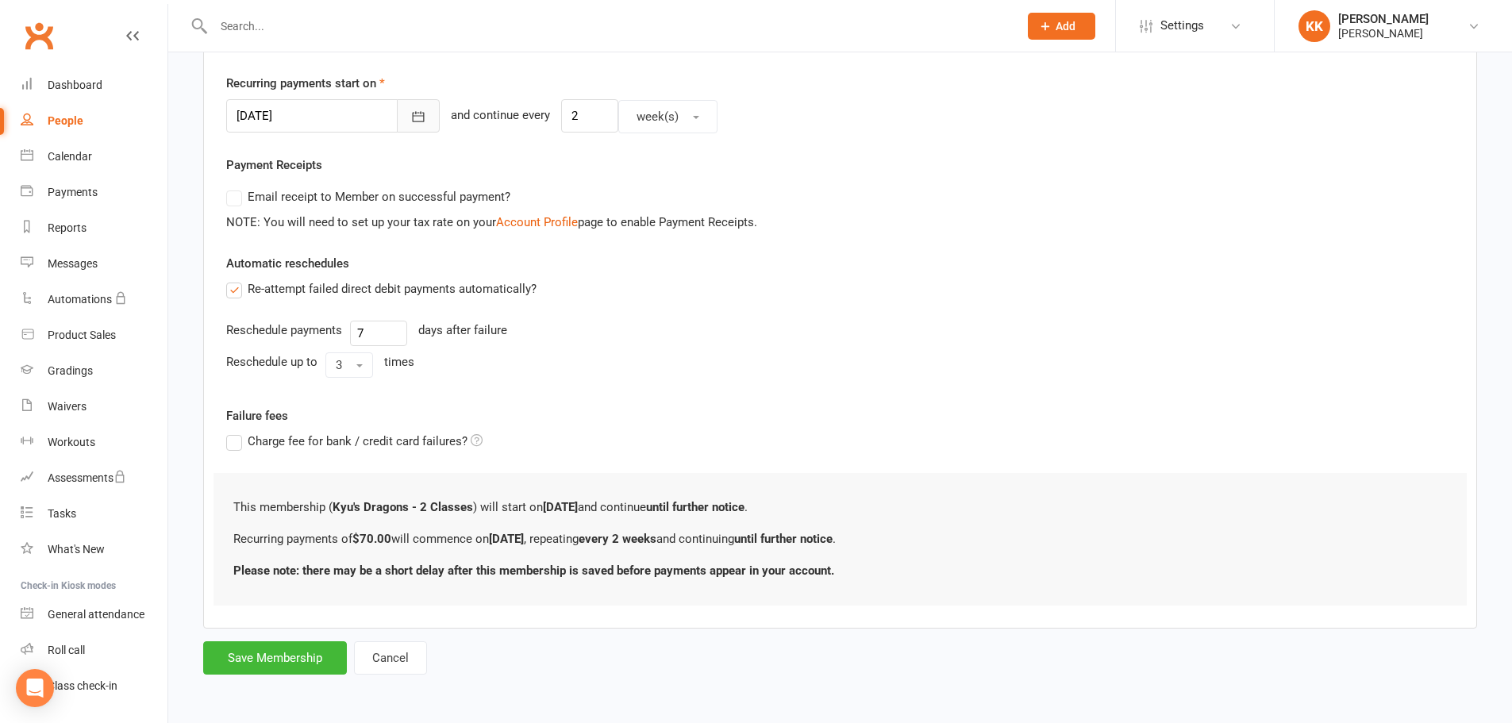
scroll to position [0, 0]
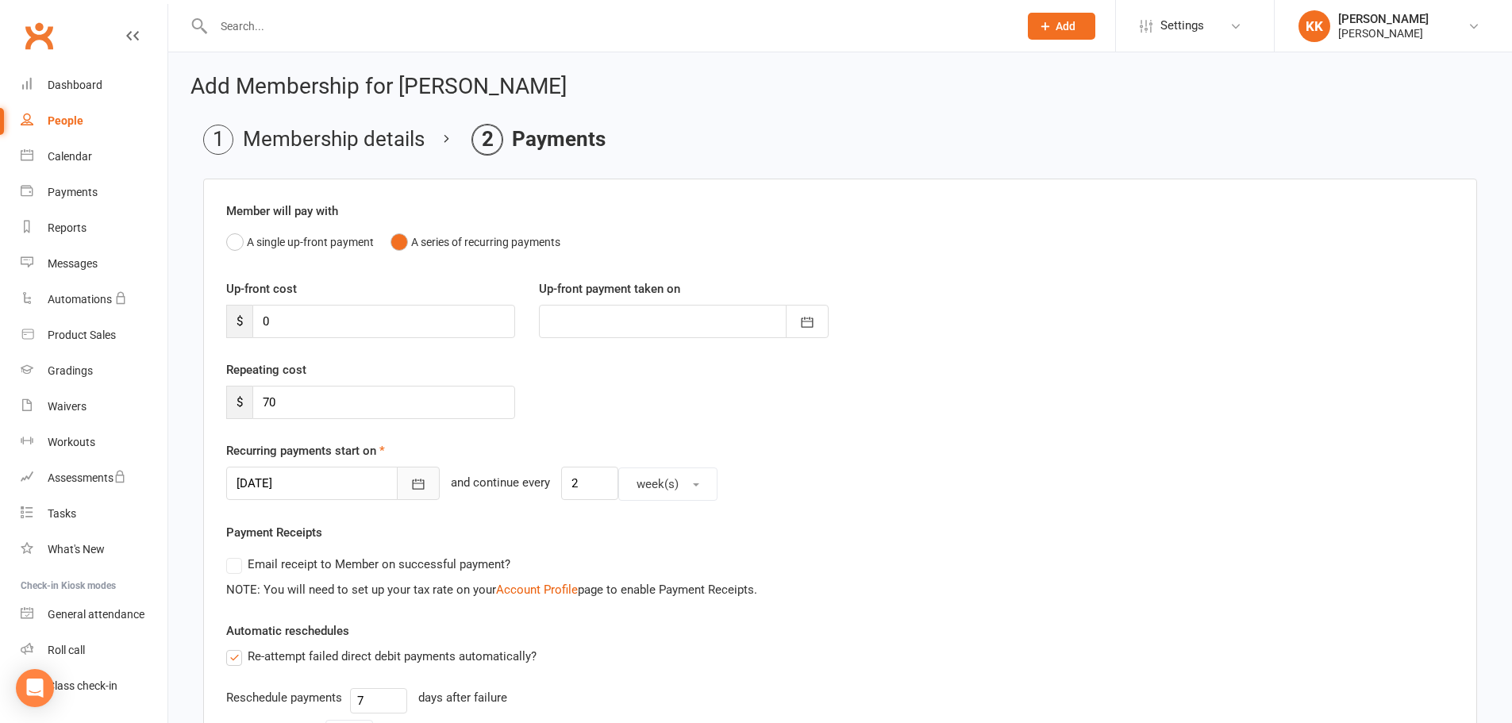
drag, startPoint x: 386, startPoint y: 485, endPoint x: 393, endPoint y: 491, distance: 9.6
click at [397, 485] on button "button" at bounding box center [418, 483] width 43 height 33
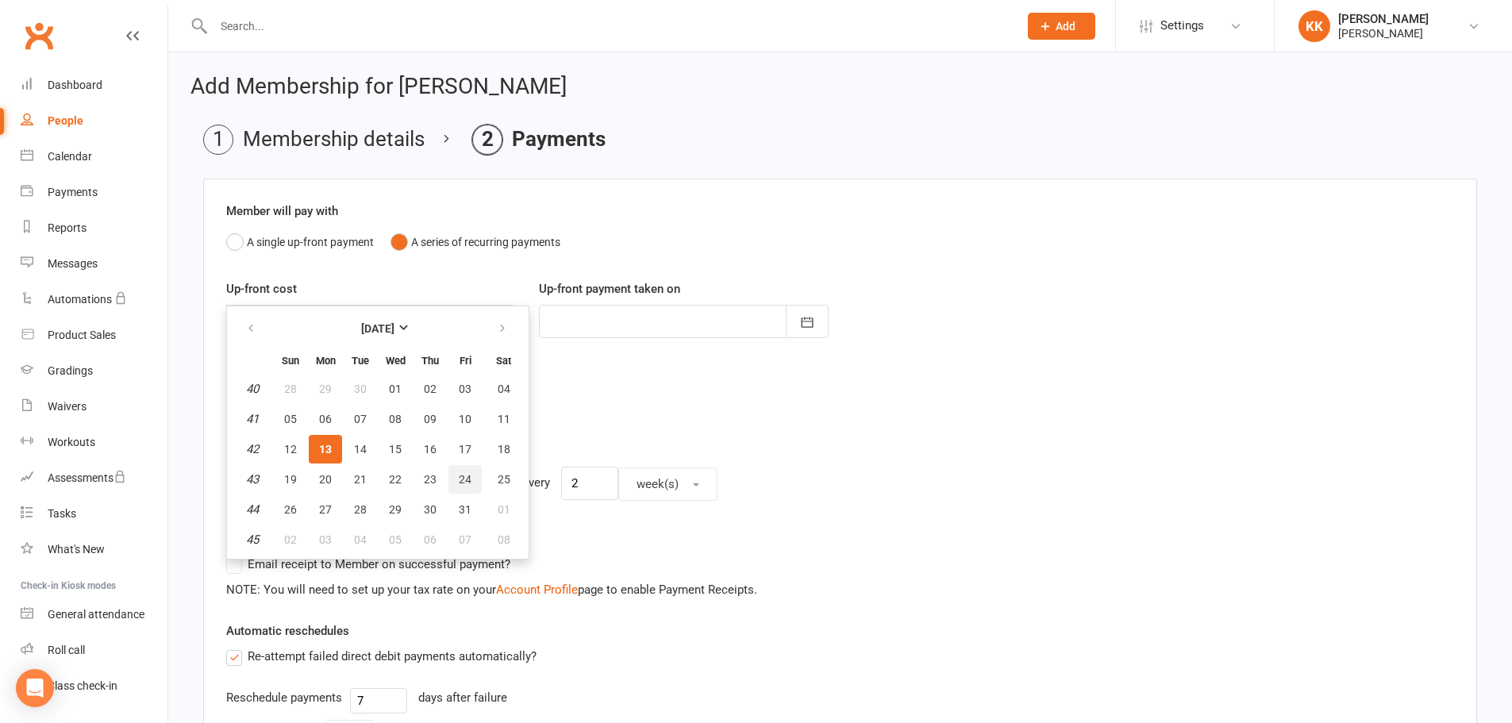
click at [465, 481] on span "24" at bounding box center [465, 479] width 13 height 13
type input "[DATE]"
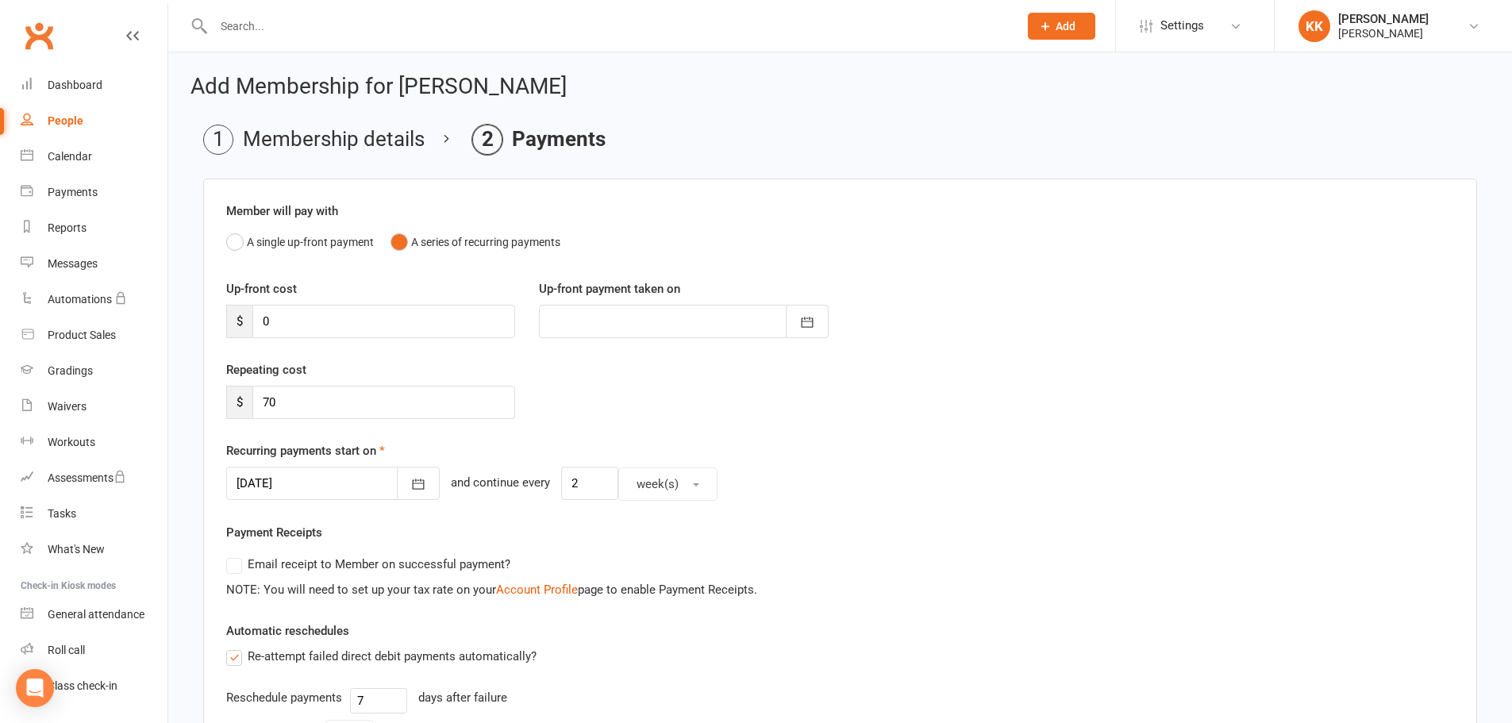
click at [621, 417] on div "Repeating cost $ 70" at bounding box center [839, 400] width 1251 height 81
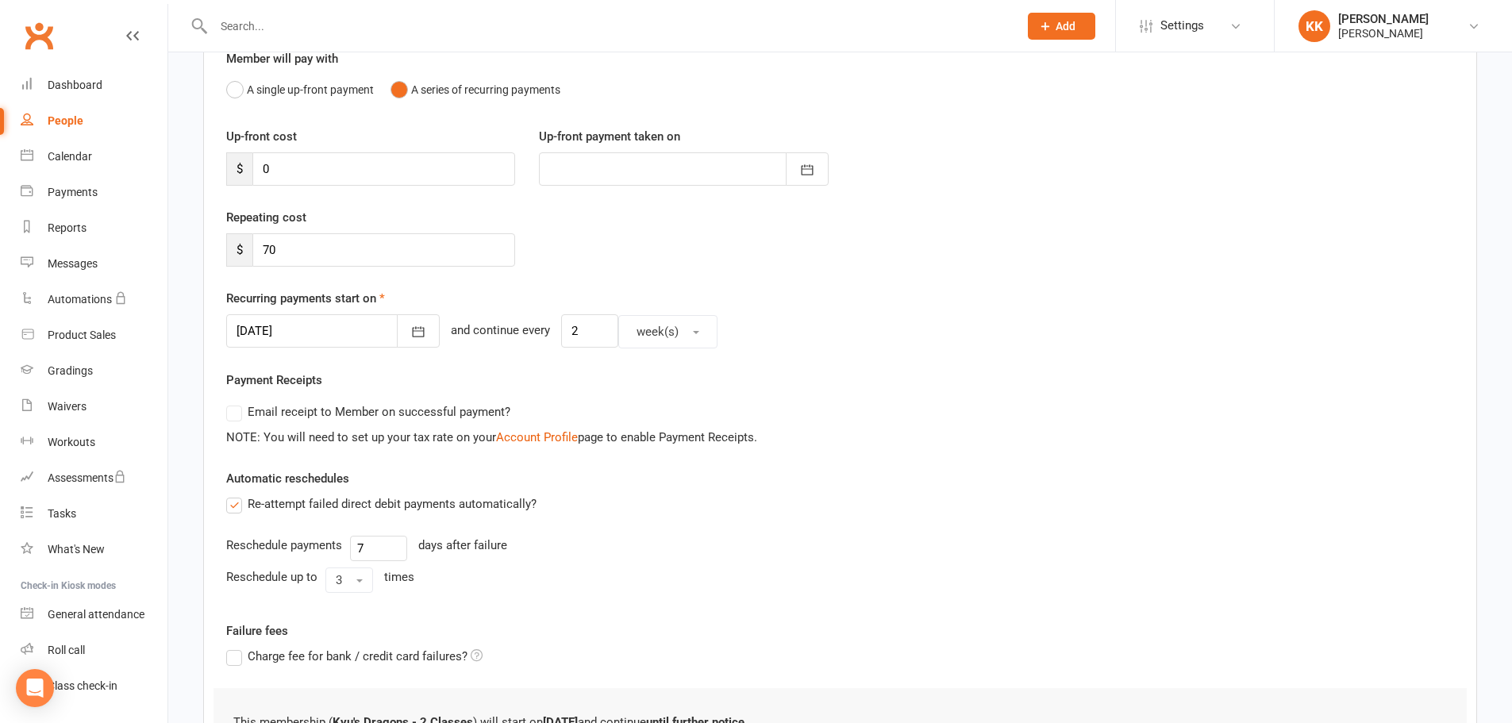
scroll to position [367, 0]
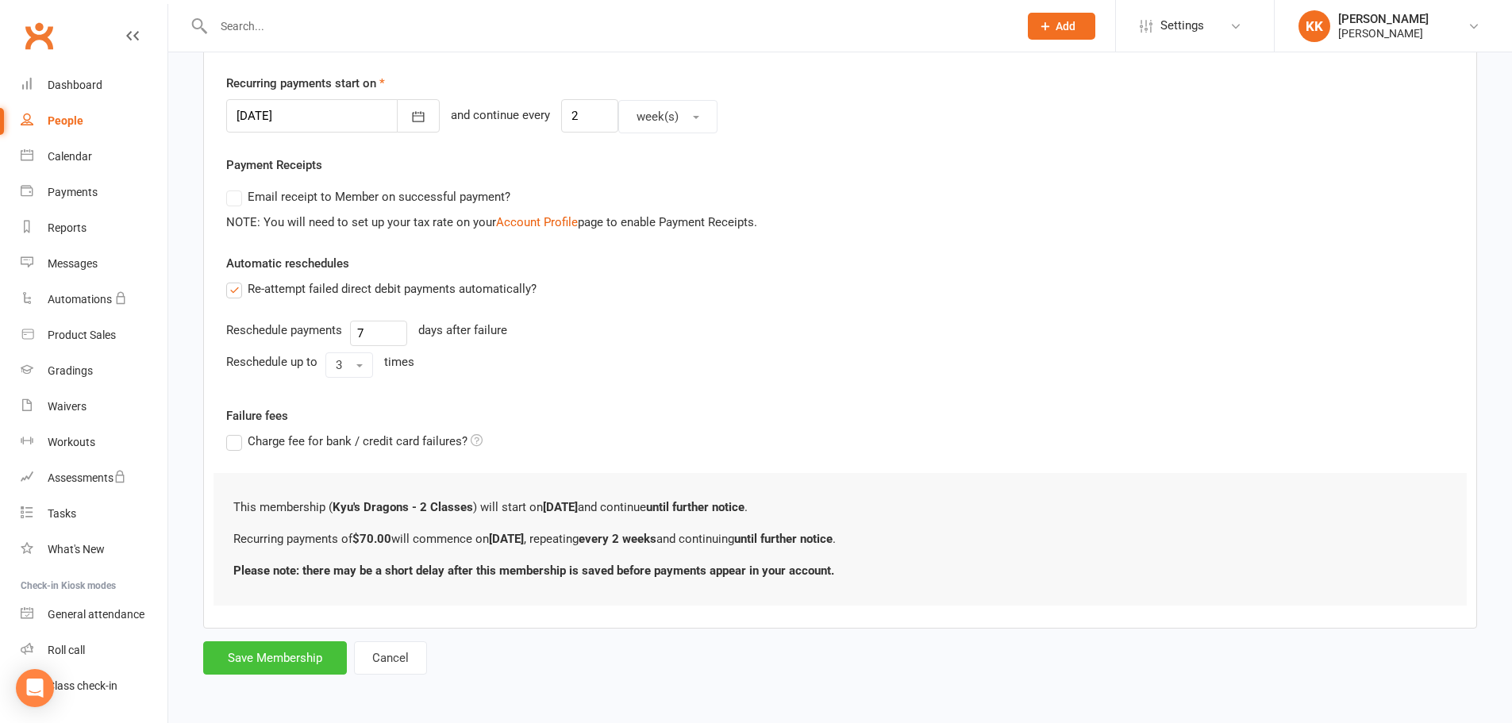
click at [301, 642] on button "Save Membership" at bounding box center [275, 657] width 144 height 33
